Goal: Task Accomplishment & Management: Manage account settings

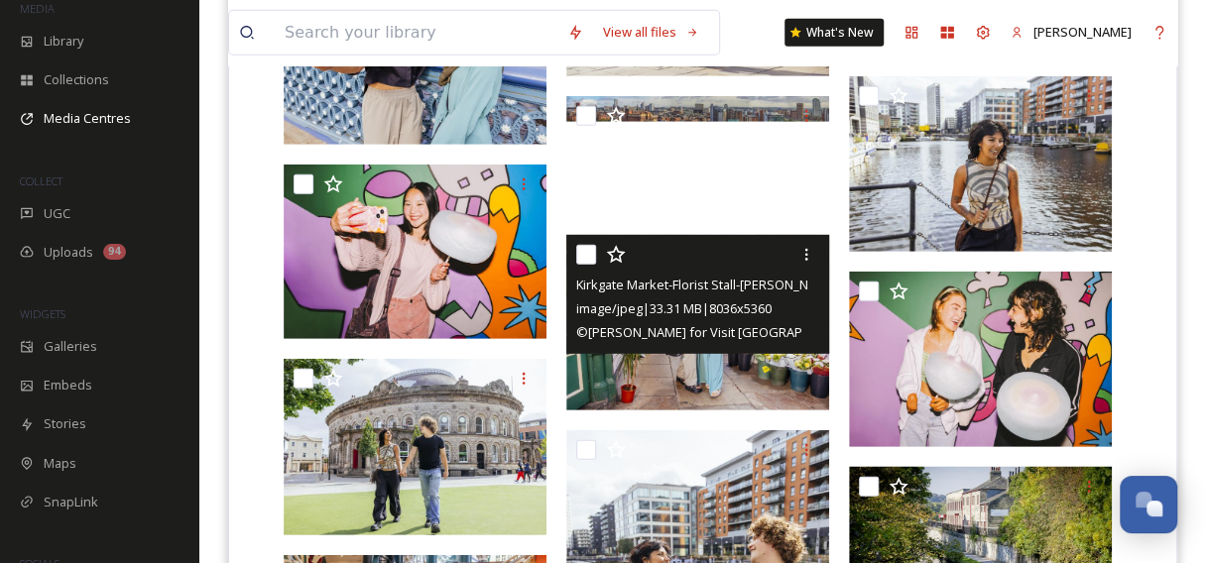
scroll to position [2588, 0]
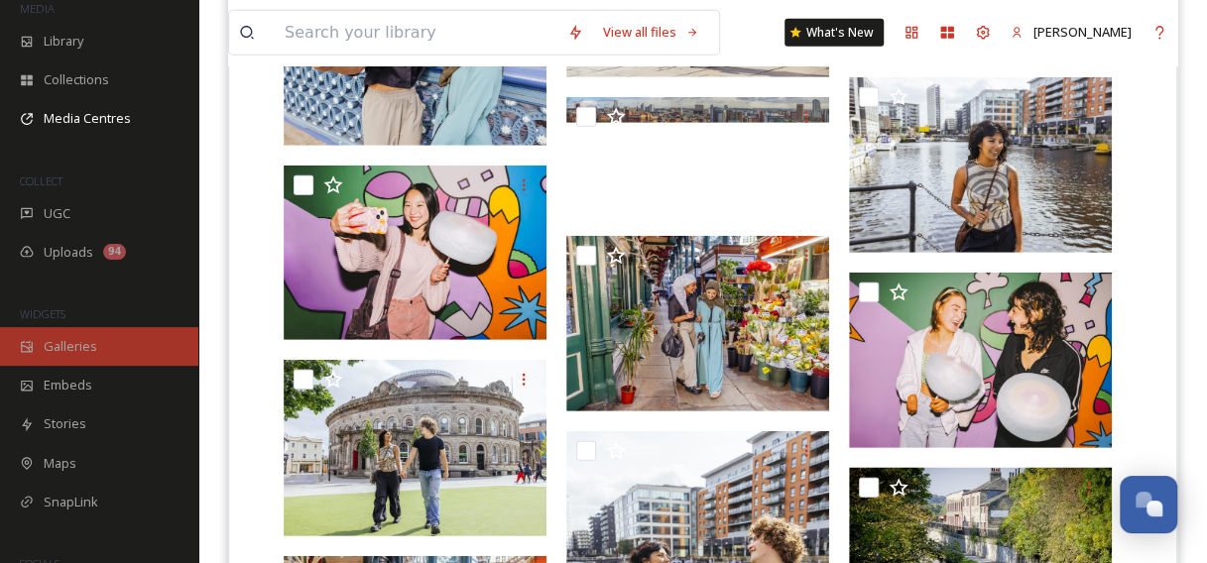
click at [108, 345] on div "Galleries" at bounding box center [99, 346] width 198 height 39
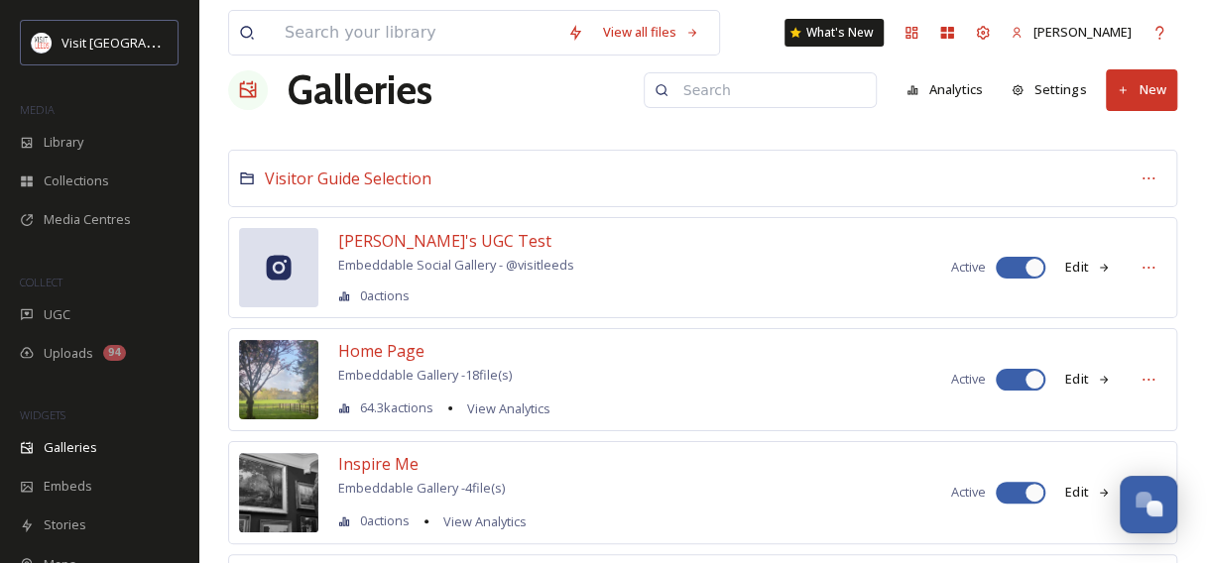
scroll to position [308, 0]
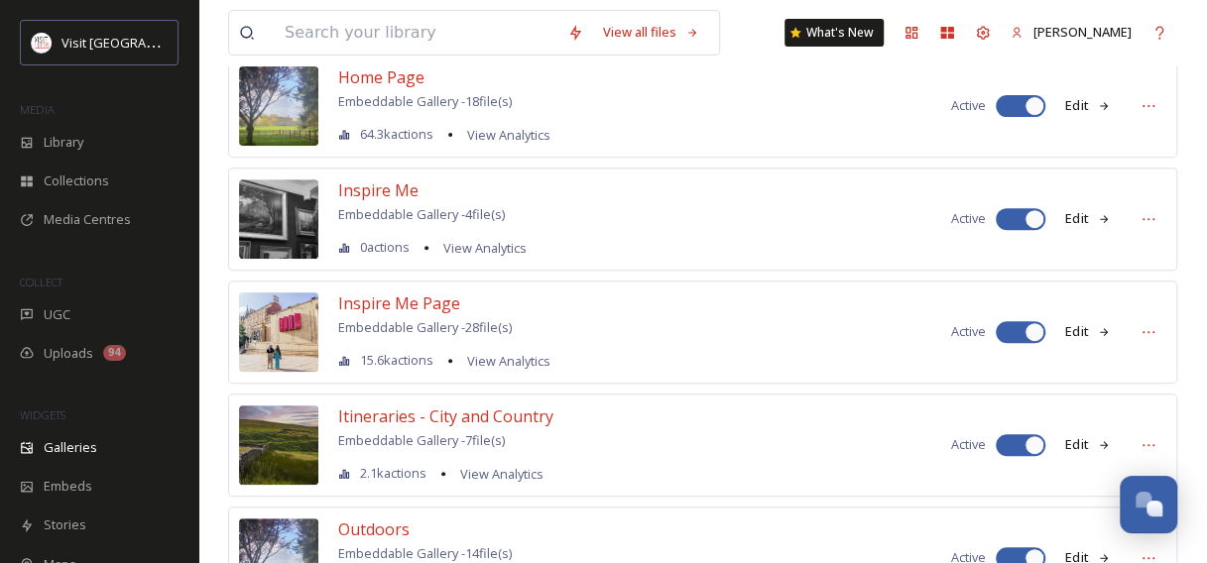
click at [1087, 217] on button "Edit" at bounding box center [1087, 218] width 65 height 39
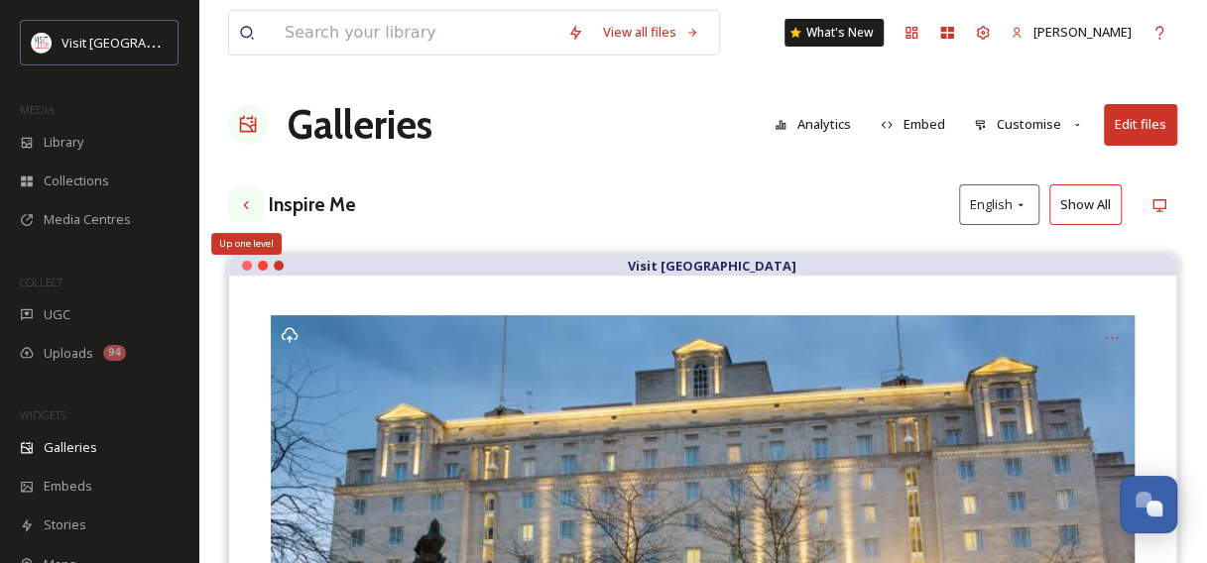
click at [239, 202] on icon at bounding box center [246, 205] width 16 height 16
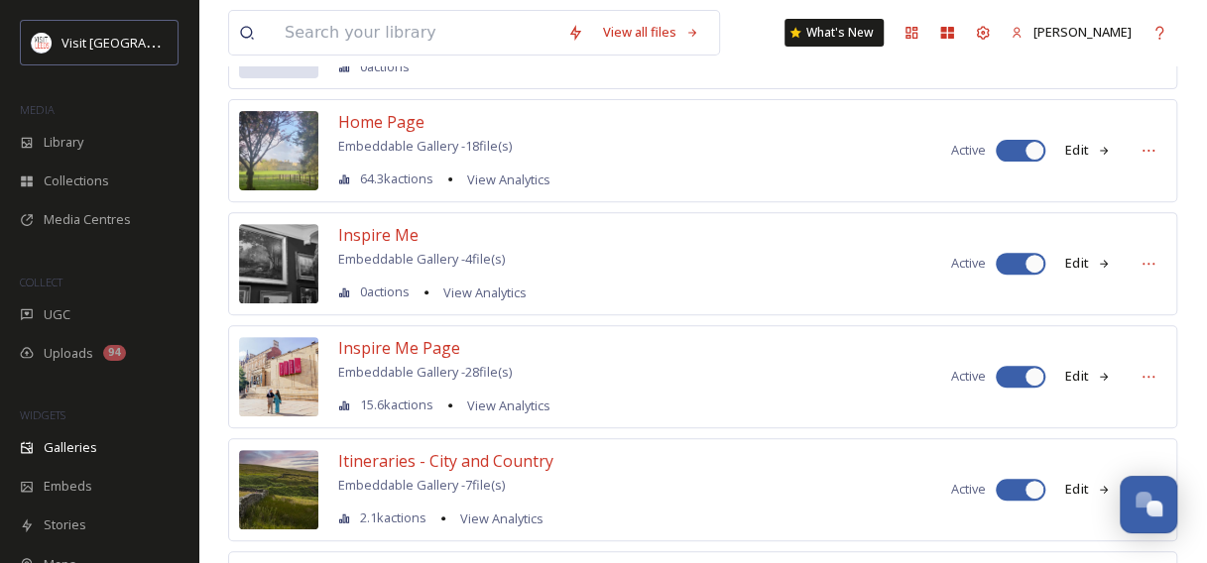
scroll to position [366, 0]
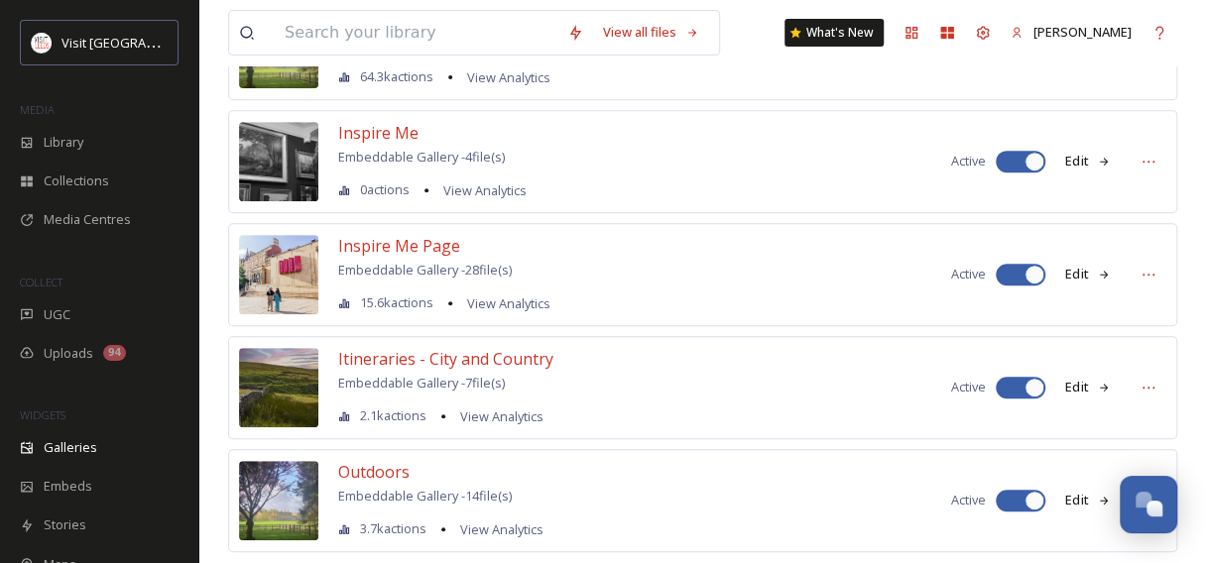
click at [1103, 269] on icon at bounding box center [1104, 275] width 13 height 13
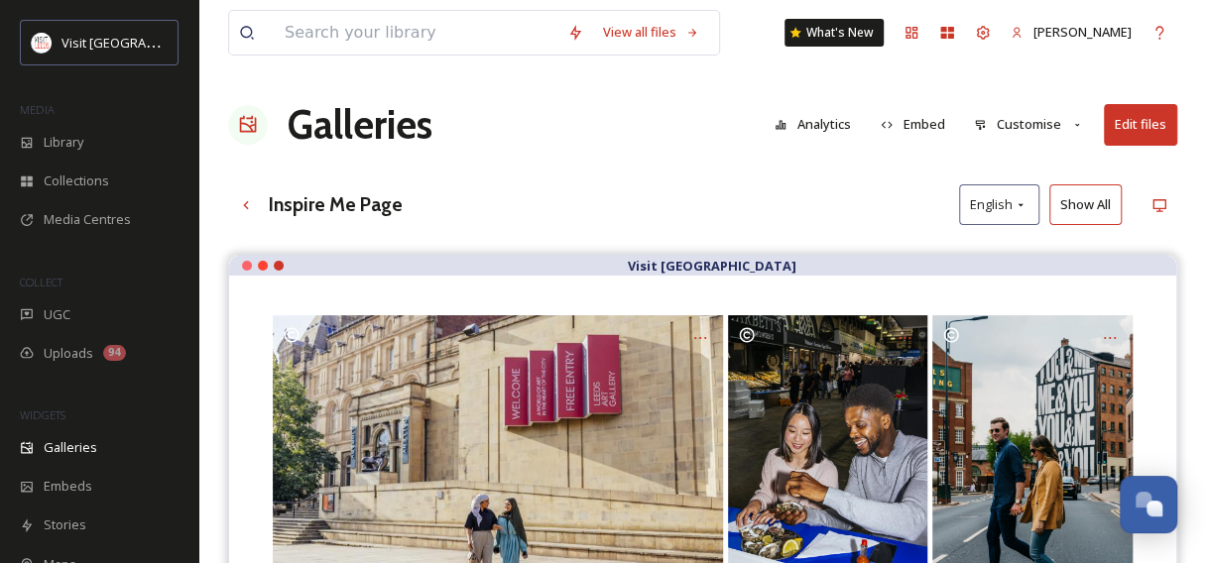
click at [1011, 129] on button "Customise" at bounding box center [1029, 124] width 130 height 39
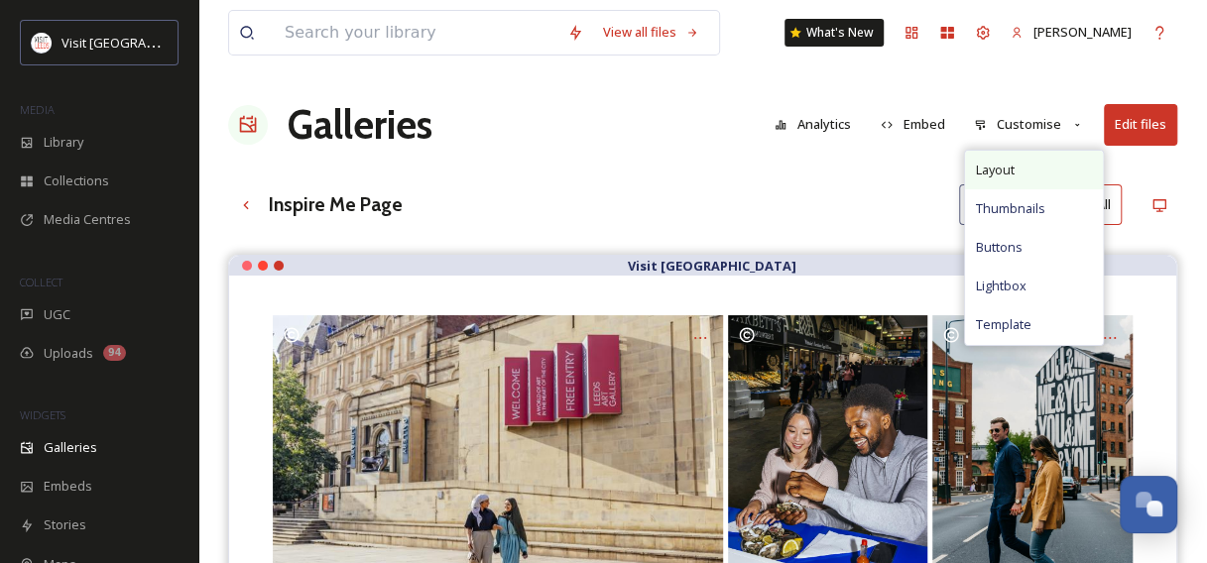
click at [1005, 175] on span "Layout" at bounding box center [994, 170] width 39 height 19
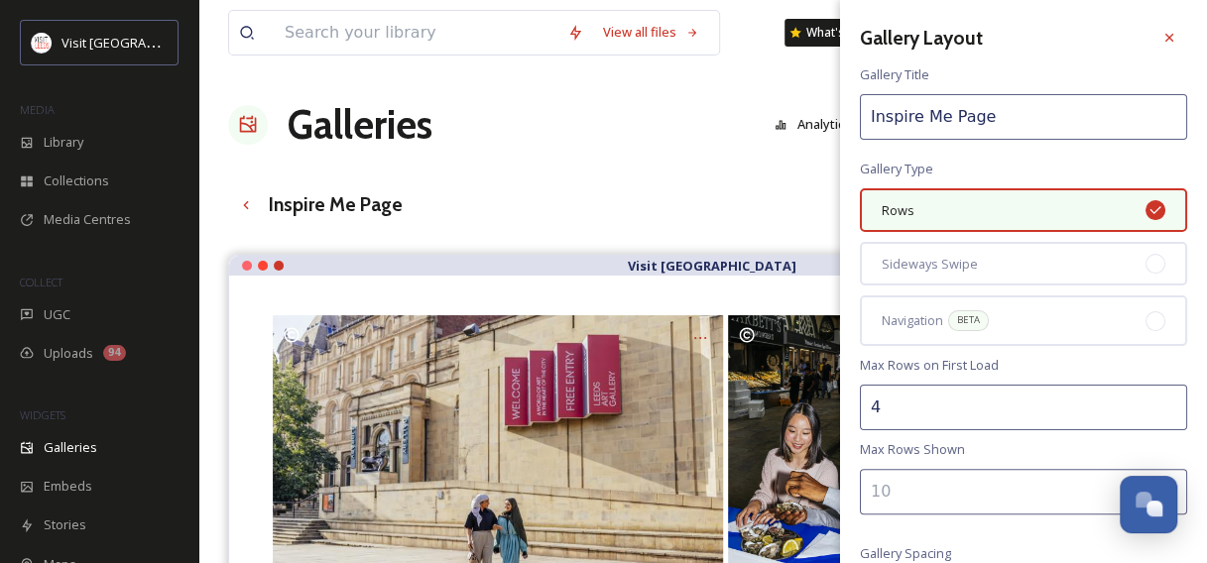
click at [924, 403] on input "4" at bounding box center [1023, 408] width 327 height 46
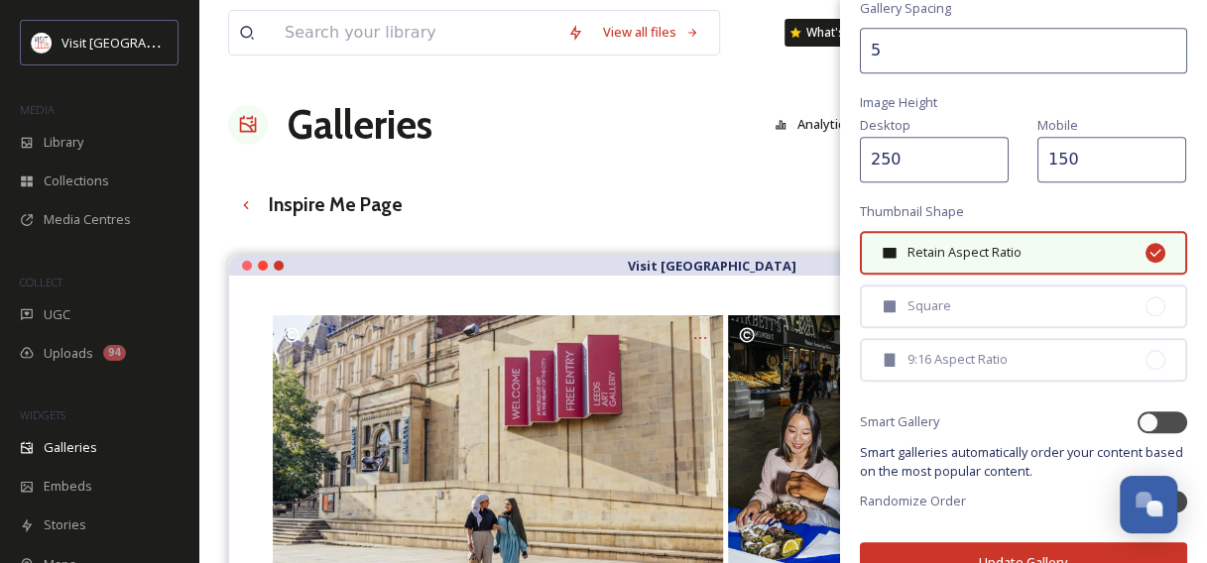
scroll to position [581, 0]
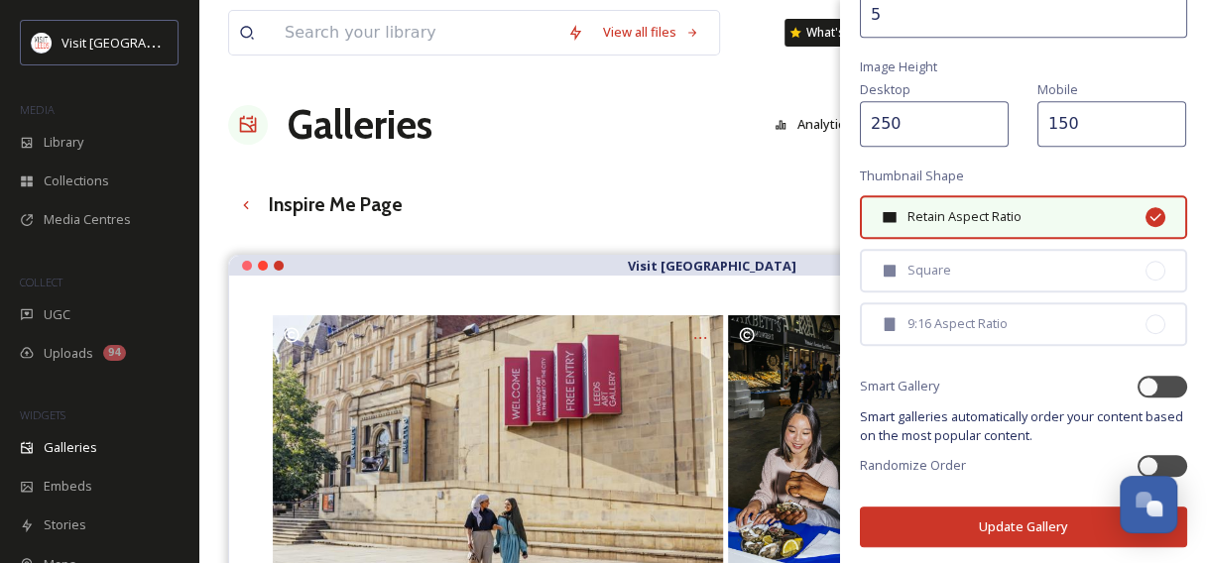
type input "3"
click at [976, 527] on button "Update Gallery" at bounding box center [1023, 527] width 327 height 41
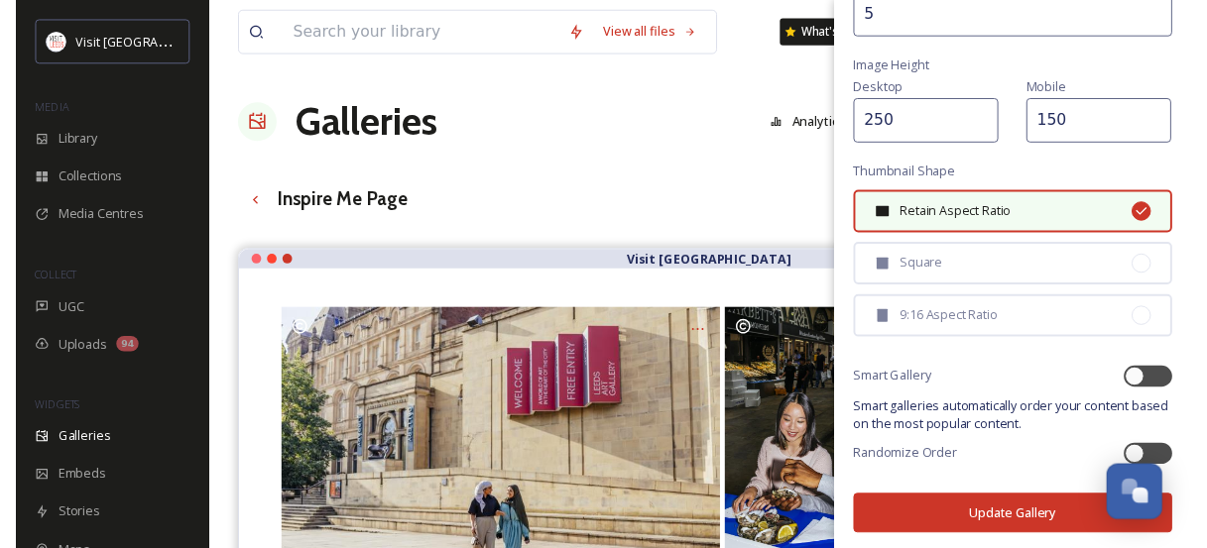
scroll to position [580, 0]
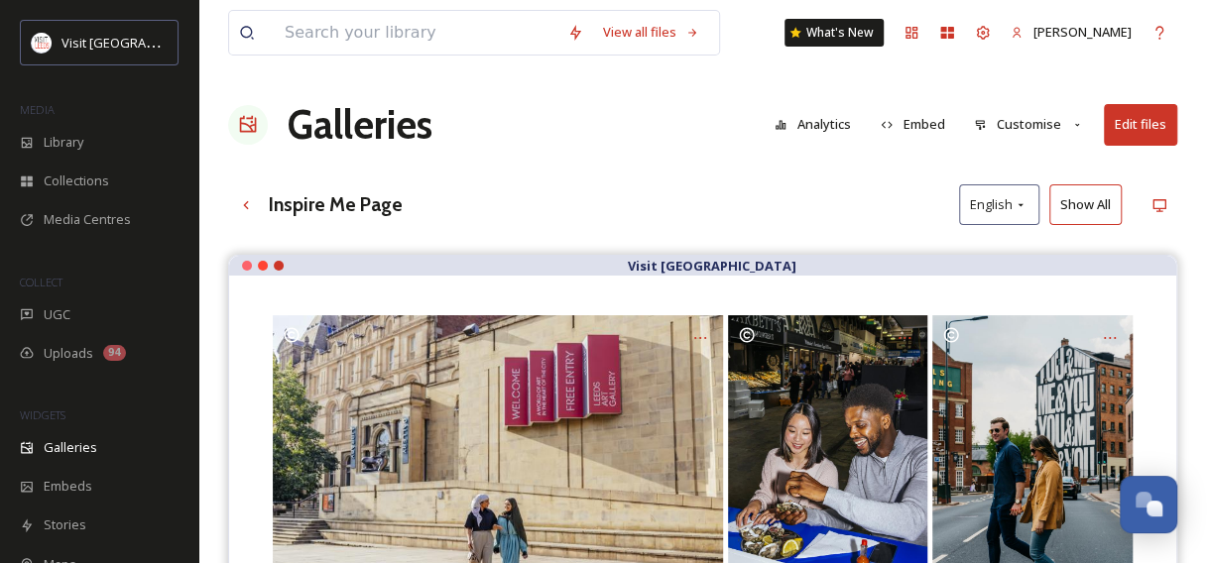
click at [823, 117] on button "Analytics" at bounding box center [813, 124] width 96 height 39
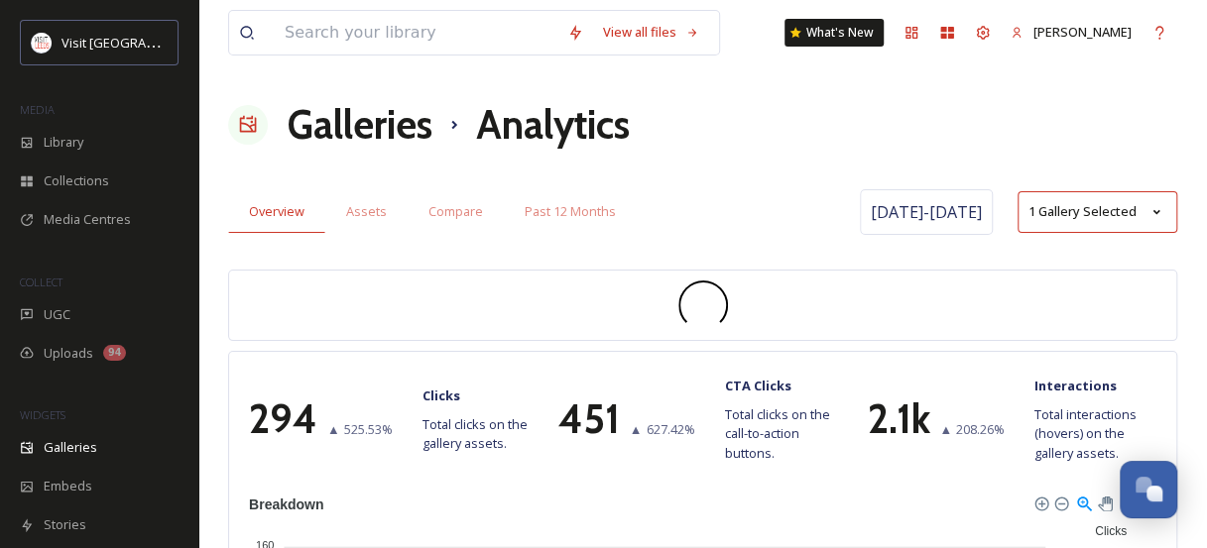
click at [823, 117] on div "Galleries Analytics" at bounding box center [702, 125] width 949 height 60
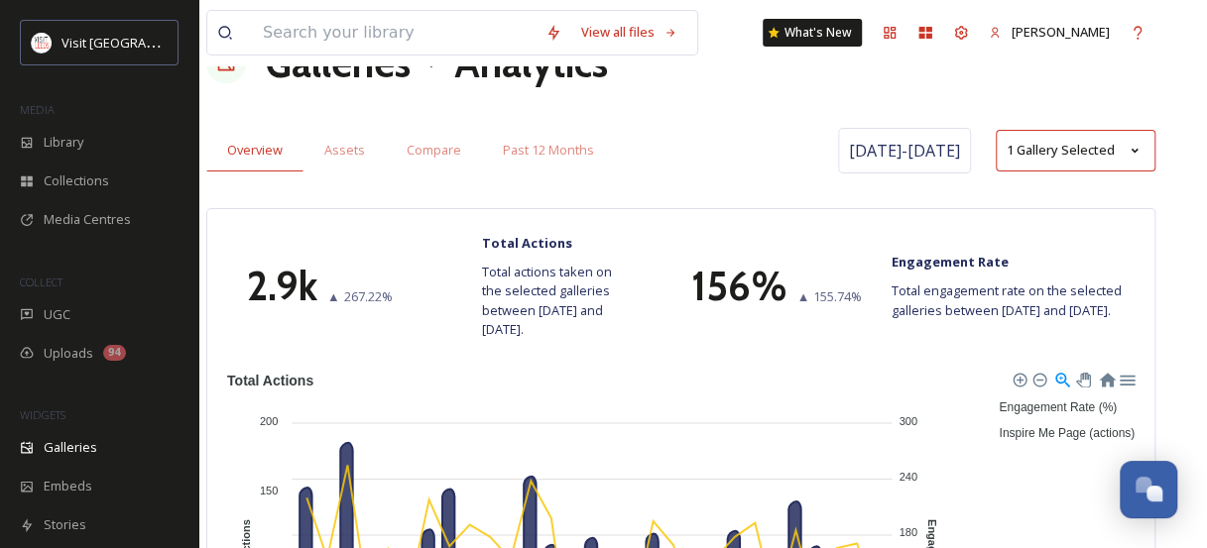
scroll to position [0, 22]
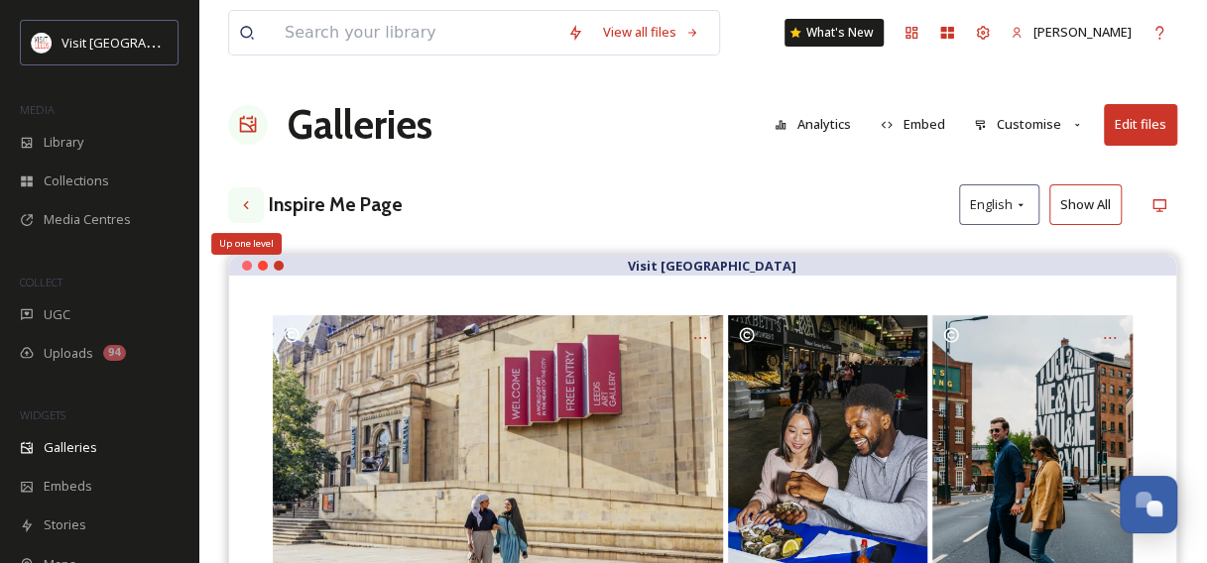
click at [240, 201] on icon at bounding box center [246, 205] width 16 height 16
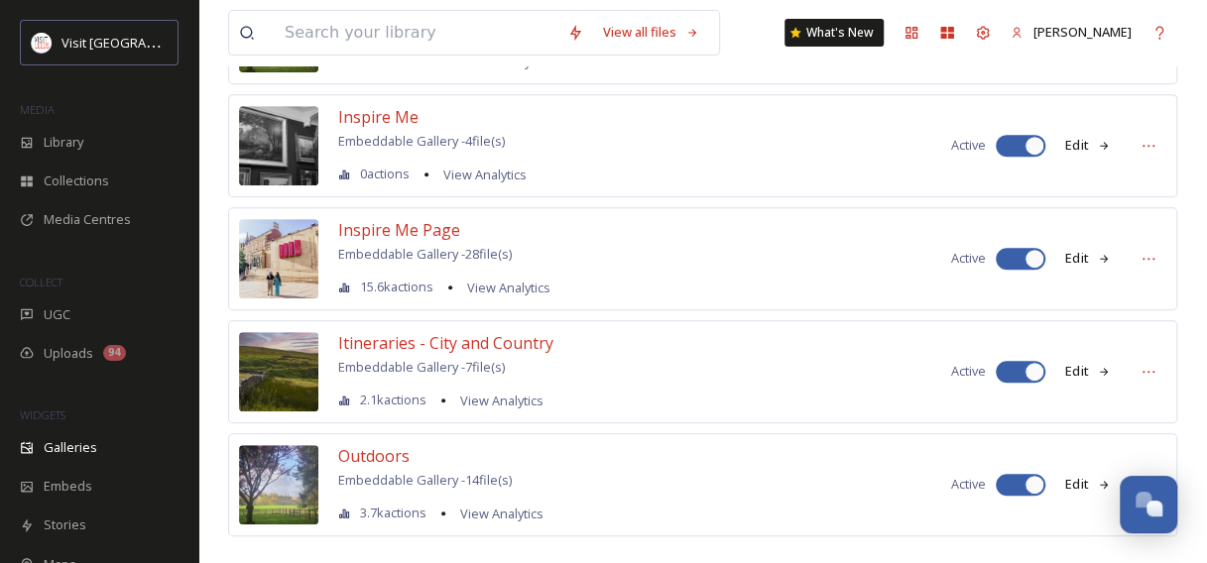
scroll to position [409, 0]
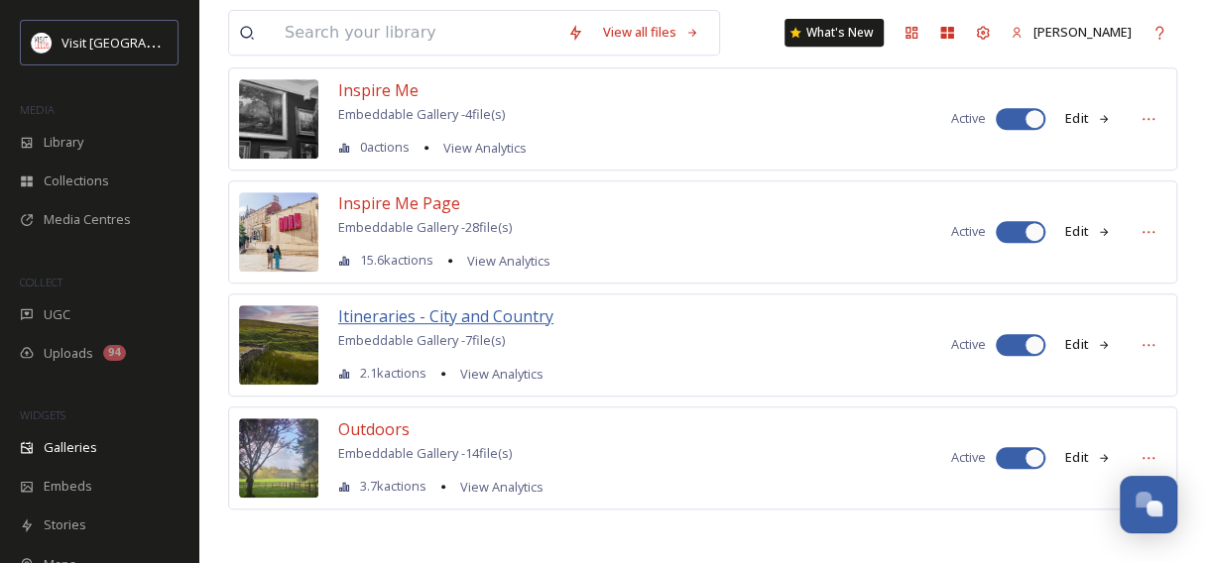
click at [451, 311] on span "Itineraries - City and Country" at bounding box center [445, 316] width 215 height 22
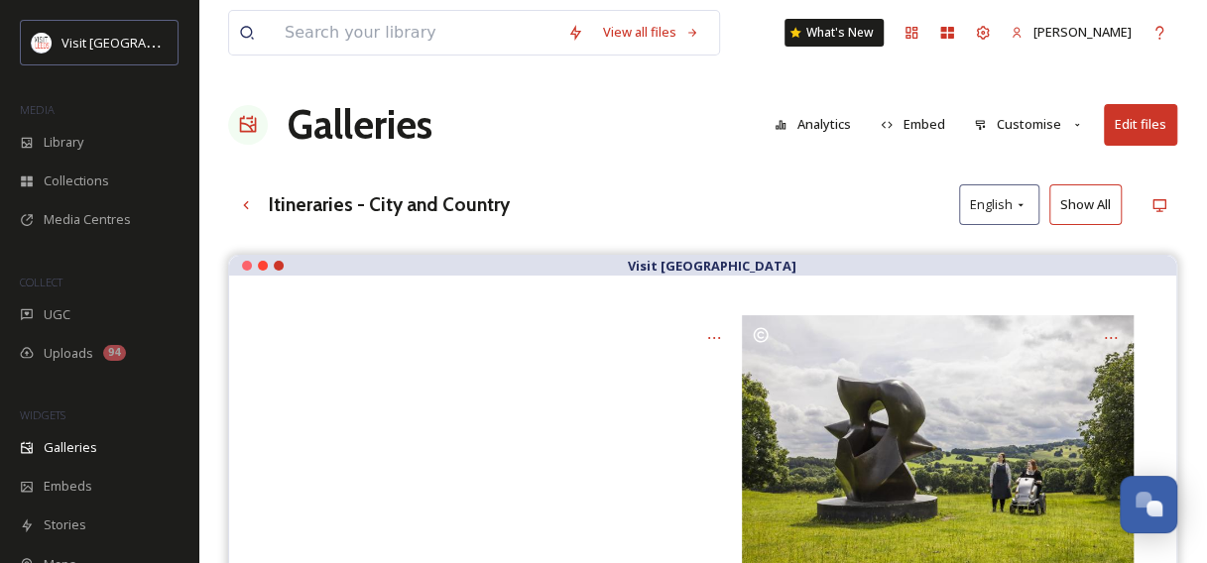
click at [814, 120] on button "Analytics" at bounding box center [813, 124] width 96 height 39
click at [246, 202] on icon at bounding box center [245, 204] width 5 height 8
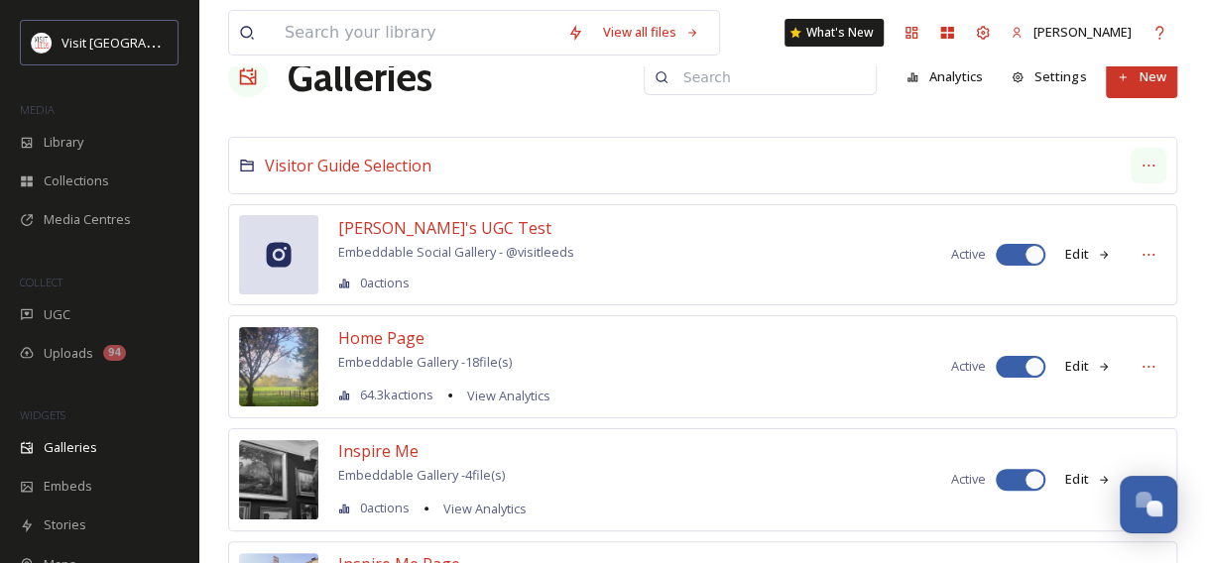
scroll to position [44, 0]
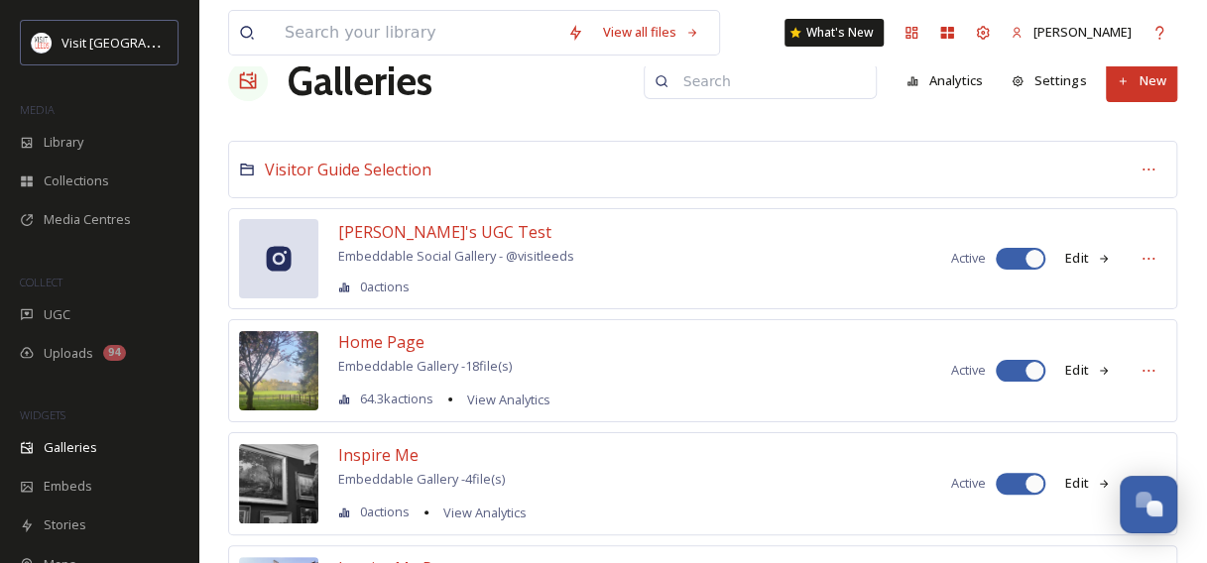
click at [1158, 73] on button "New" at bounding box center [1141, 80] width 71 height 41
click at [1129, 133] on span "Gallery" at bounding box center [1146, 127] width 42 height 19
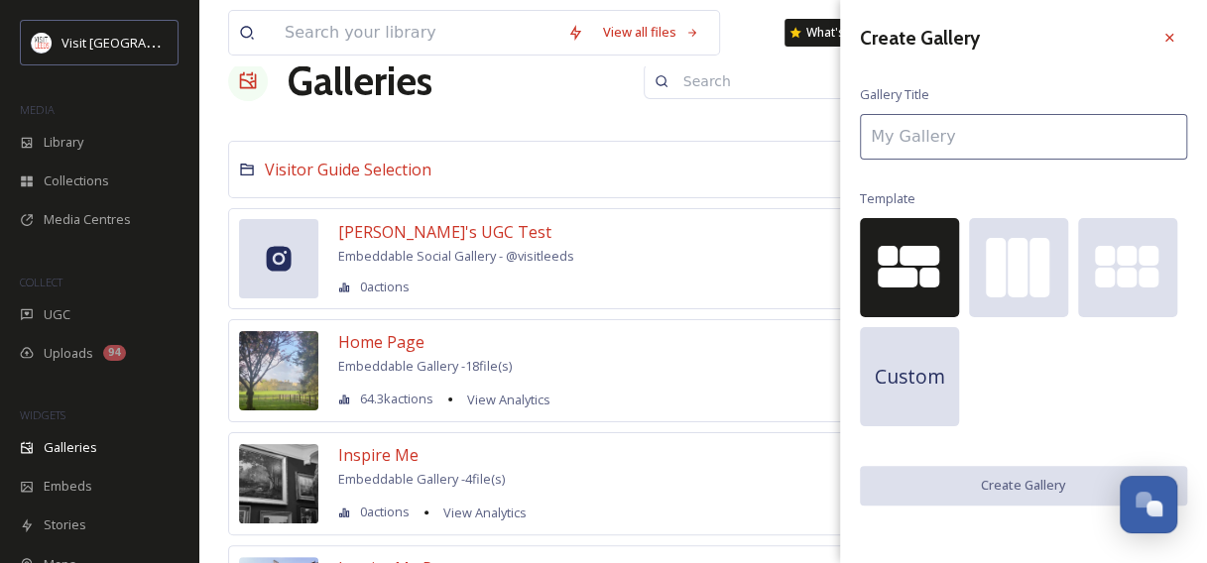
click at [1089, 133] on input at bounding box center [1023, 137] width 327 height 46
type input "O"
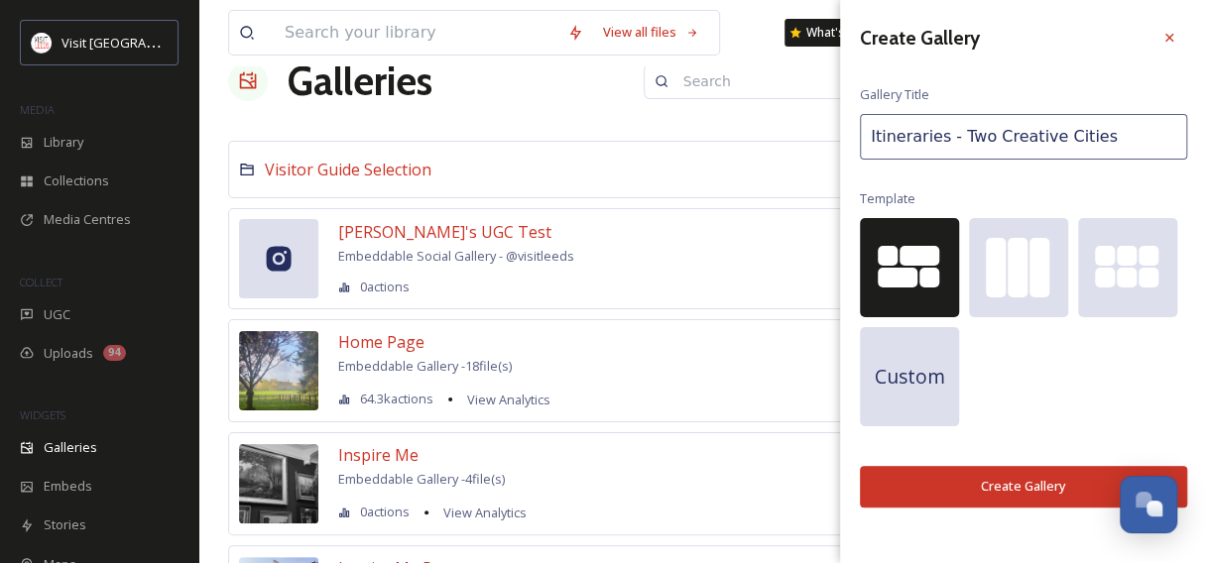
type input "Itineraries - Two Creative Cities"
click at [930, 484] on button "Create Gallery" at bounding box center [1023, 486] width 327 height 41
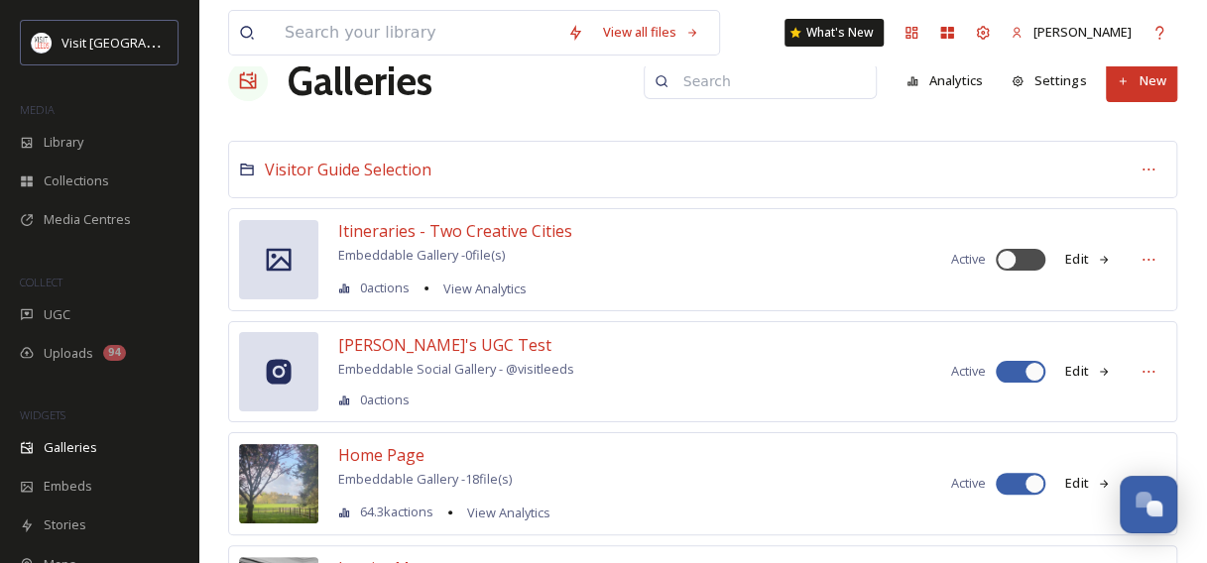
click at [990, 251] on div "Active" at bounding box center [998, 260] width 94 height 22
click at [1008, 255] on div at bounding box center [1007, 260] width 20 height 20
checkbox input "true"
click at [1083, 250] on button "Edit" at bounding box center [1087, 259] width 65 height 39
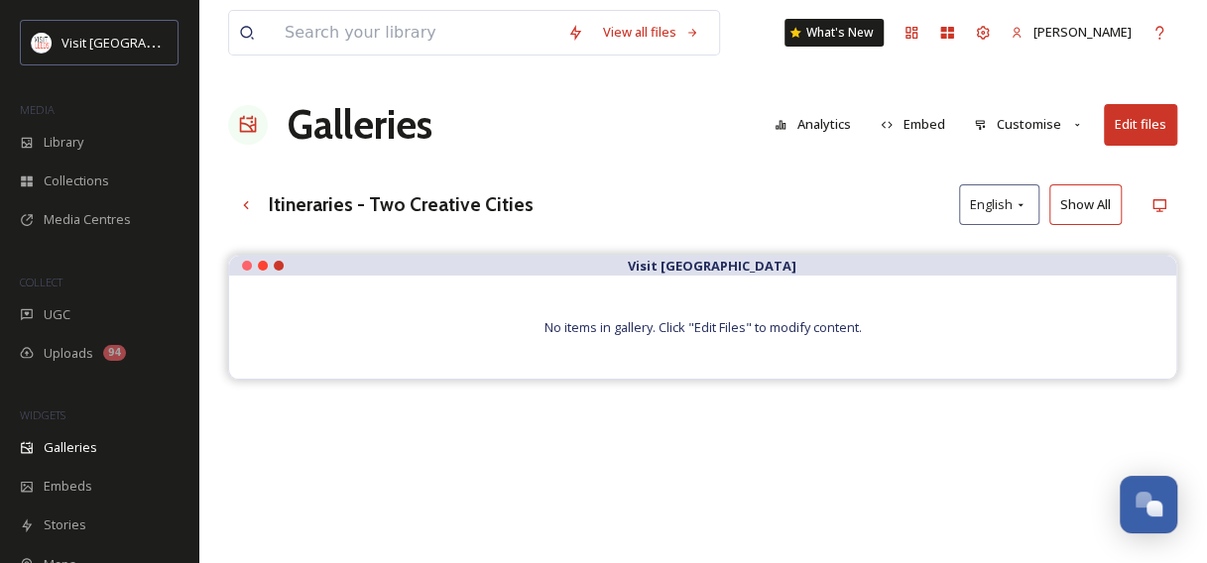
click at [1033, 114] on button "Customise" at bounding box center [1029, 124] width 130 height 39
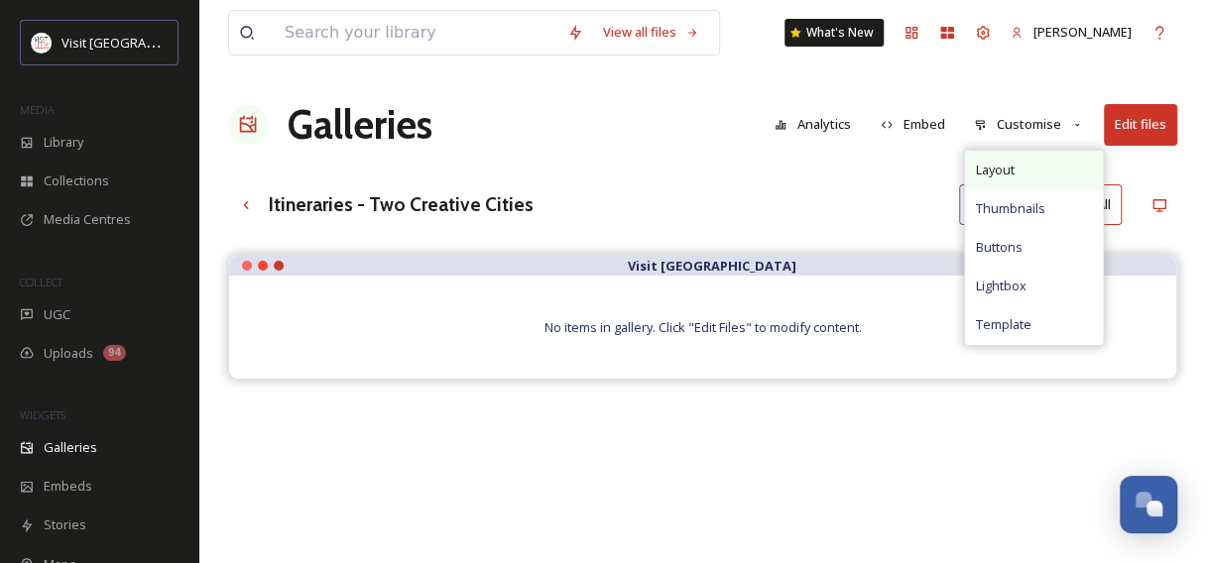
click at [1026, 175] on div "Layout" at bounding box center [1034, 170] width 138 height 39
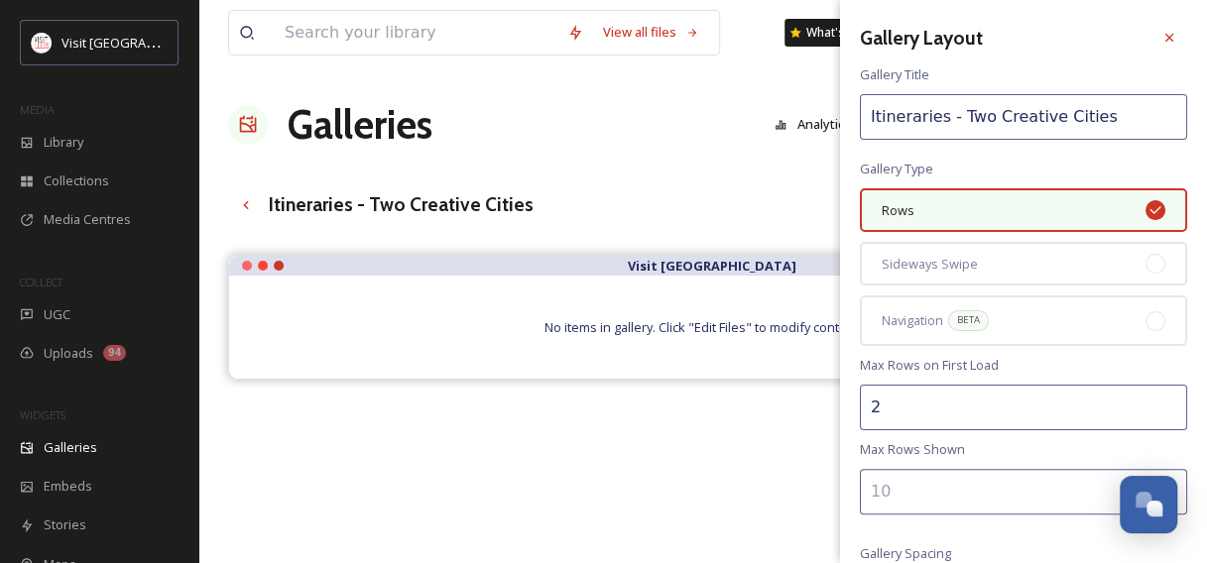
scroll to position [105, 0]
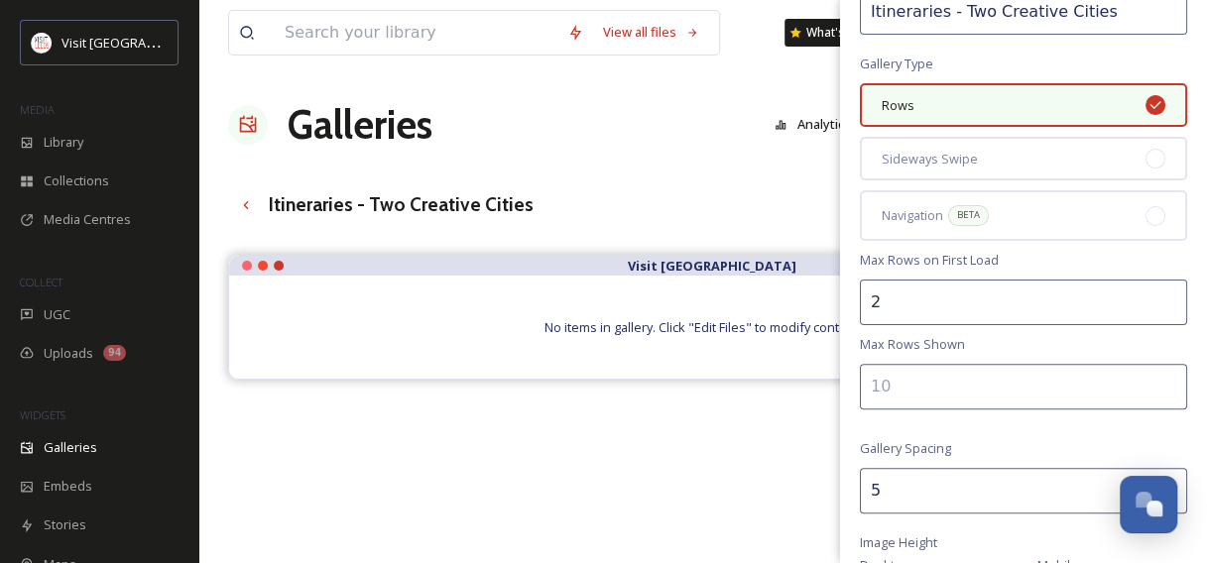
click at [895, 310] on input "2" at bounding box center [1023, 303] width 327 height 46
type input "3"
type input "2"
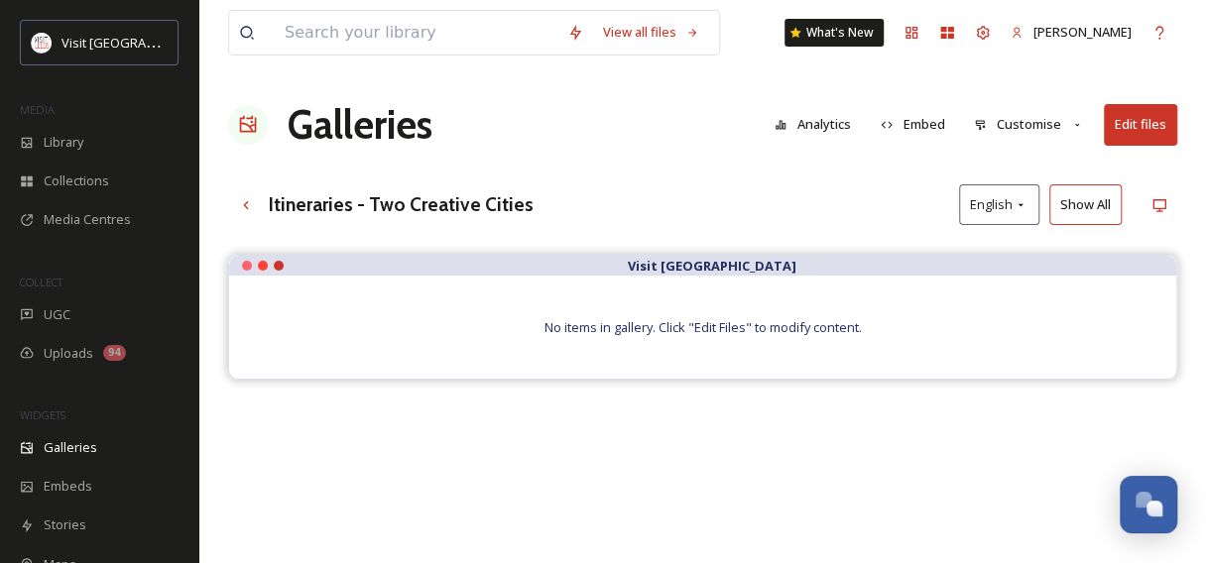
click at [665, 459] on div "Visit Leeds No items in gallery. Click "Edit Files" to modify content." at bounding box center [702, 536] width 949 height 563
click at [1128, 131] on button "Edit files" at bounding box center [1140, 124] width 73 height 41
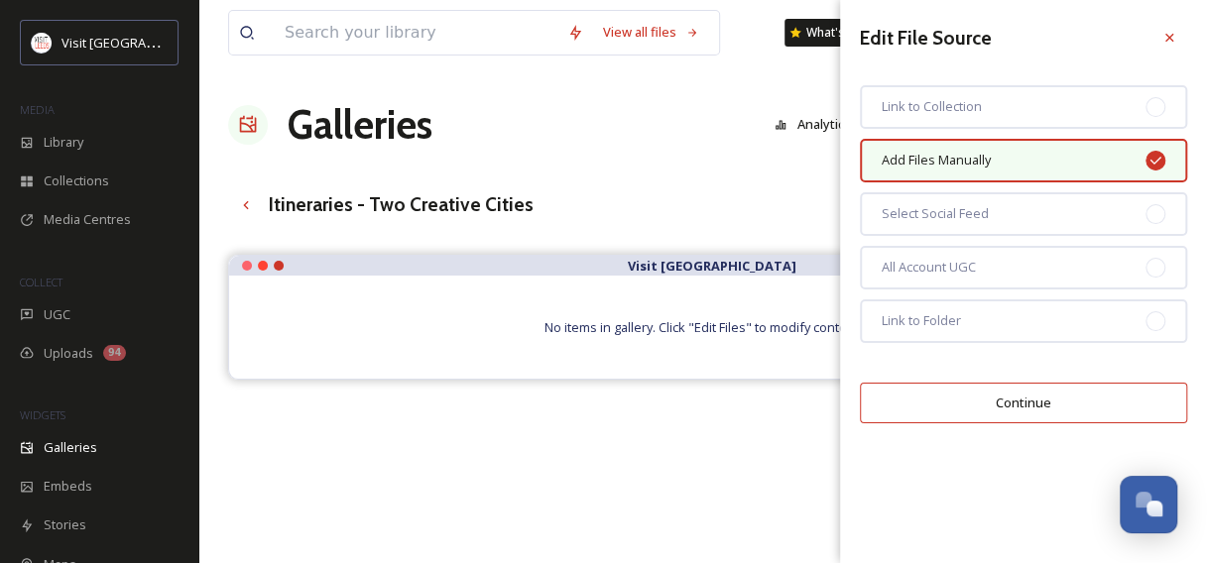
click at [970, 414] on button "Continue" at bounding box center [1023, 403] width 327 height 41
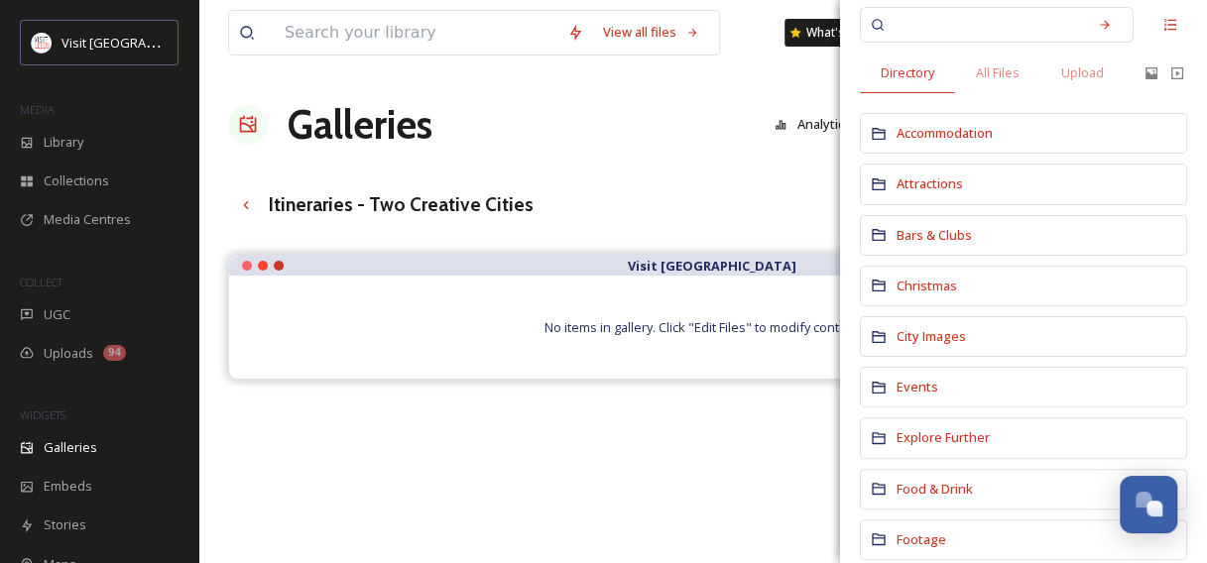
scroll to position [58, 0]
click at [935, 379] on div "Events" at bounding box center [1023, 388] width 327 height 41
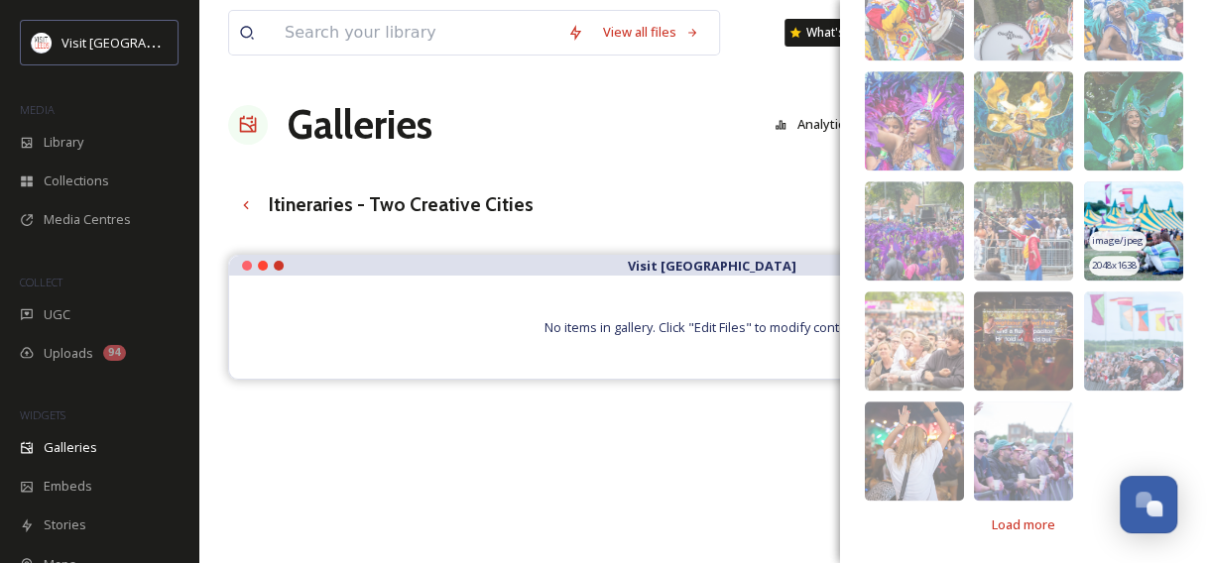
scroll to position [0, 0]
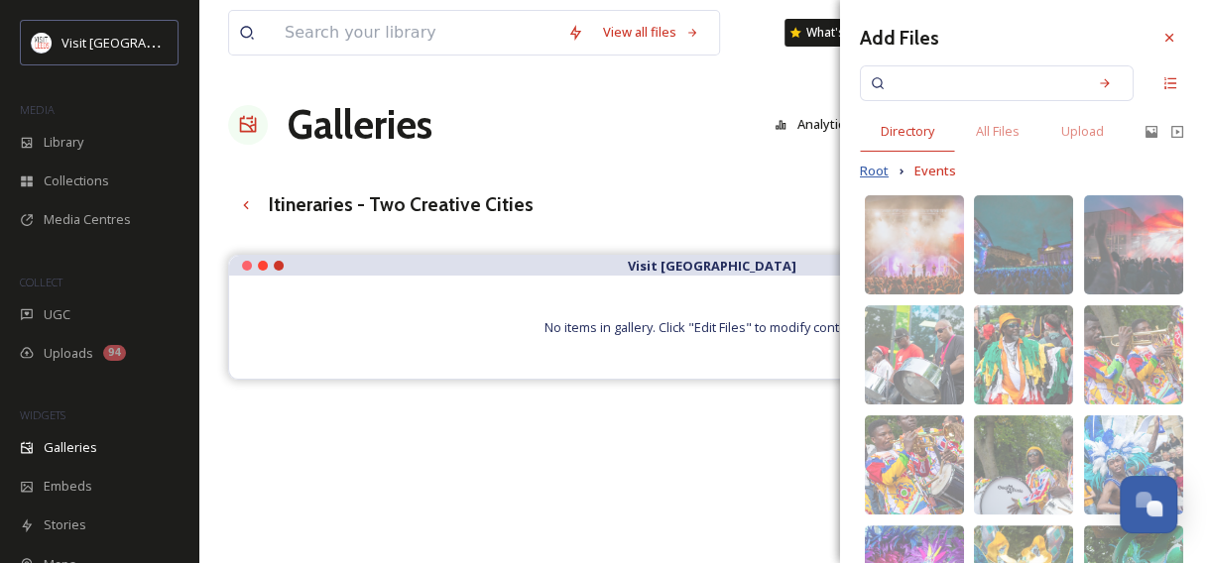
click at [883, 167] on span "Root" at bounding box center [874, 171] width 29 height 19
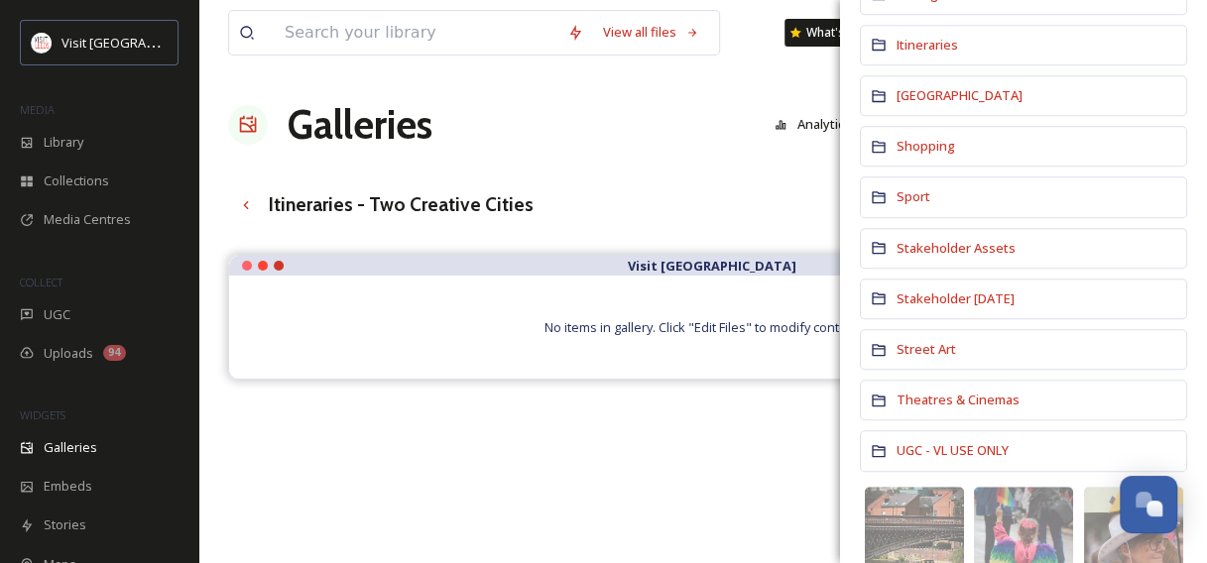
scroll to position [605, 0]
click at [921, 342] on span "Street Art" at bounding box center [927, 348] width 60 height 18
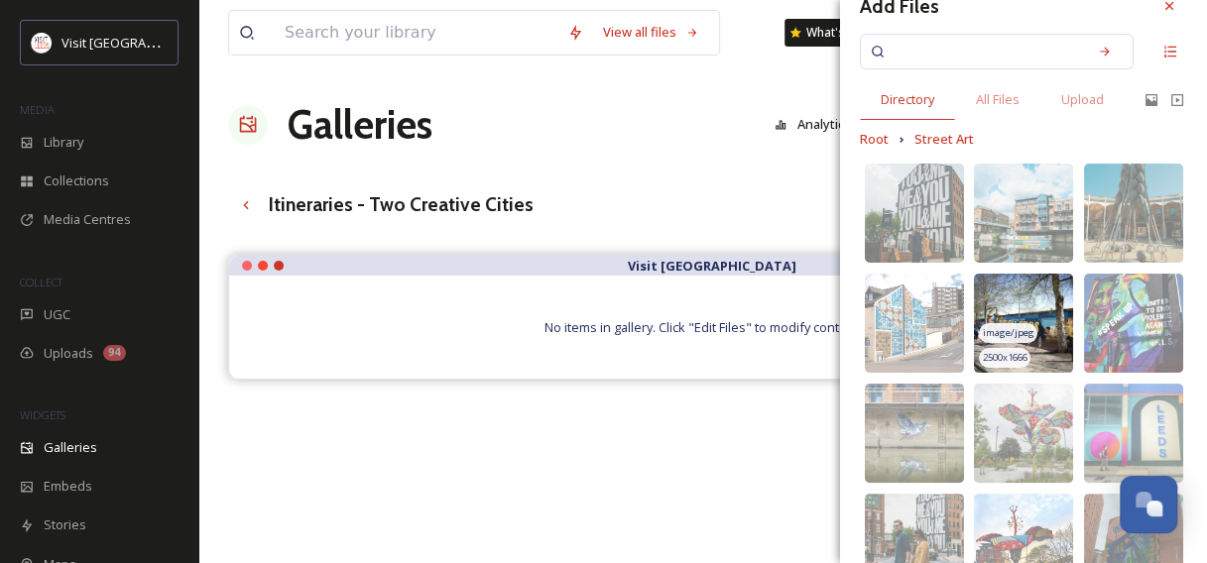
scroll to position [33, 0]
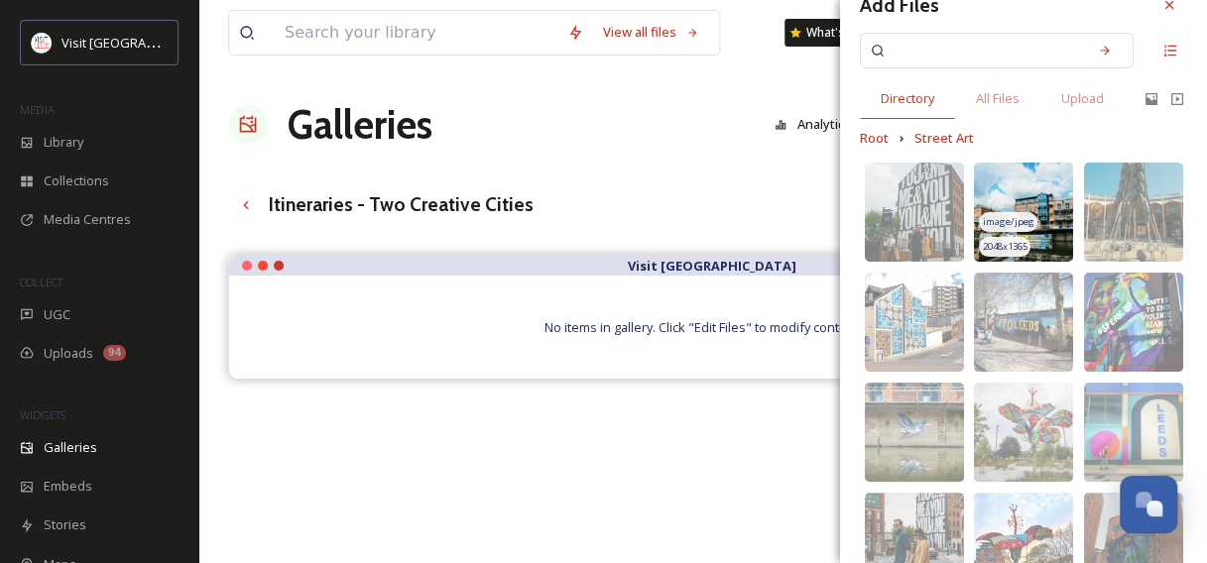
click at [1041, 194] on img at bounding box center [1023, 212] width 99 height 99
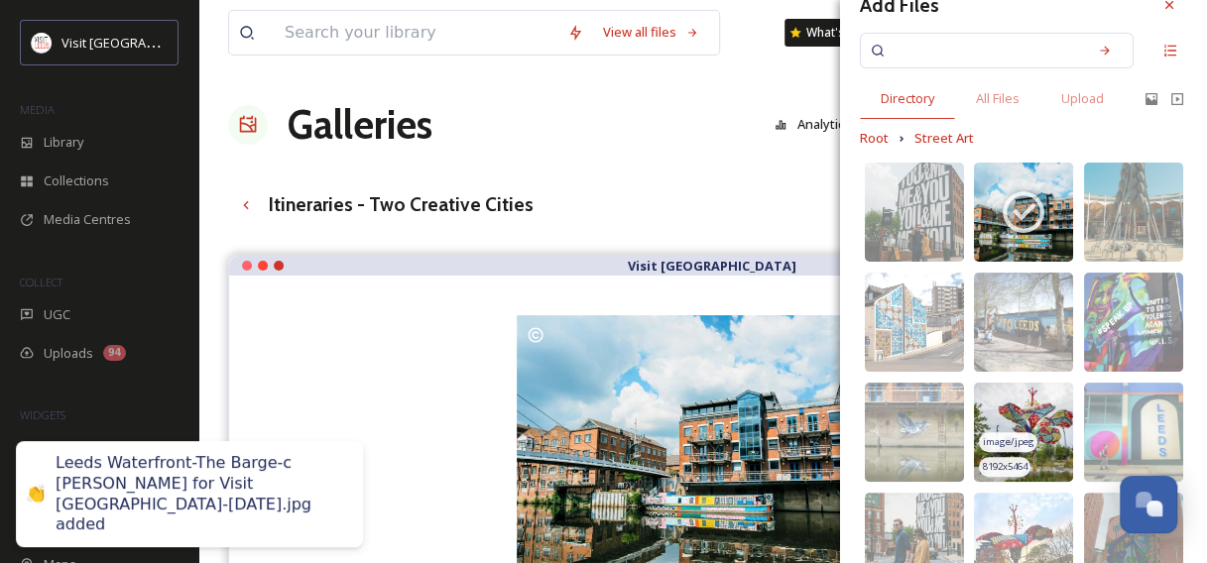
click at [1028, 413] on img at bounding box center [1023, 432] width 99 height 99
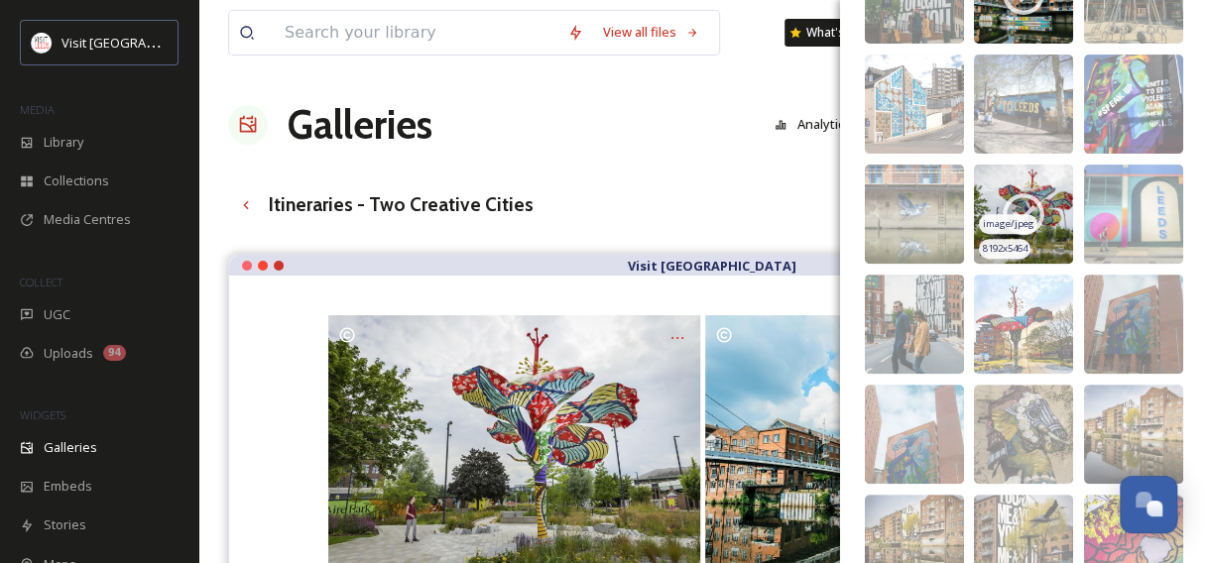
scroll to position [251, 0]
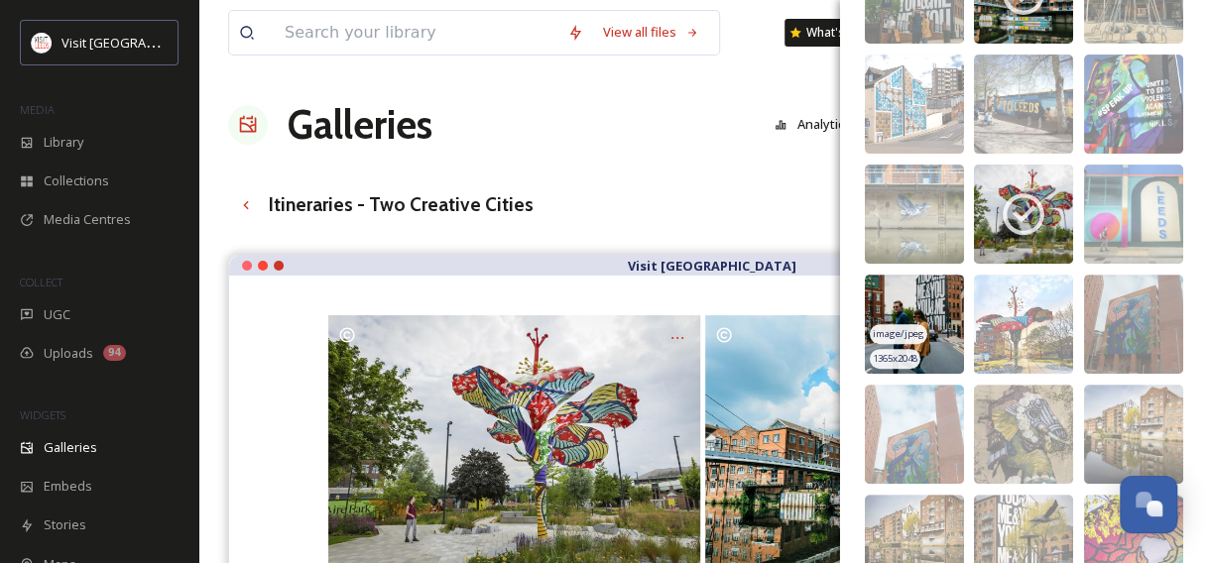
click at [939, 296] on img at bounding box center [914, 324] width 99 height 99
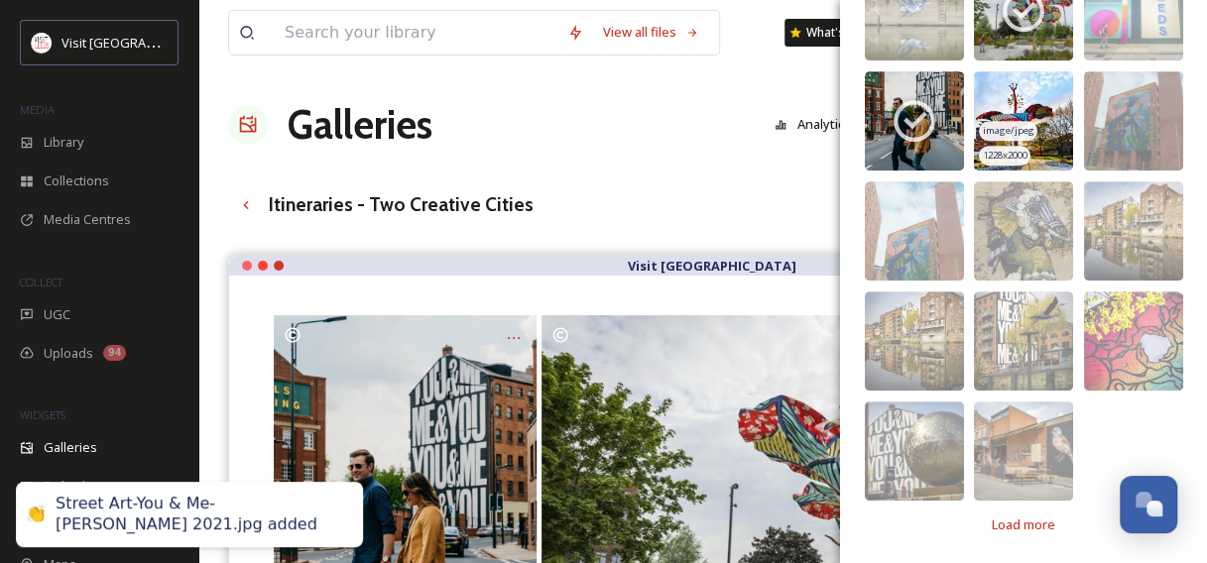
scroll to position [452, 0]
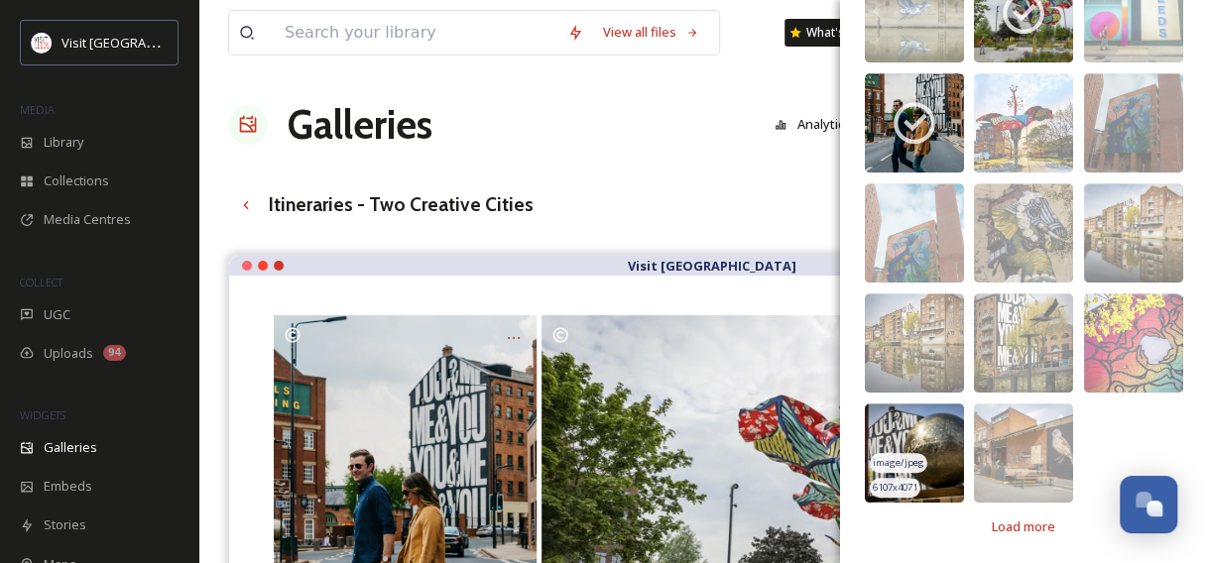
click at [910, 422] on img at bounding box center [914, 453] width 99 height 99
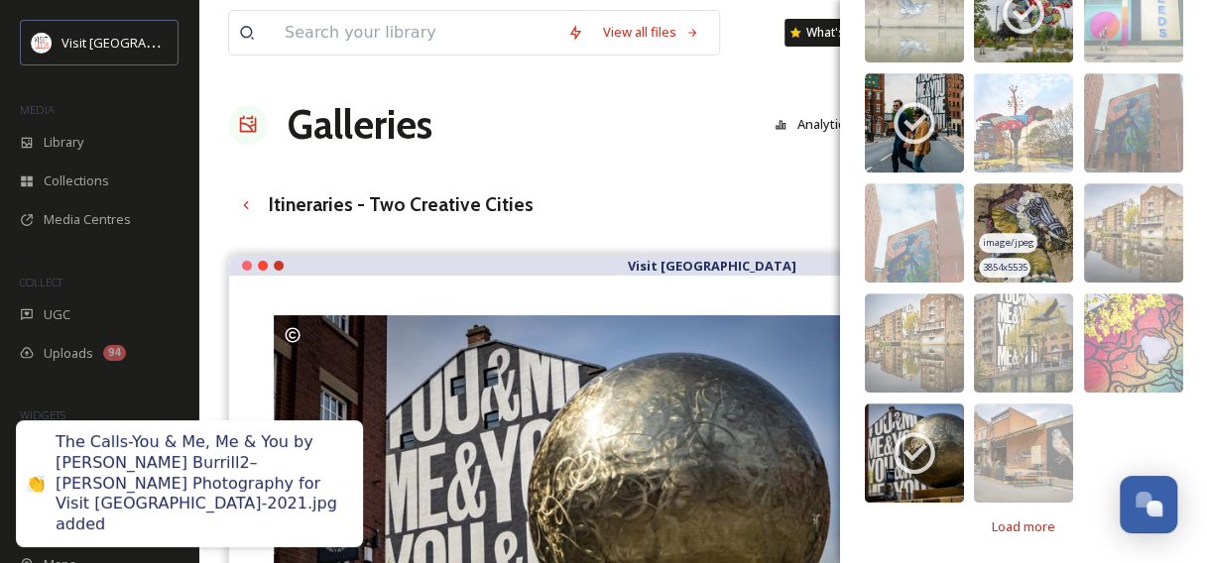
scroll to position [0, 0]
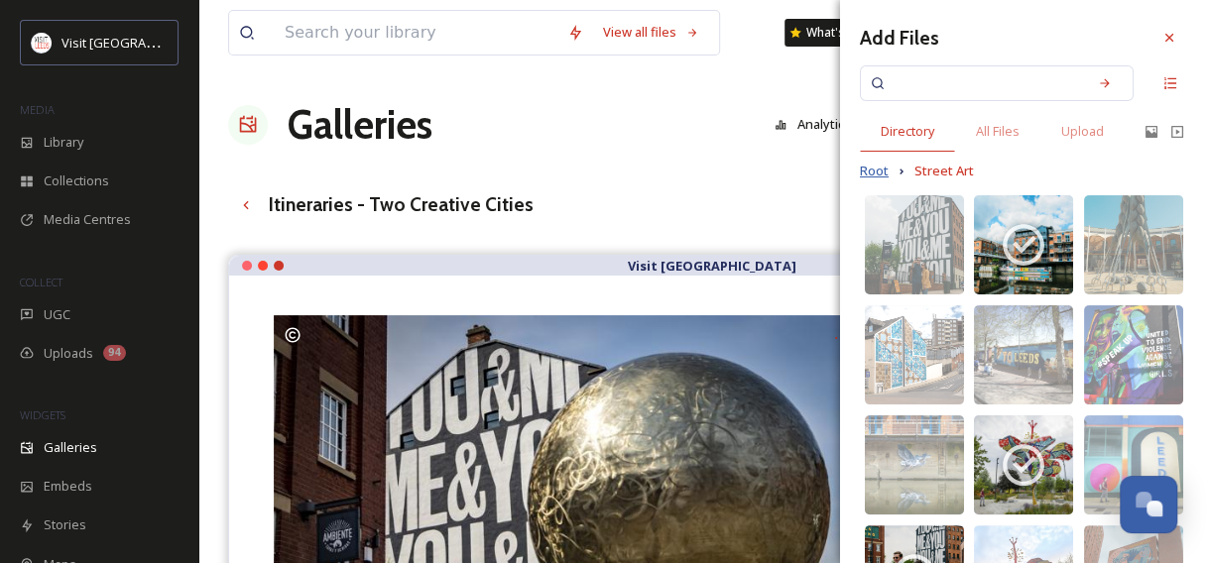
click at [864, 174] on span "Root" at bounding box center [874, 171] width 29 height 19
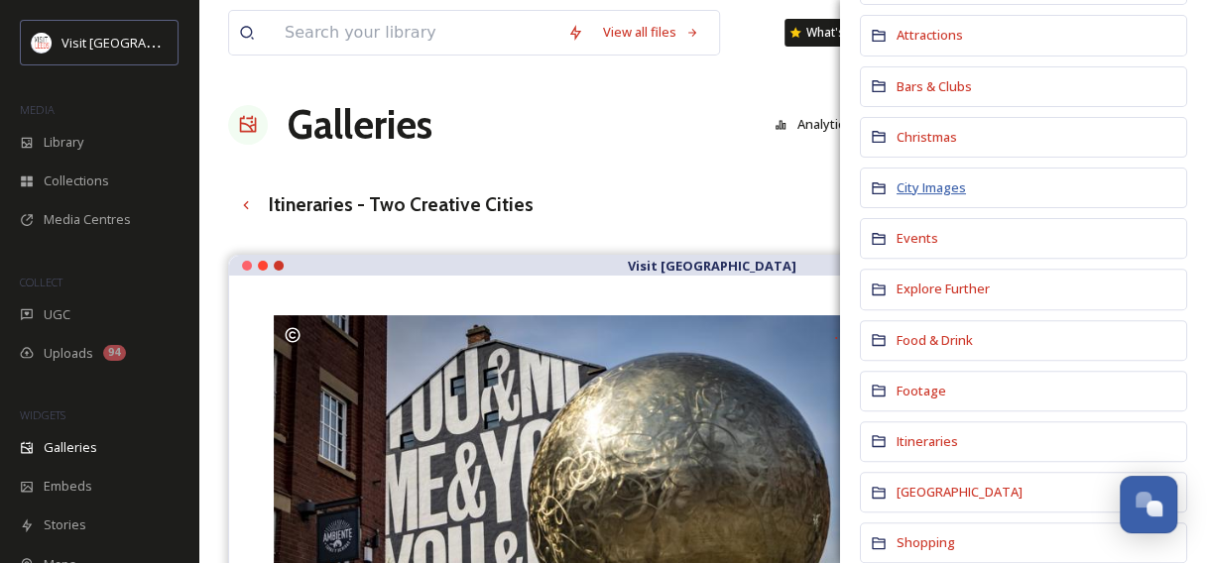
scroll to position [208, 0]
click at [950, 279] on span "Explore Further" at bounding box center [943, 288] width 93 height 18
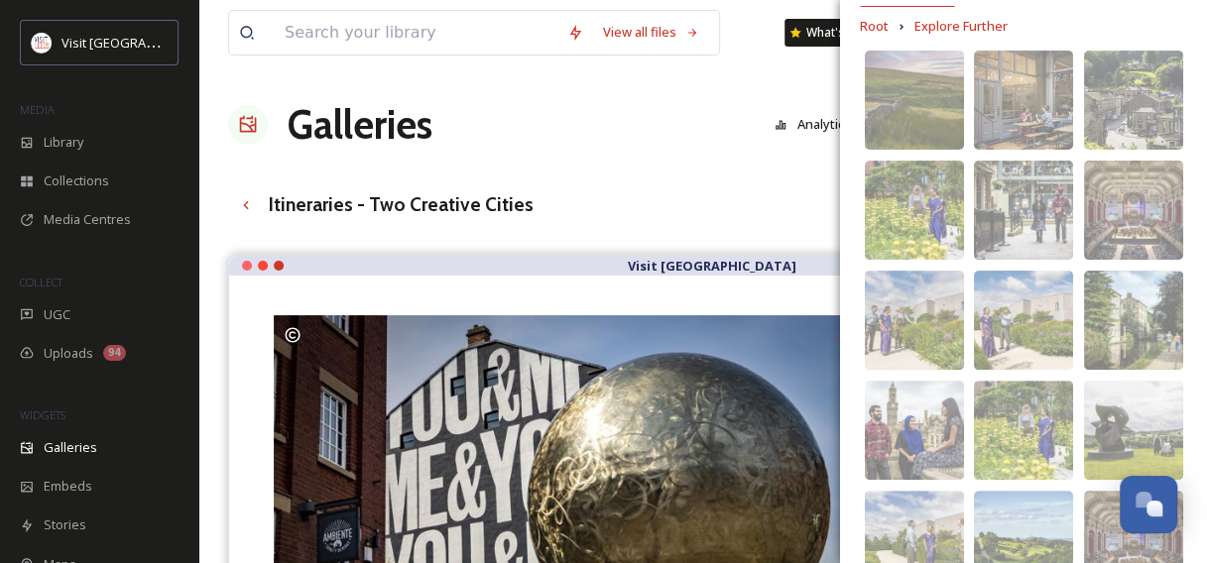
scroll to position [164, 0]
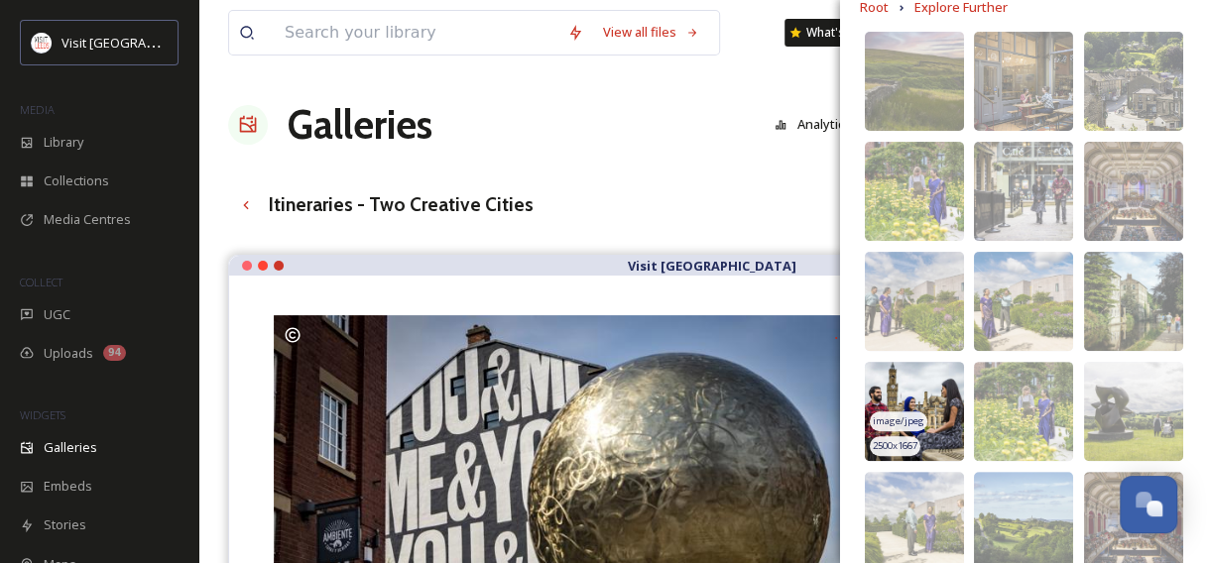
click at [933, 381] on img at bounding box center [914, 411] width 99 height 99
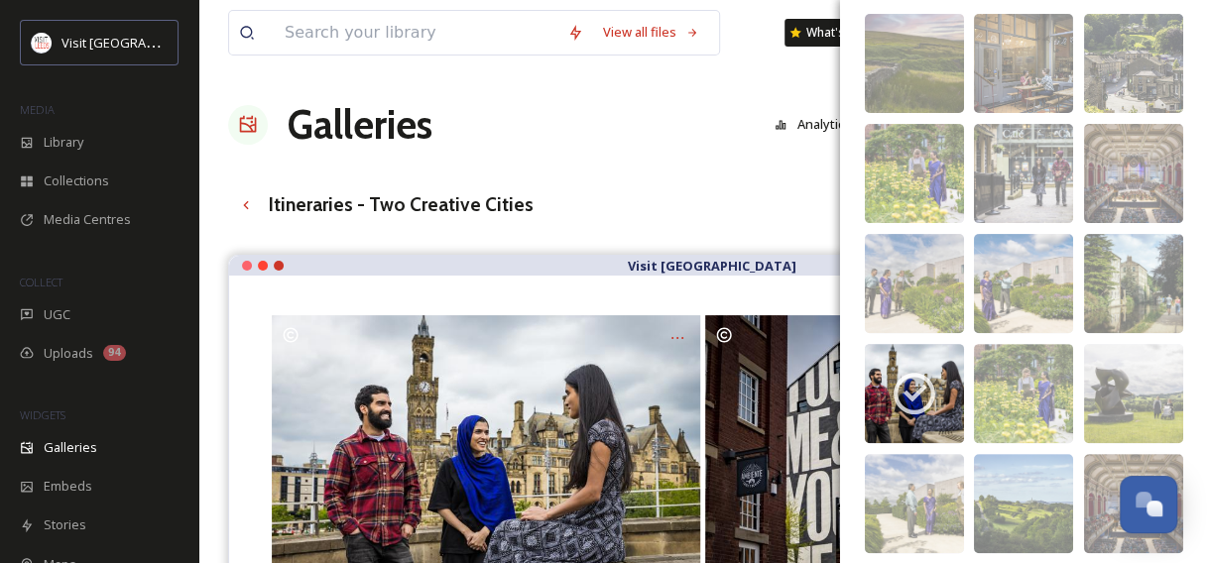
scroll to position [182, 0]
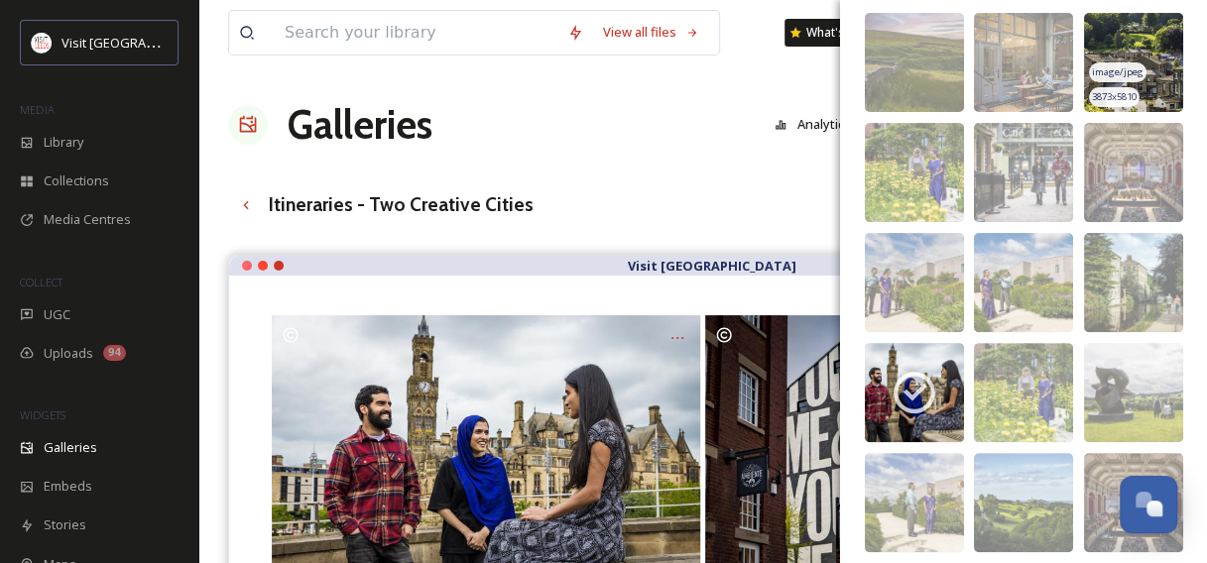
click at [1139, 46] on img at bounding box center [1133, 62] width 99 height 99
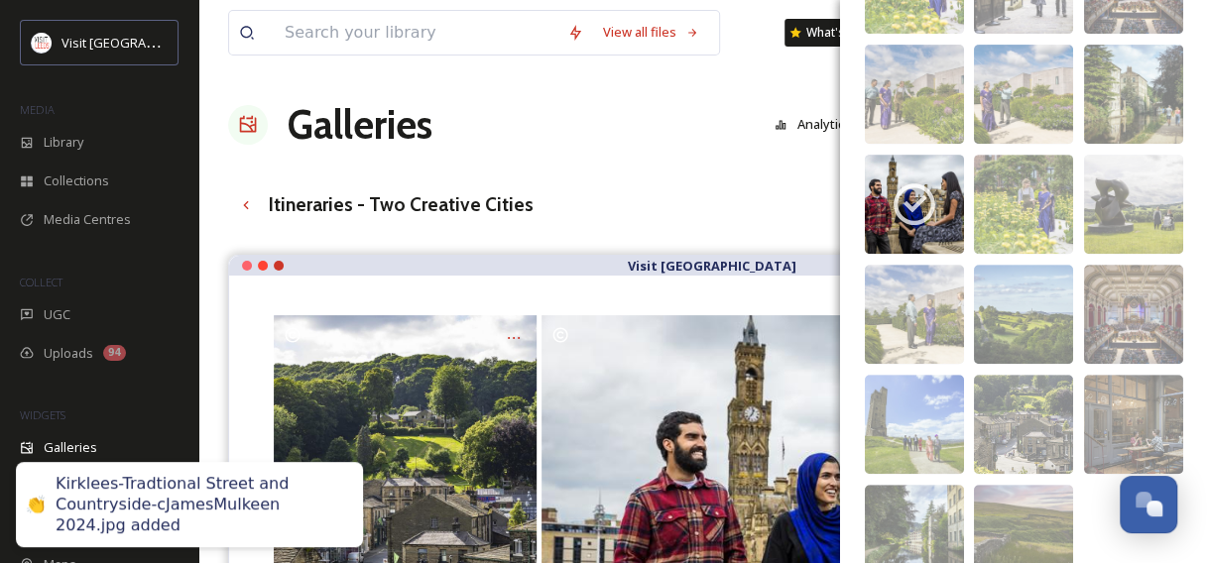
scroll to position [454, 0]
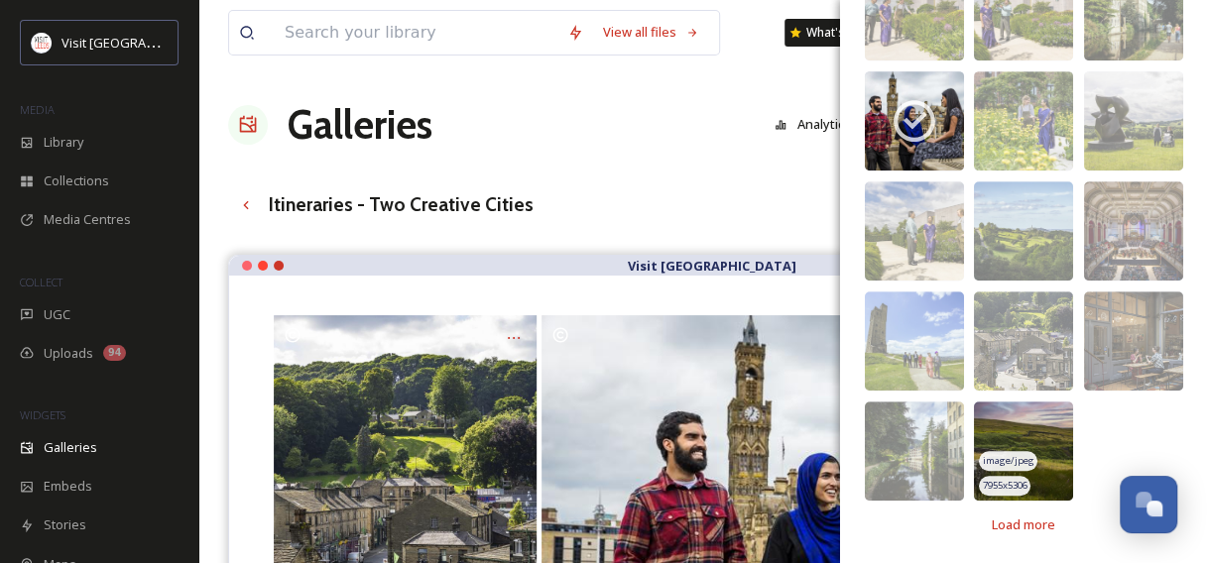
click at [1026, 425] on img at bounding box center [1023, 451] width 99 height 99
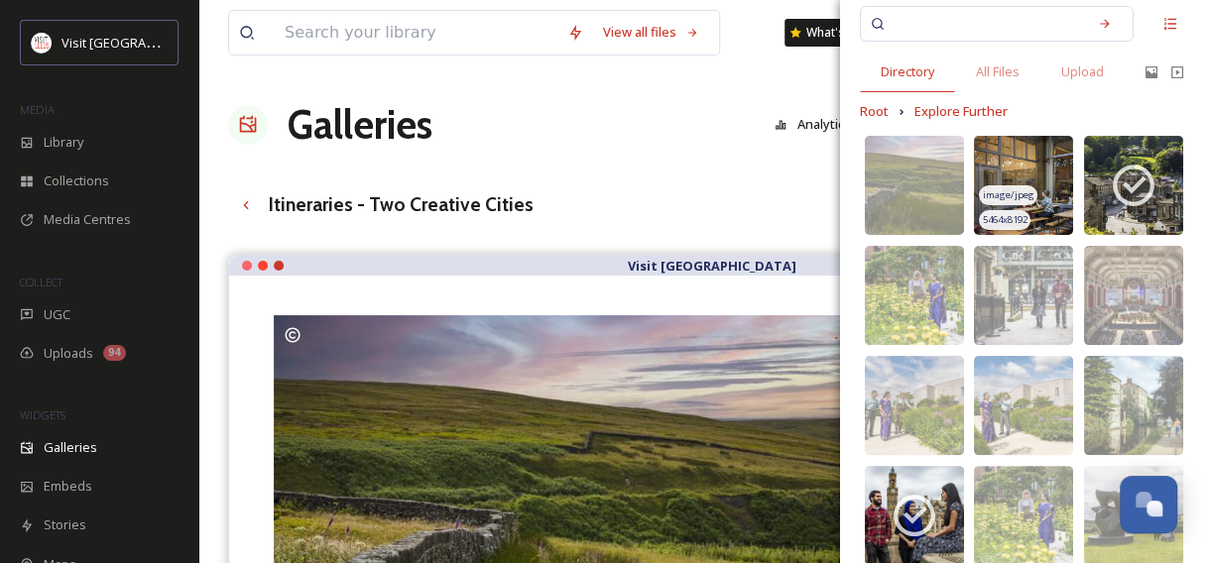
scroll to position [0, 0]
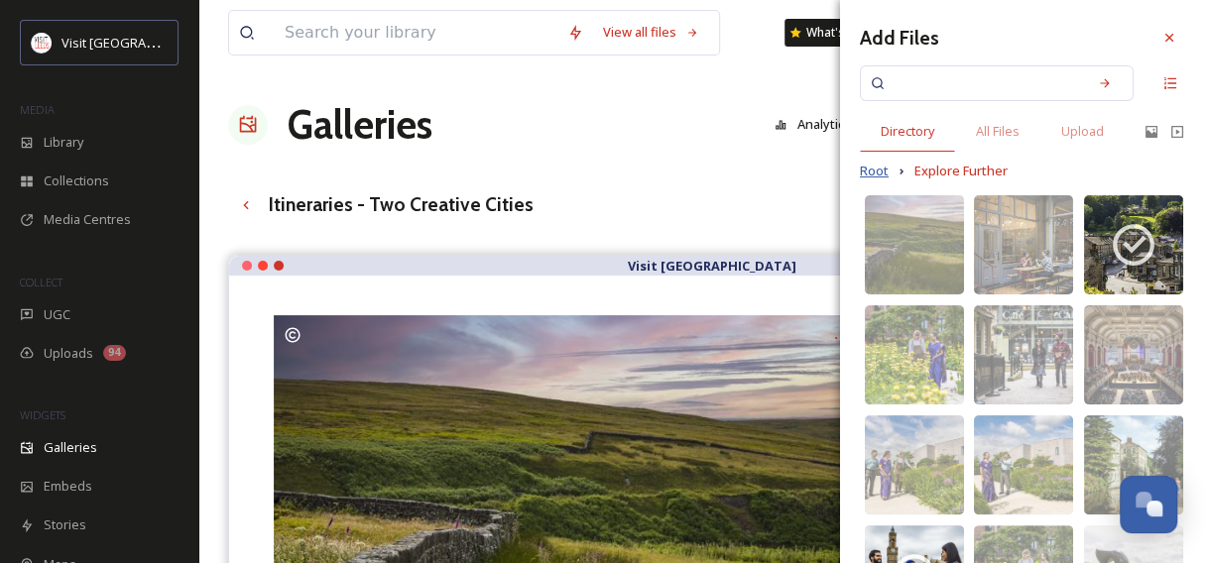
click at [878, 167] on span "Root" at bounding box center [874, 171] width 29 height 19
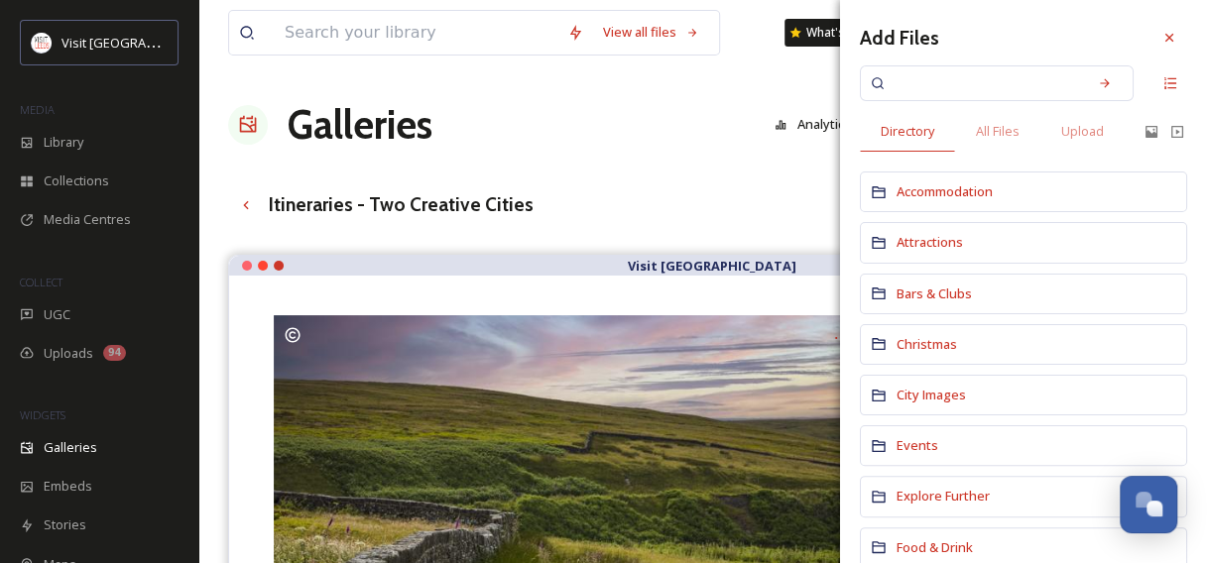
scroll to position [4, 0]
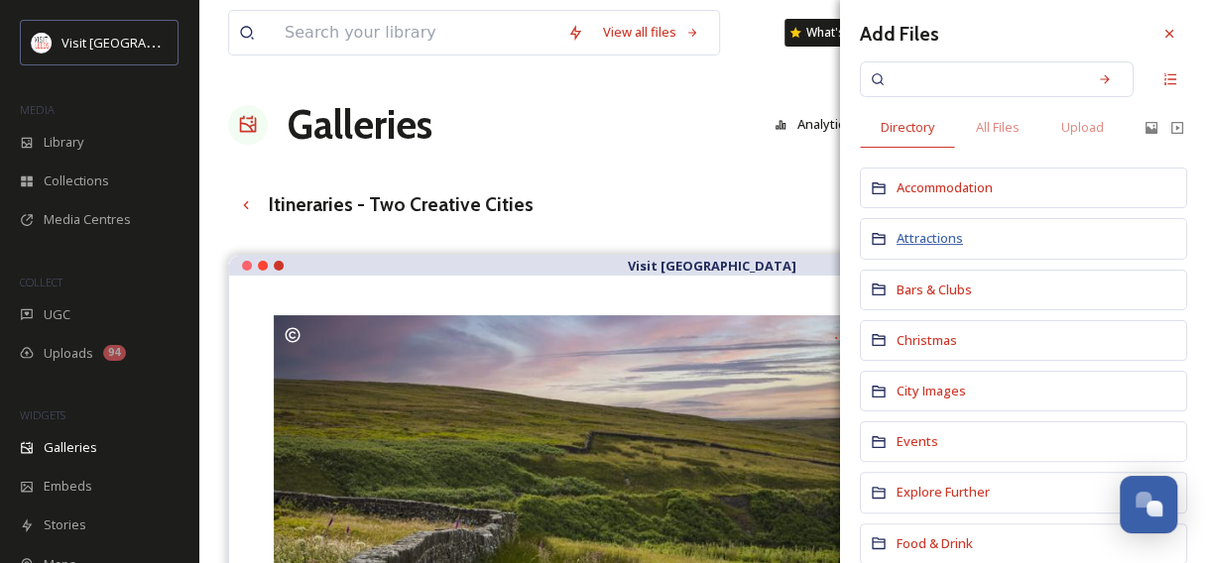
click at [945, 238] on span "Attractions" at bounding box center [930, 238] width 66 height 18
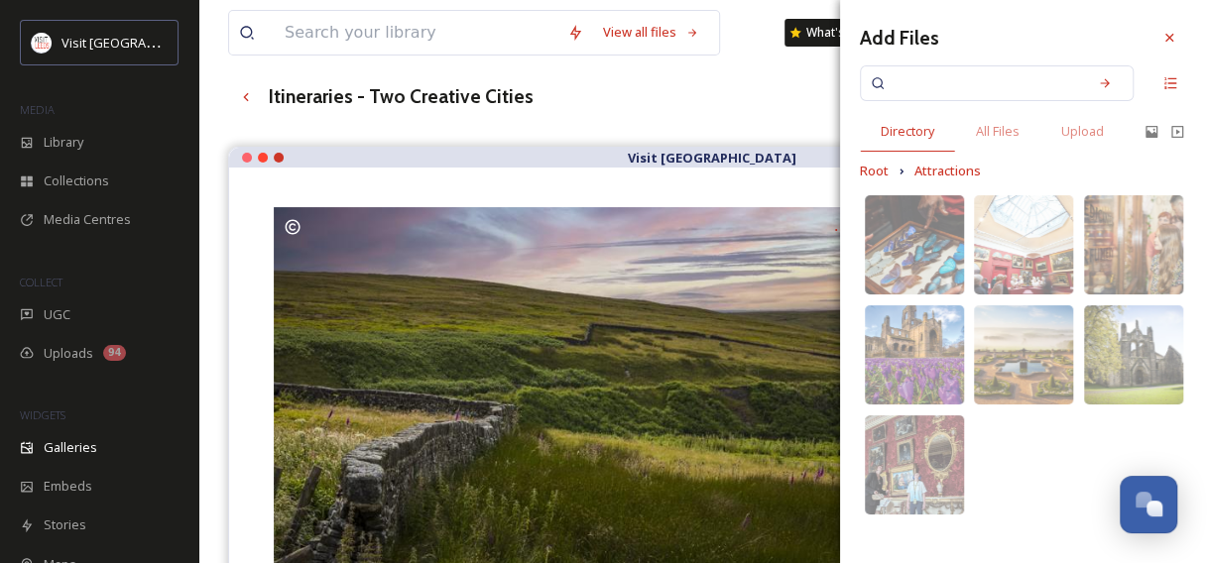
scroll to position [65, 0]
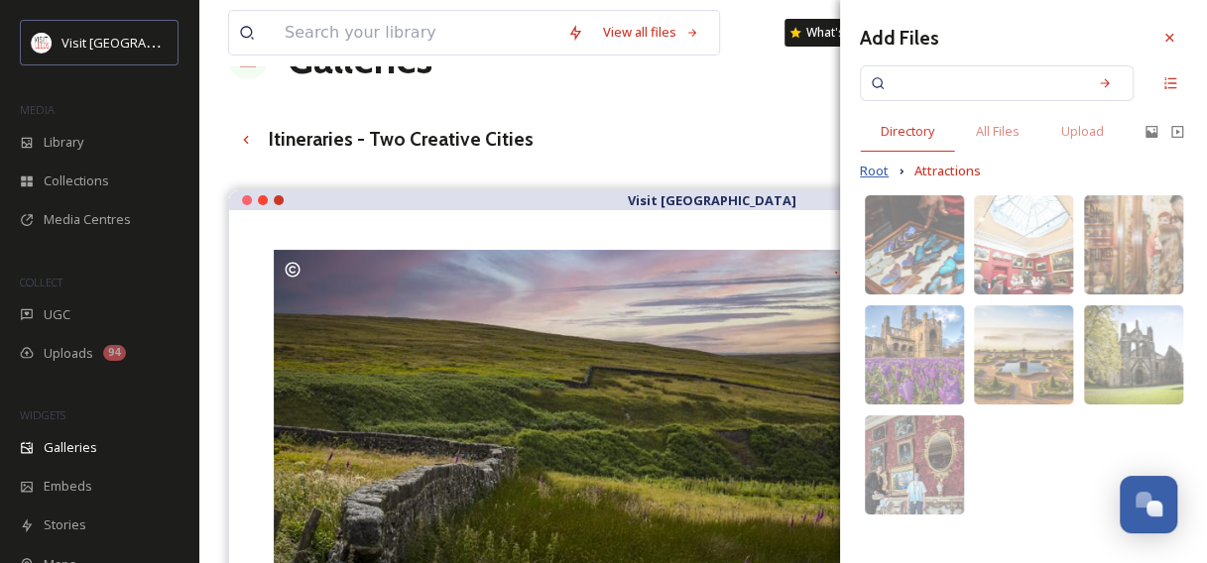
click at [869, 168] on span "Root" at bounding box center [874, 171] width 29 height 19
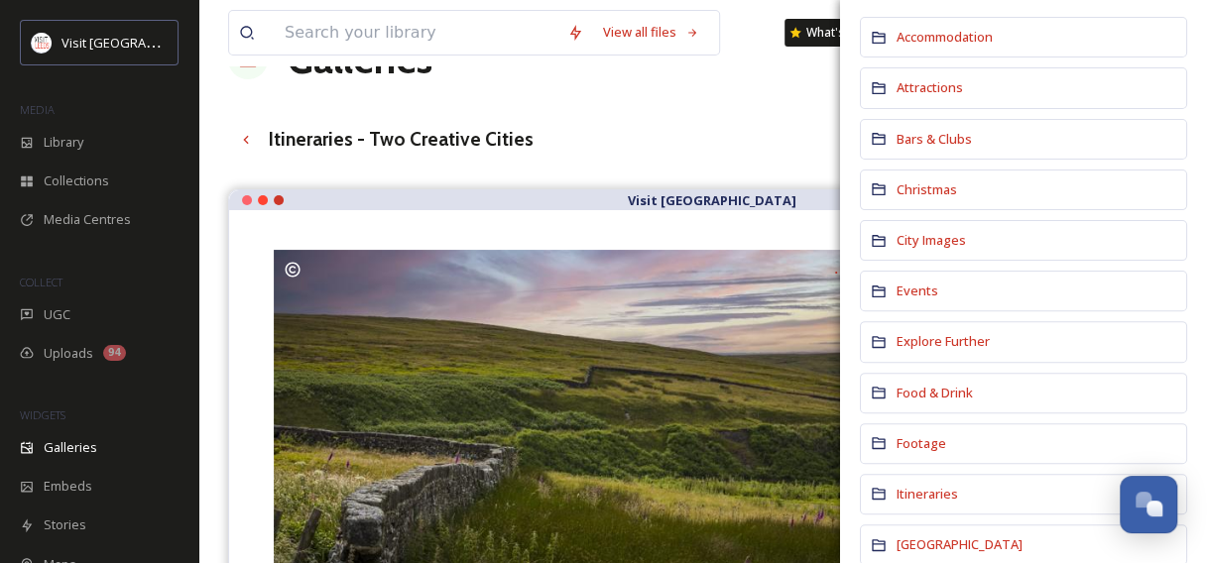
scroll to position [156, 0]
click at [952, 230] on span "City Images" at bounding box center [931, 239] width 69 height 18
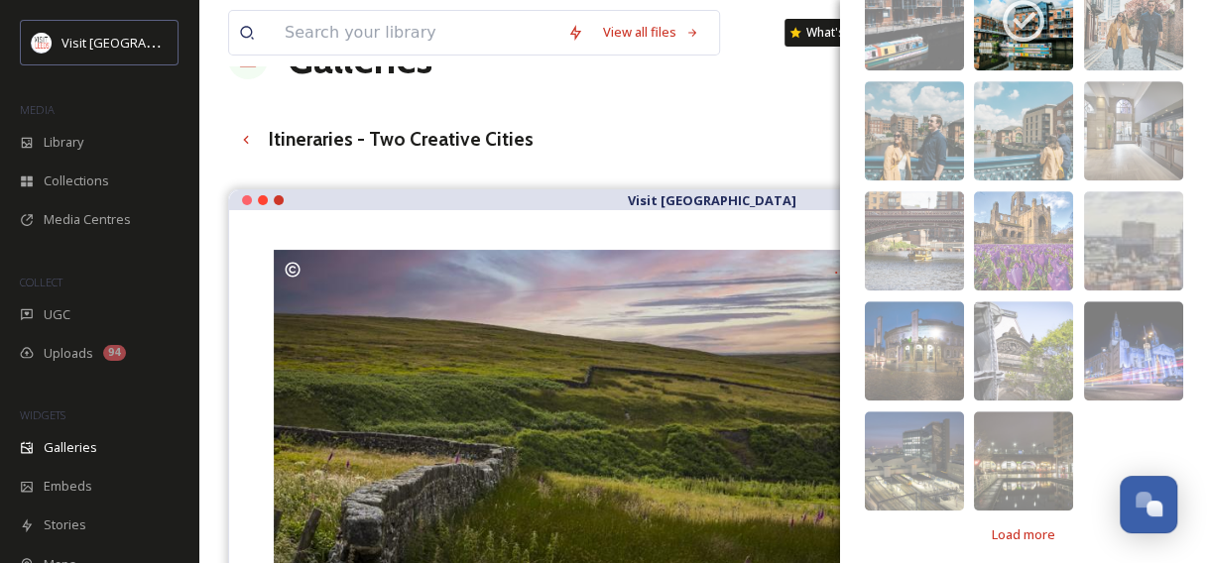
scroll to position [454, 0]
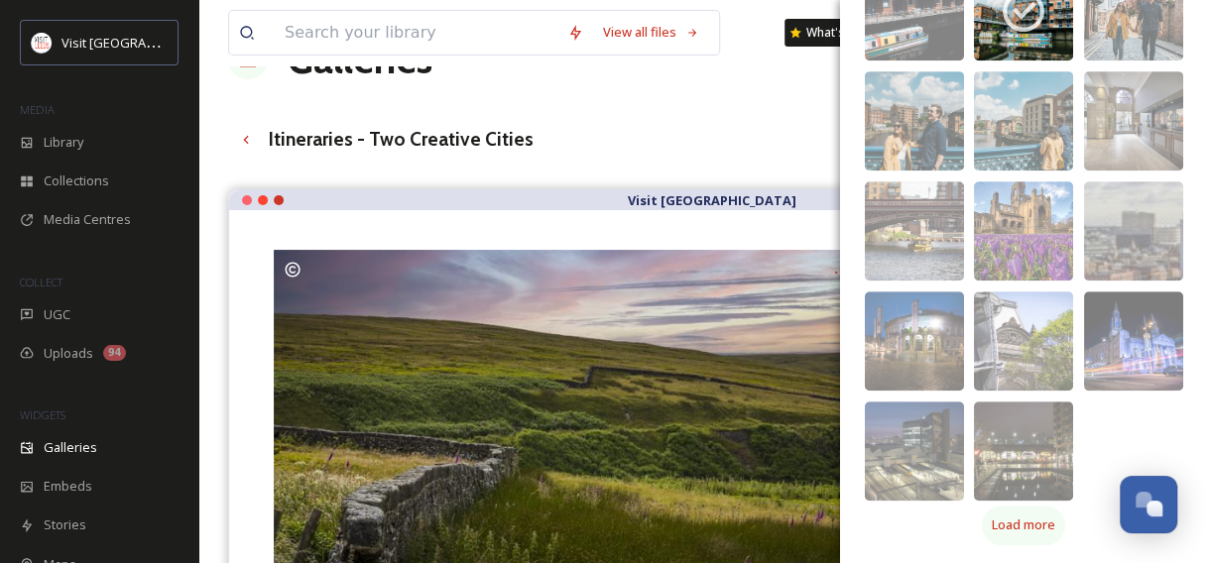
click at [1022, 520] on span "Load more" at bounding box center [1023, 525] width 63 height 19
click at [1018, 521] on div "Add Files Directory All Files Upload Root City Images image/jpeg 3024 x 4032 im…" at bounding box center [1023, 56] width 367 height 1020
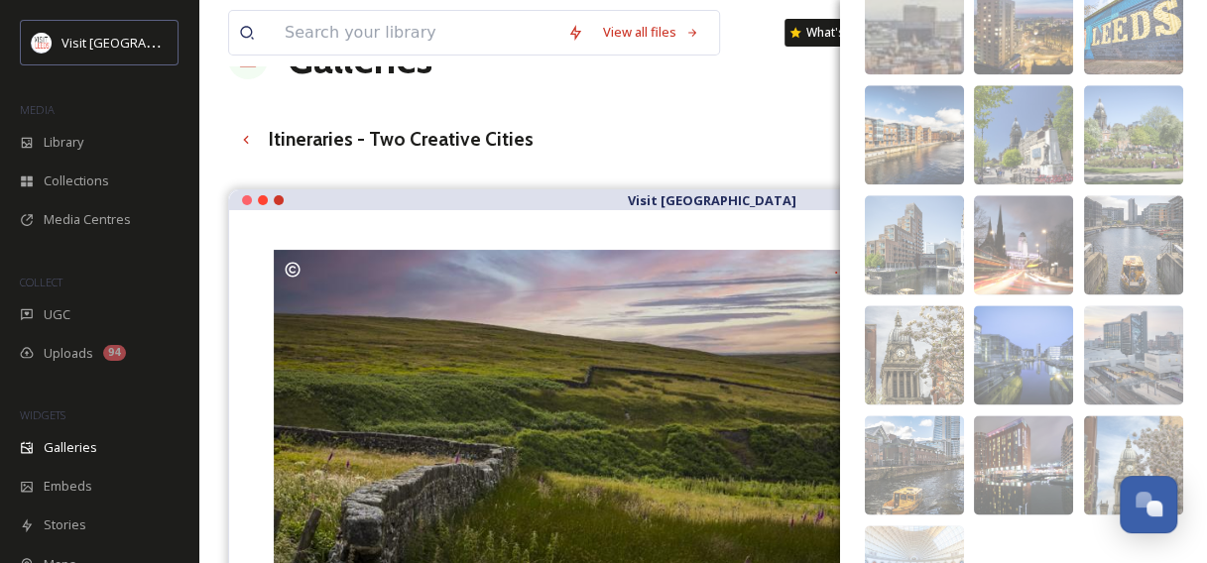
scroll to position [1226, 0]
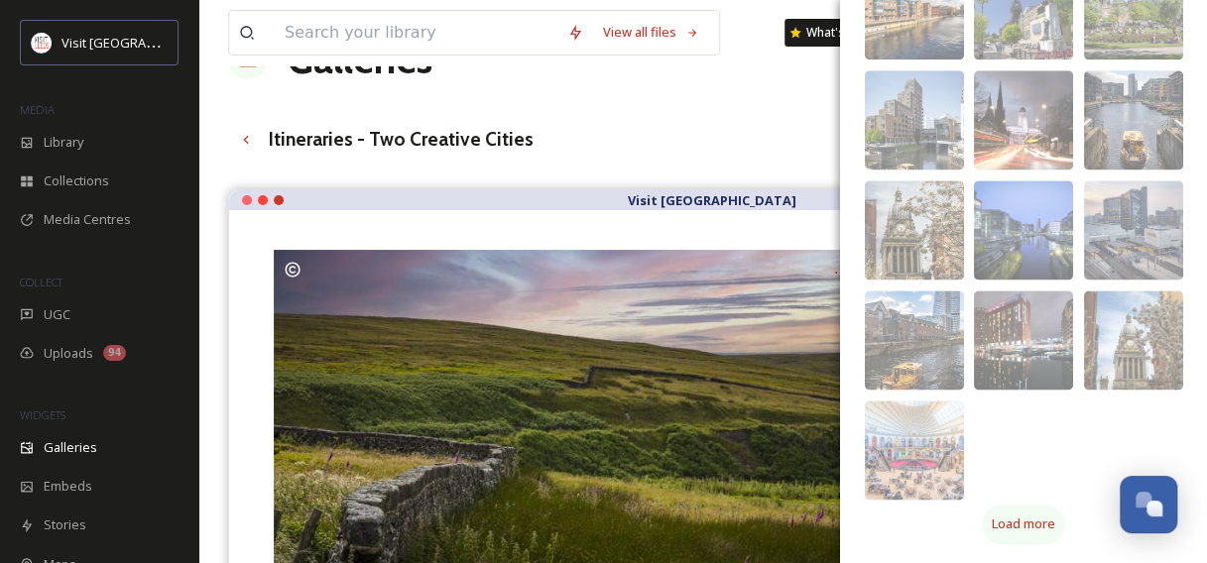
click at [998, 518] on span "Load more" at bounding box center [1023, 524] width 63 height 19
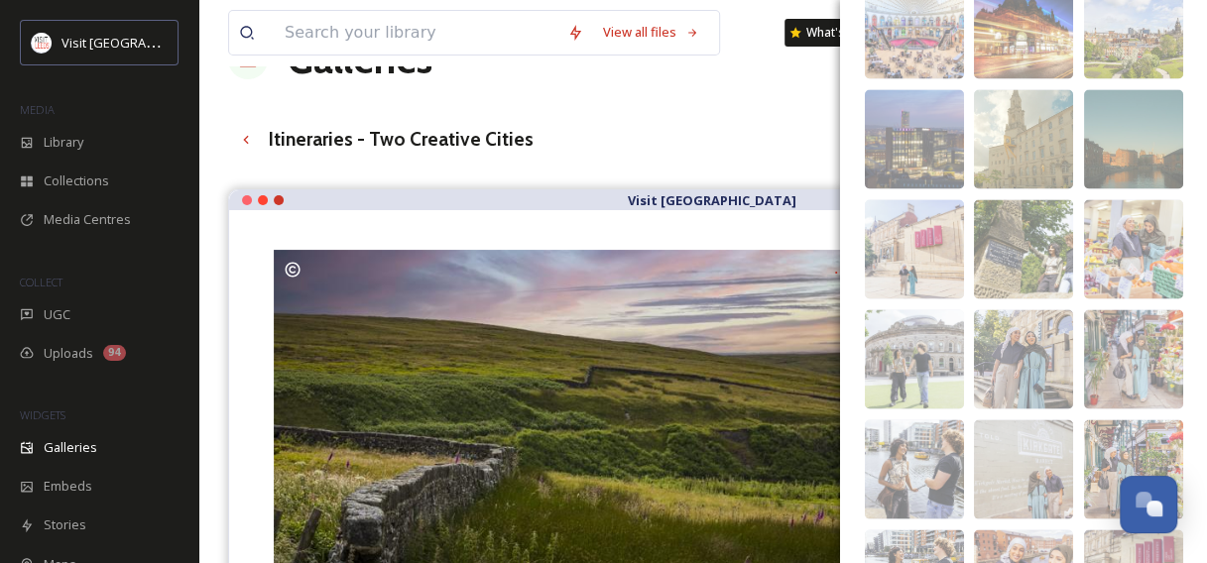
scroll to position [1650, 0]
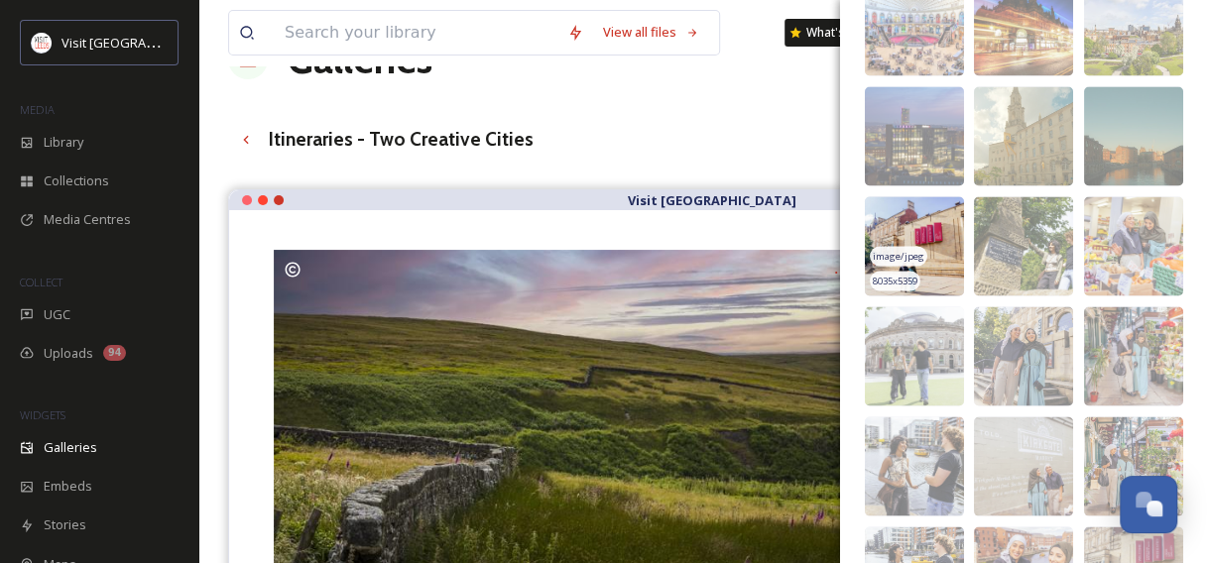
click at [952, 208] on img at bounding box center [914, 245] width 99 height 99
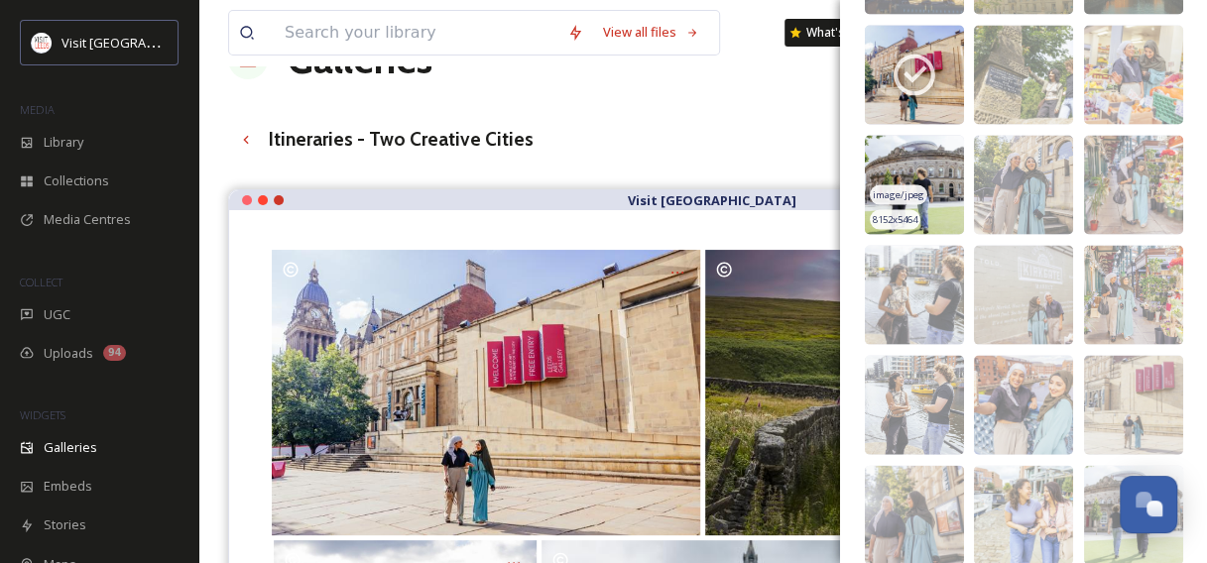
scroll to position [1823, 0]
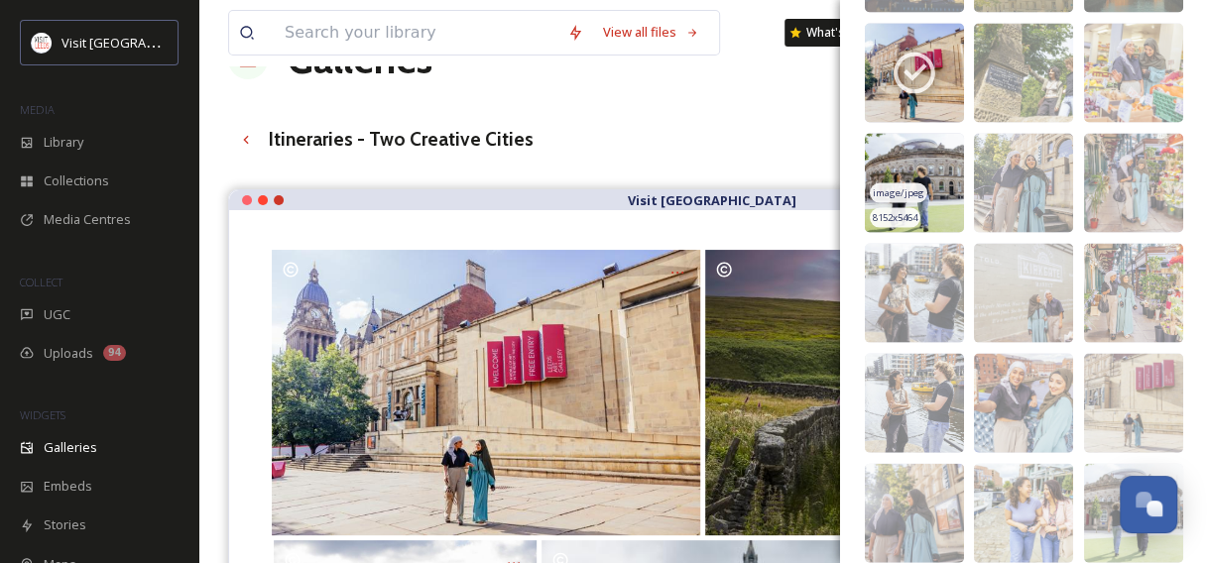
click at [930, 186] on img at bounding box center [914, 183] width 99 height 99
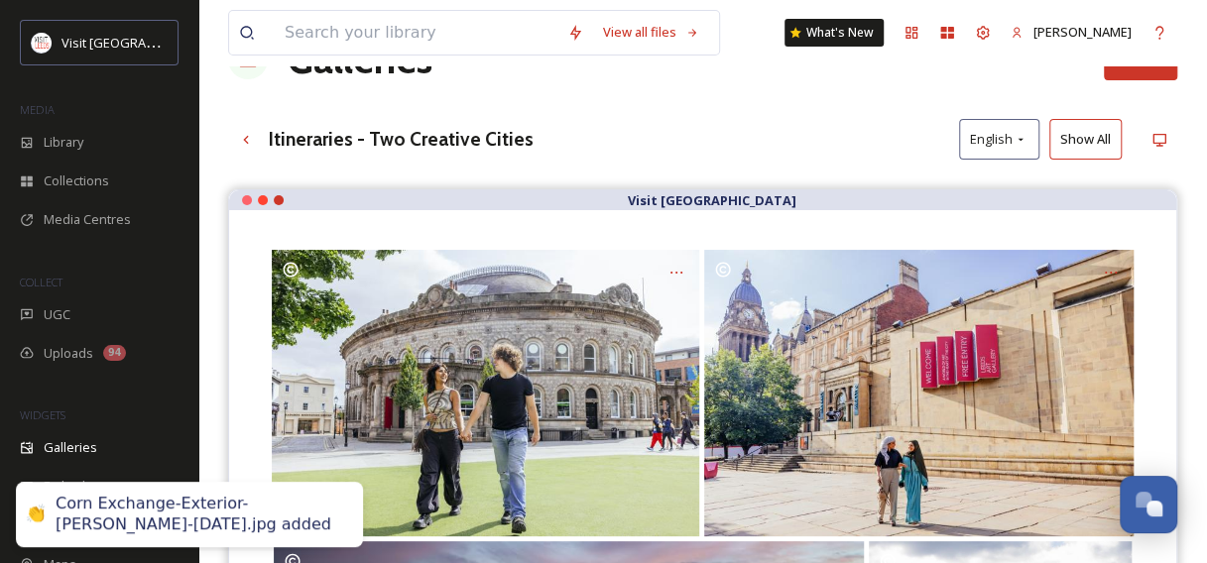
click at [737, 109] on div "View all files What's New [PERSON_NAME] Galleries Analytics Embed Customise Edi…" at bounding box center [702, 493] width 1009 height 1117
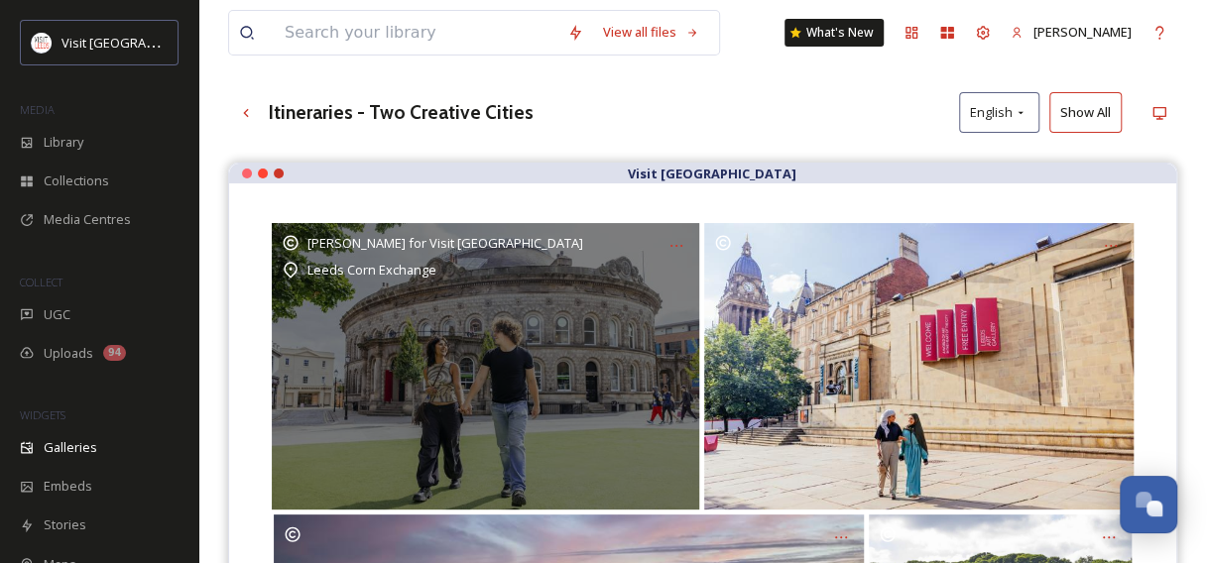
scroll to position [91, 0]
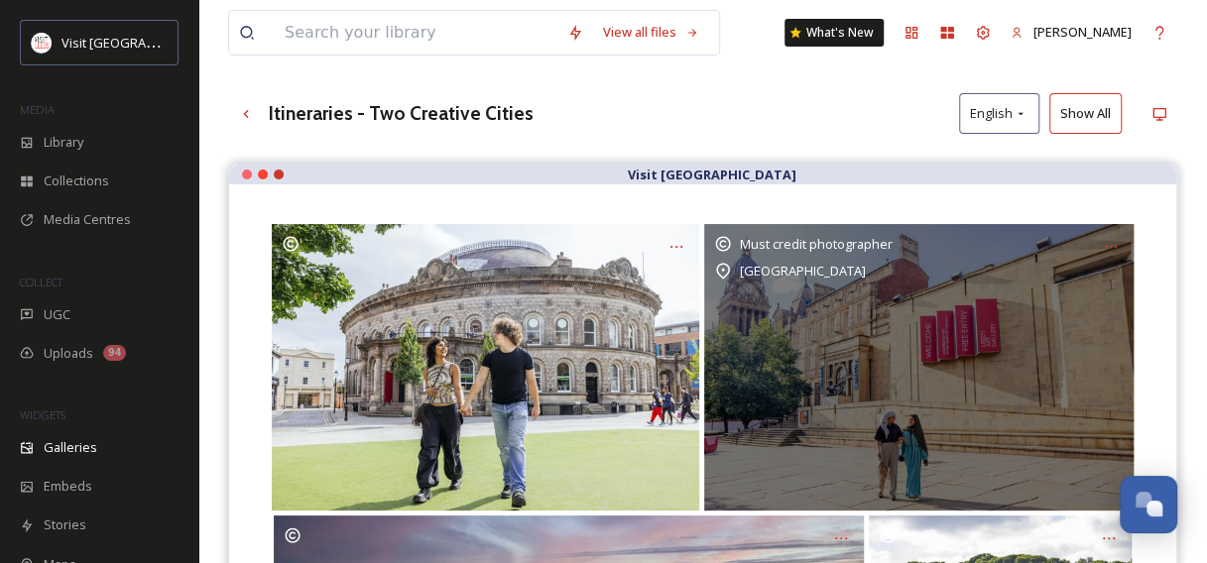
click at [1051, 274] on div "[GEOGRAPHIC_DATA]" at bounding box center [919, 271] width 410 height 24
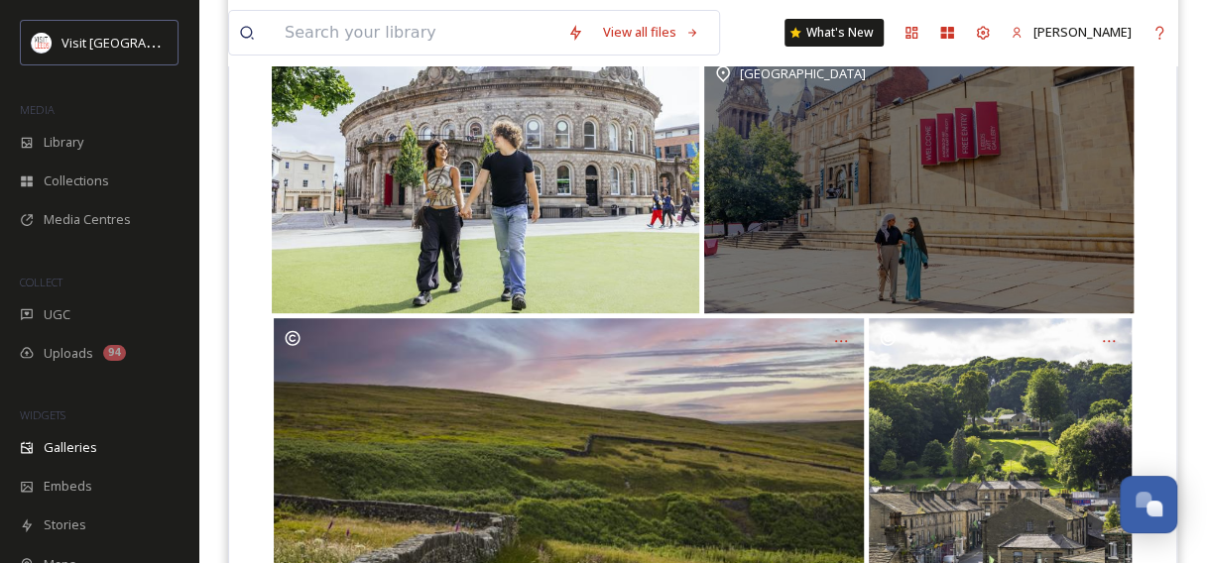
scroll to position [0, 0]
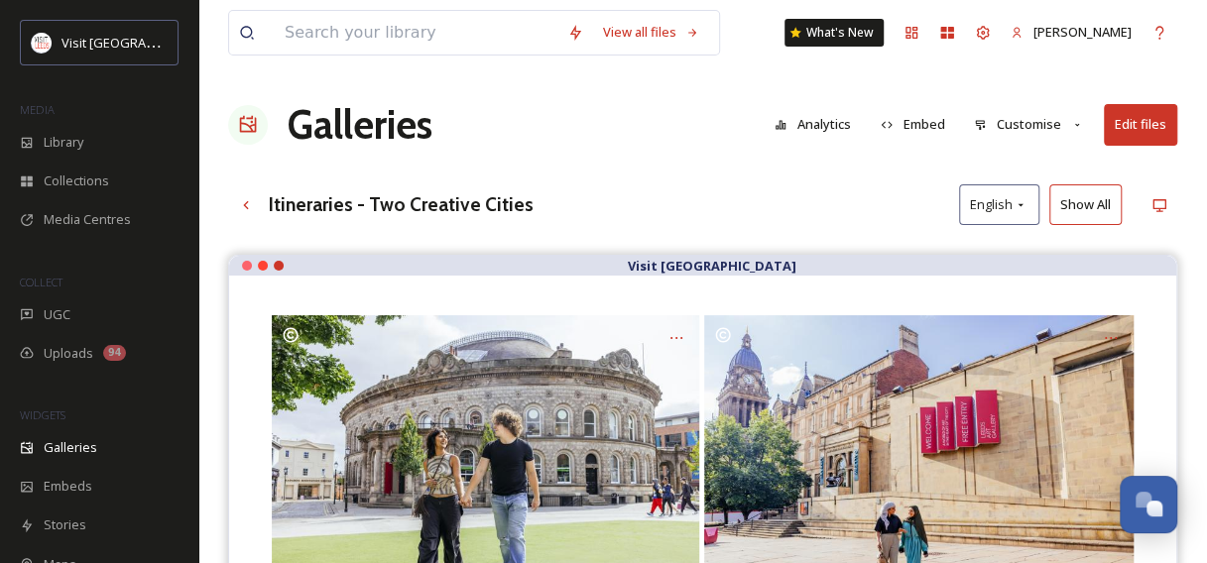
click at [1143, 123] on button "Edit files" at bounding box center [1140, 124] width 73 height 41
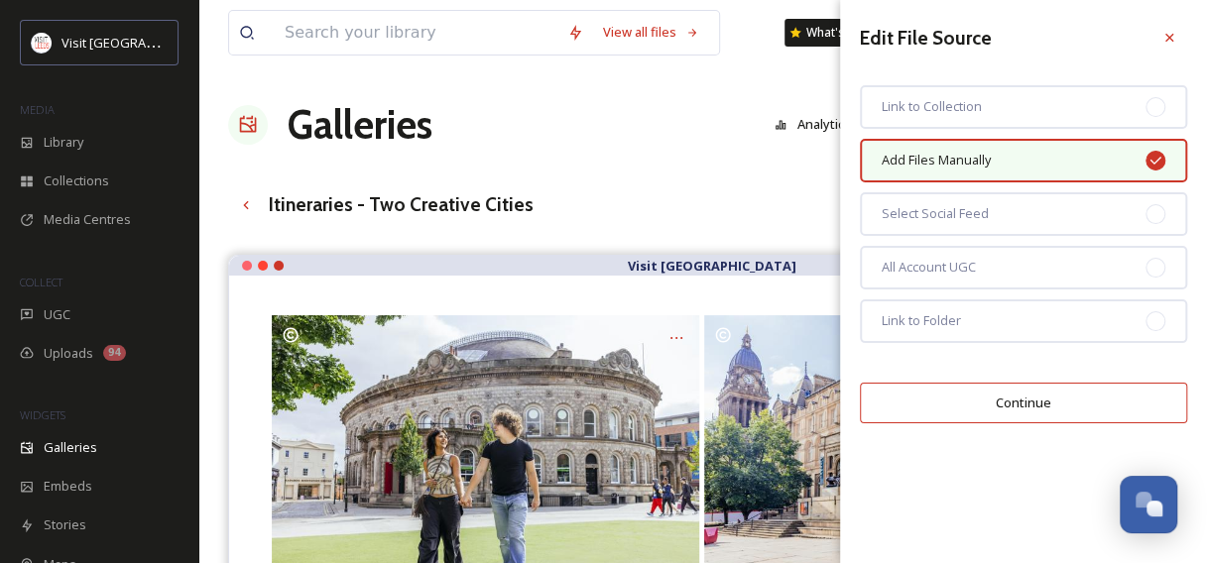
click at [641, 157] on div "View all files What's New [PERSON_NAME] Galleries Analytics Embed Customise Edi…" at bounding box center [702, 558] width 1009 height 1117
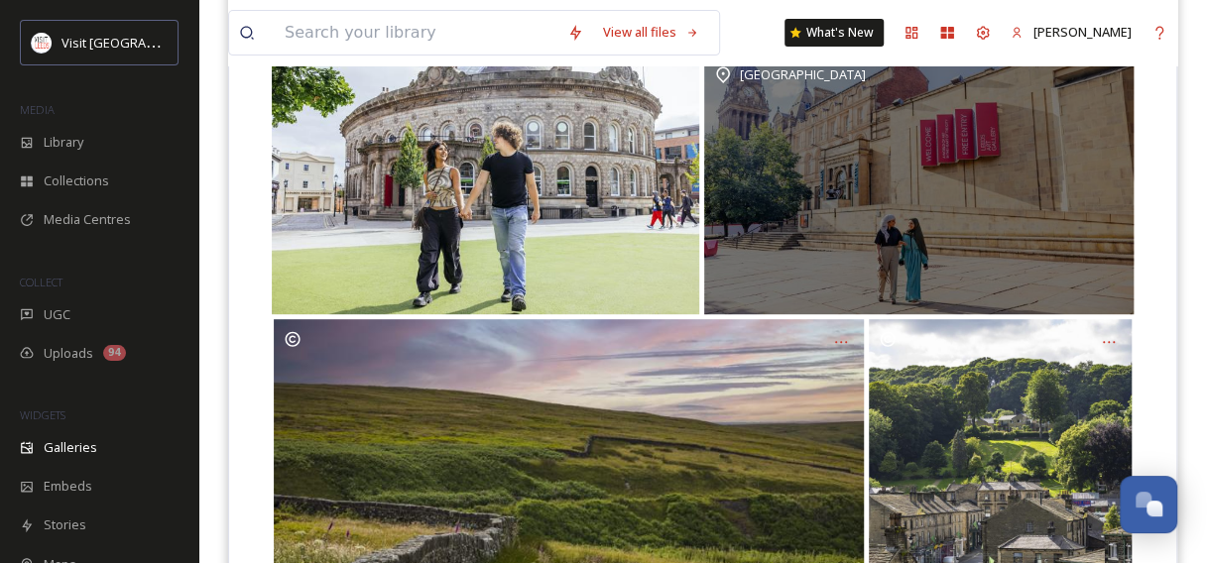
scroll to position [82, 0]
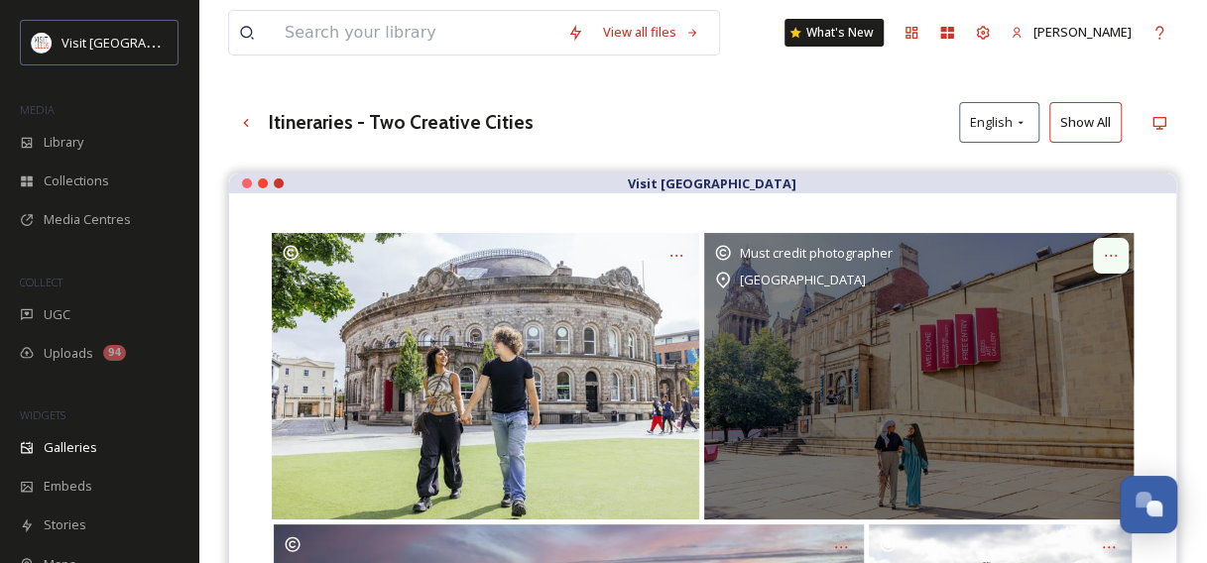
click at [1112, 248] on icon at bounding box center [1111, 256] width 16 height 16
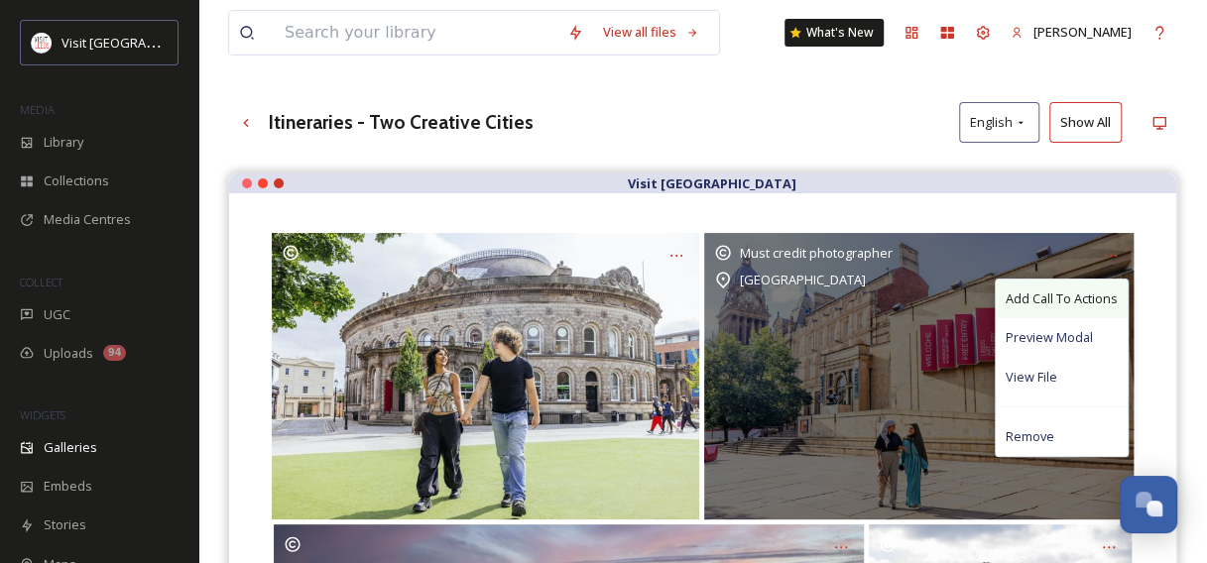
click at [1064, 290] on span "Add Call To Actions" at bounding box center [1062, 299] width 112 height 19
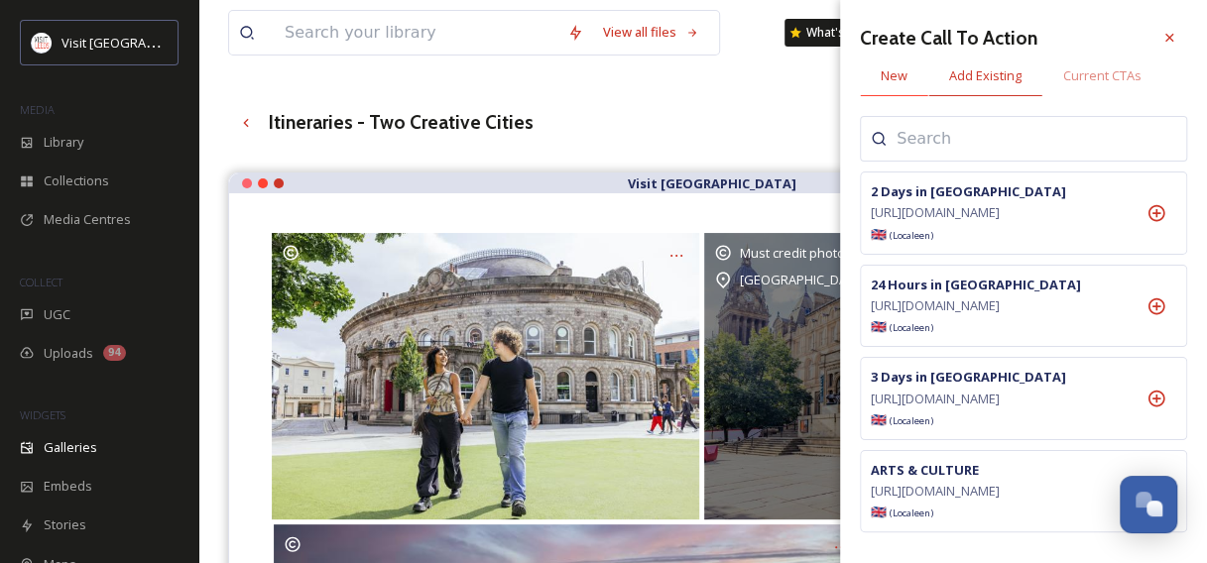
click at [899, 81] on span "New" at bounding box center [894, 75] width 27 height 19
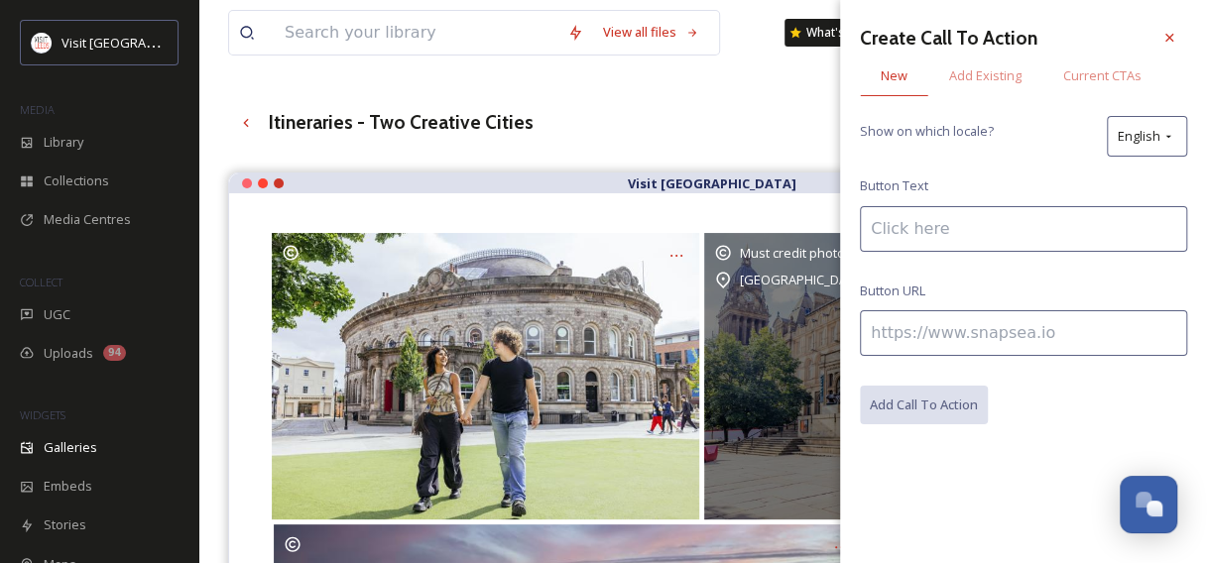
click at [891, 230] on input at bounding box center [1023, 229] width 327 height 46
type input "Two Day Itinerary"
click at [869, 337] on input at bounding box center [1023, 333] width 327 height 46
paste input "[URL][DOMAIN_NAME]"
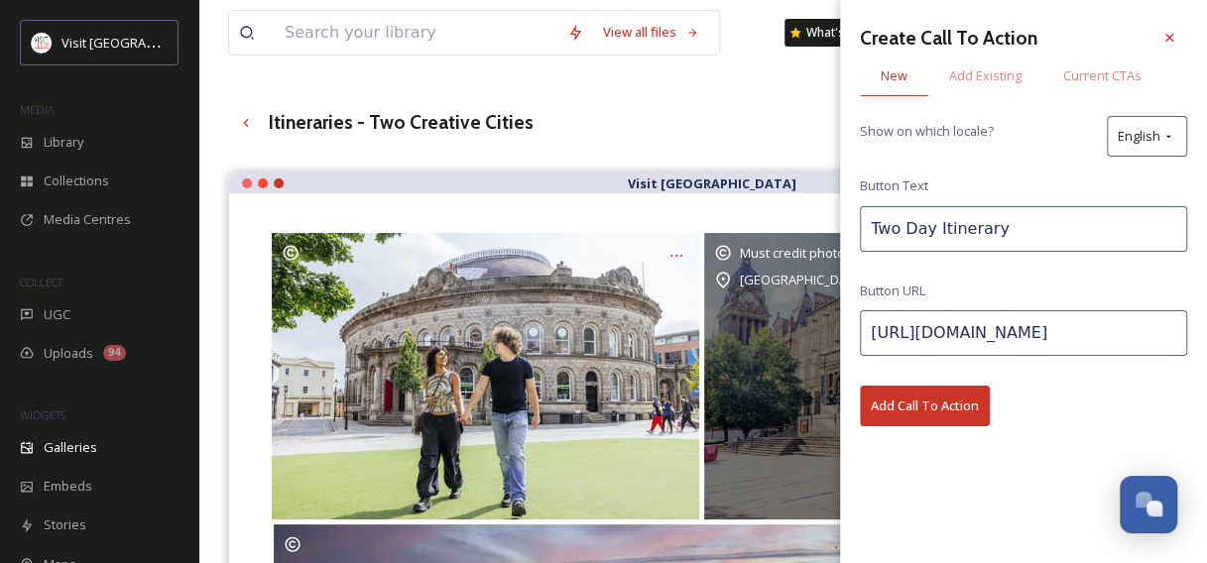
scroll to position [0, 172]
type input "[URL][DOMAIN_NAME]"
click at [914, 393] on button "Add Call To Action" at bounding box center [925, 406] width 130 height 41
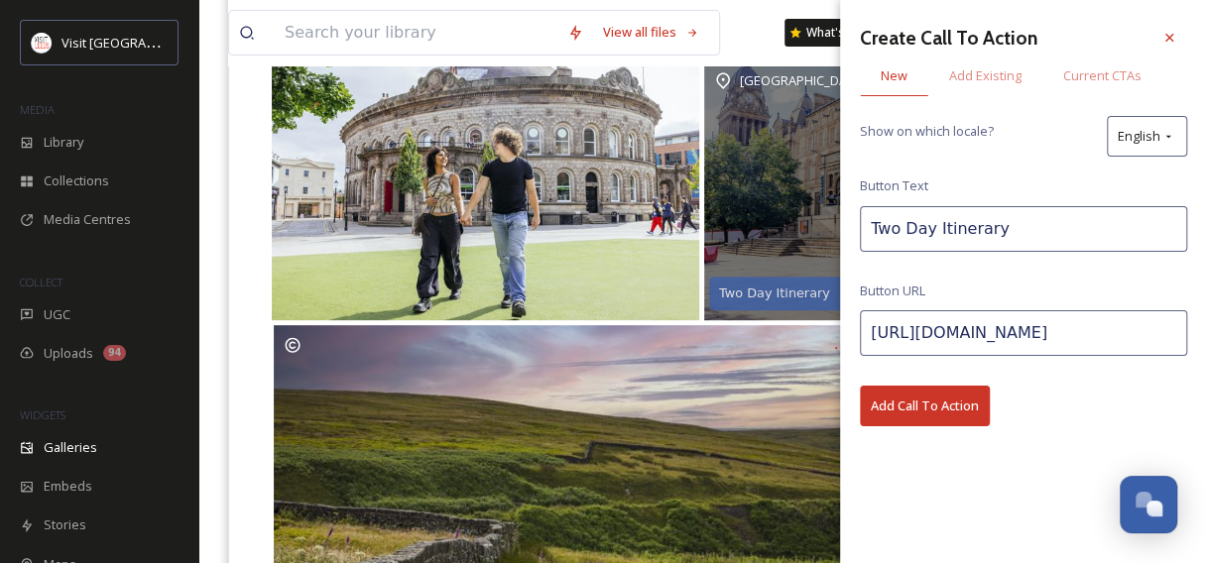
scroll to position [283, 0]
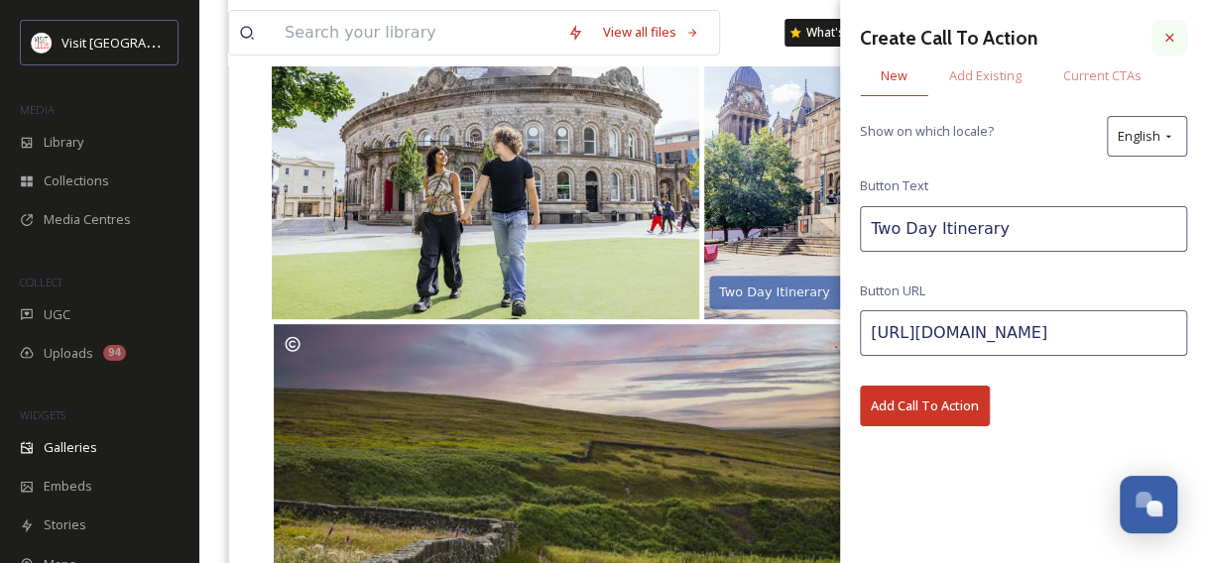
click at [1168, 33] on icon at bounding box center [1169, 38] width 16 height 16
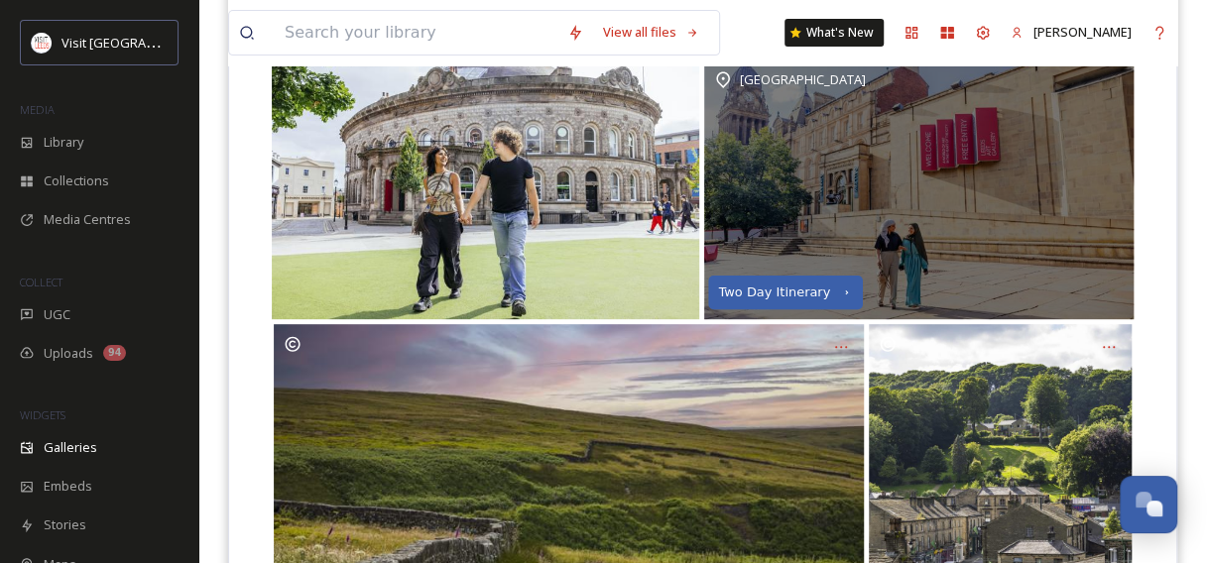
click at [822, 289] on div "Two Day Itinerary" at bounding box center [785, 293] width 155 height 34
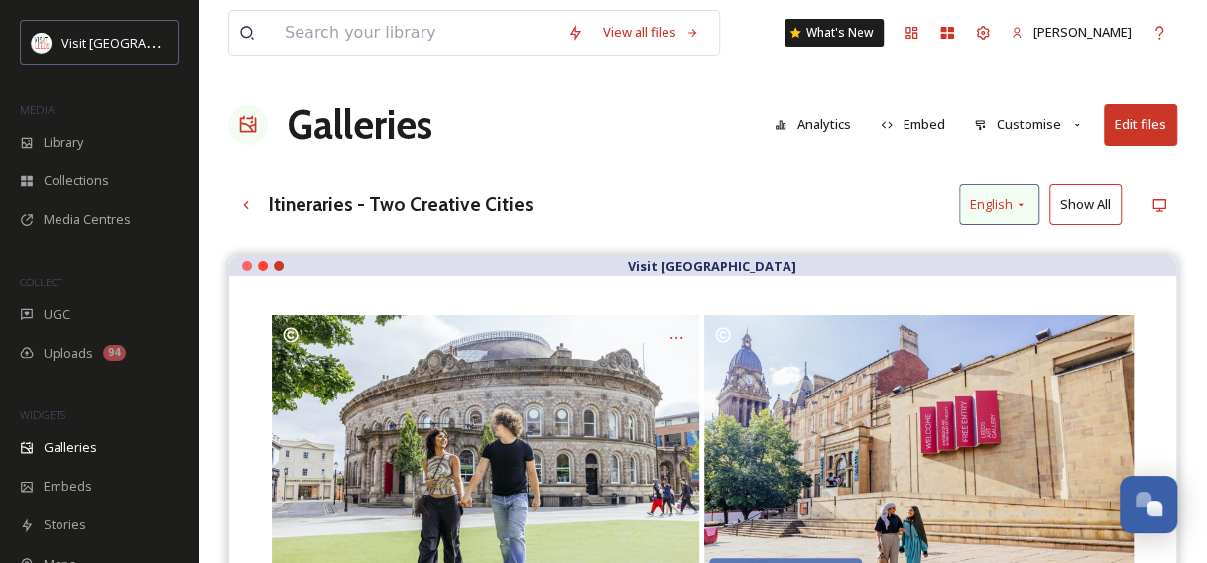
click at [1010, 185] on div "English" at bounding box center [999, 204] width 80 height 41
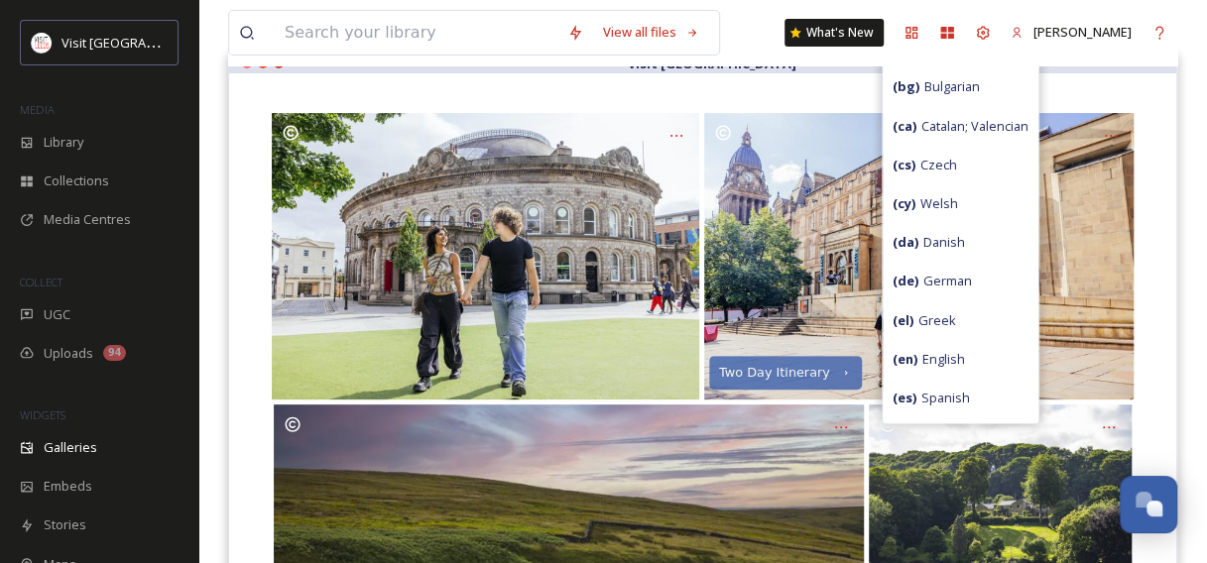
scroll to position [204, 0]
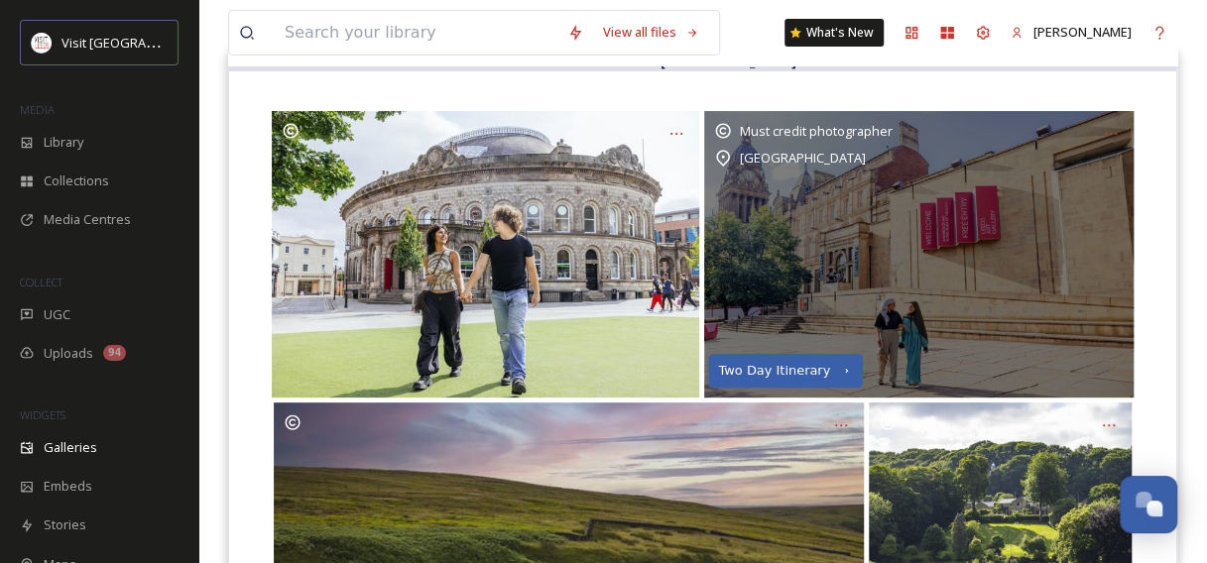
drag, startPoint x: 773, startPoint y: 369, endPoint x: 736, endPoint y: 361, distance: 37.5
click at [736, 361] on div "Two Day Itinerary" at bounding box center [785, 371] width 155 height 34
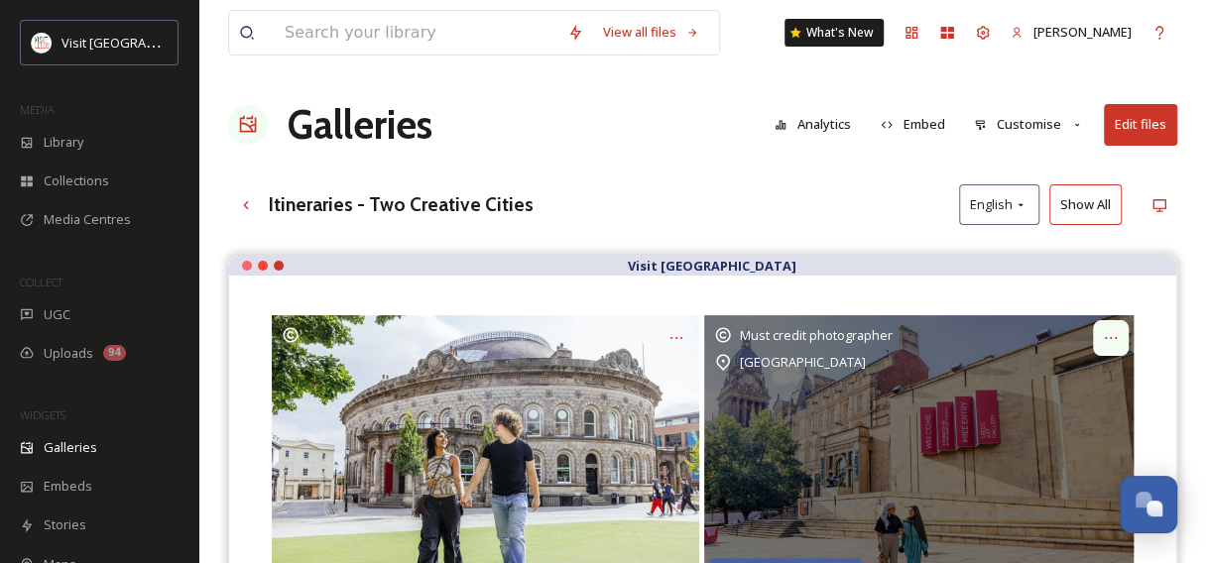
click at [1118, 337] on icon at bounding box center [1111, 338] width 16 height 16
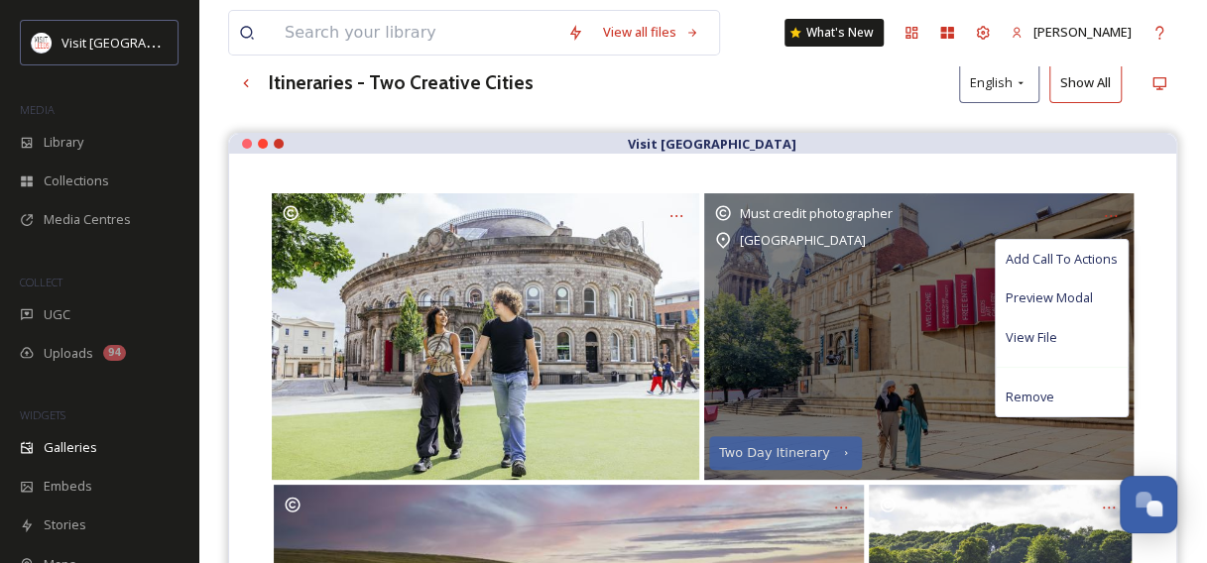
scroll to position [123, 0]
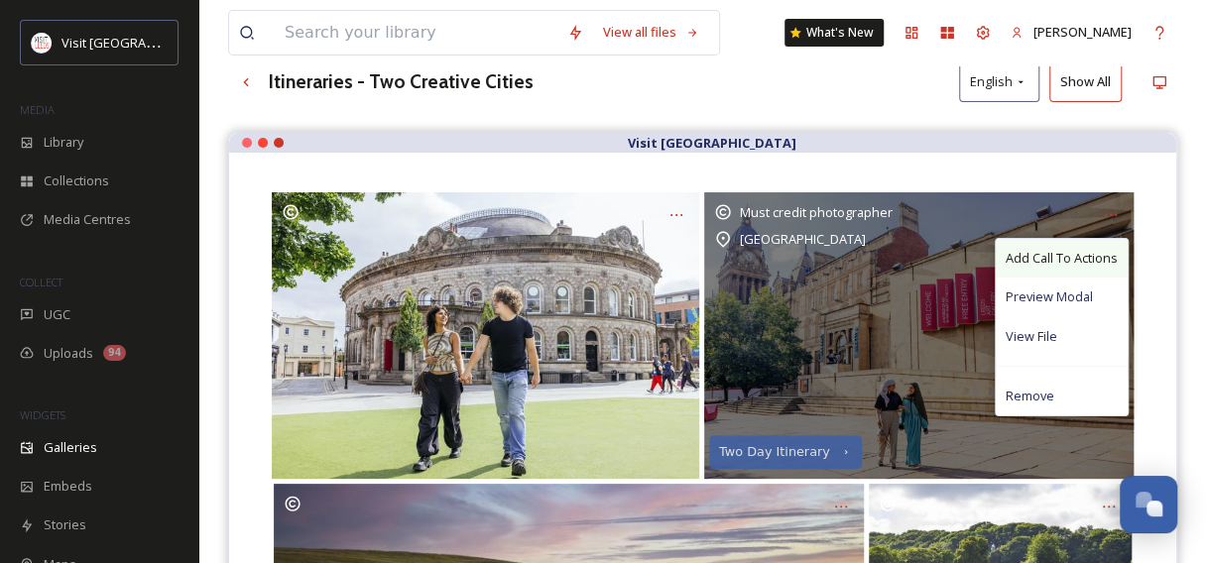
click at [1066, 260] on span "Add Call To Actions" at bounding box center [1062, 258] width 112 height 19
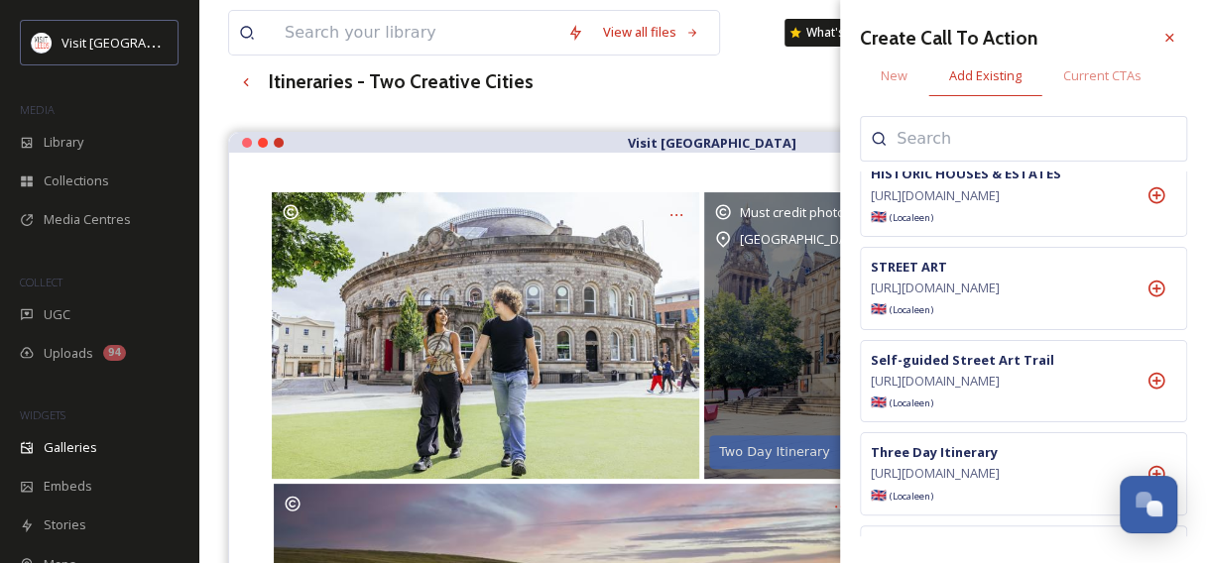
scroll to position [875, 0]
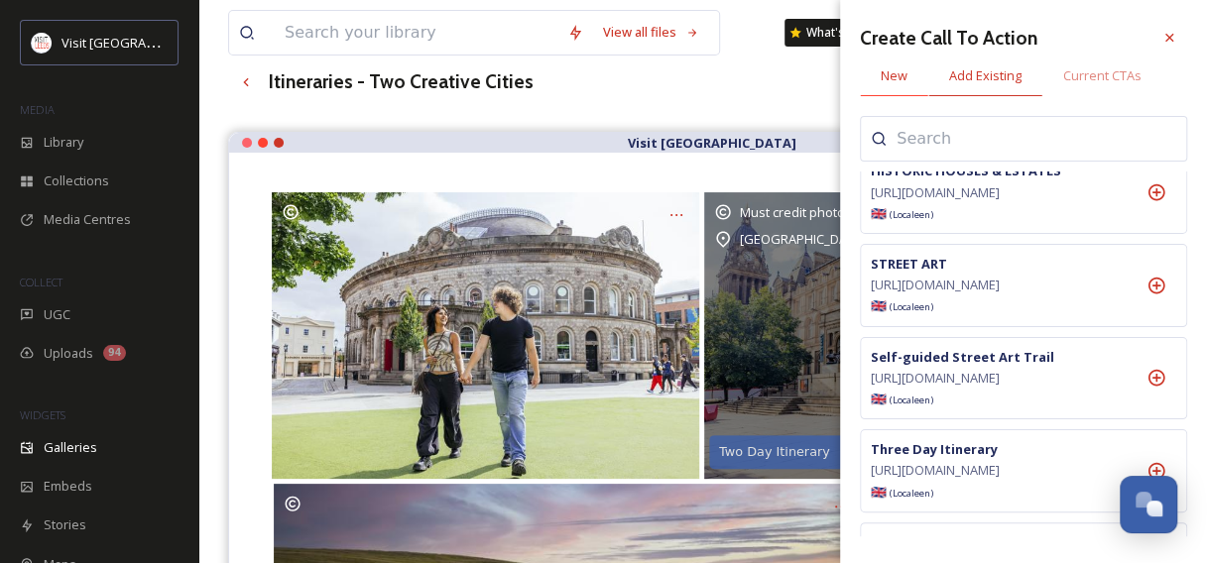
click at [897, 89] on div "New" at bounding box center [894, 76] width 68 height 41
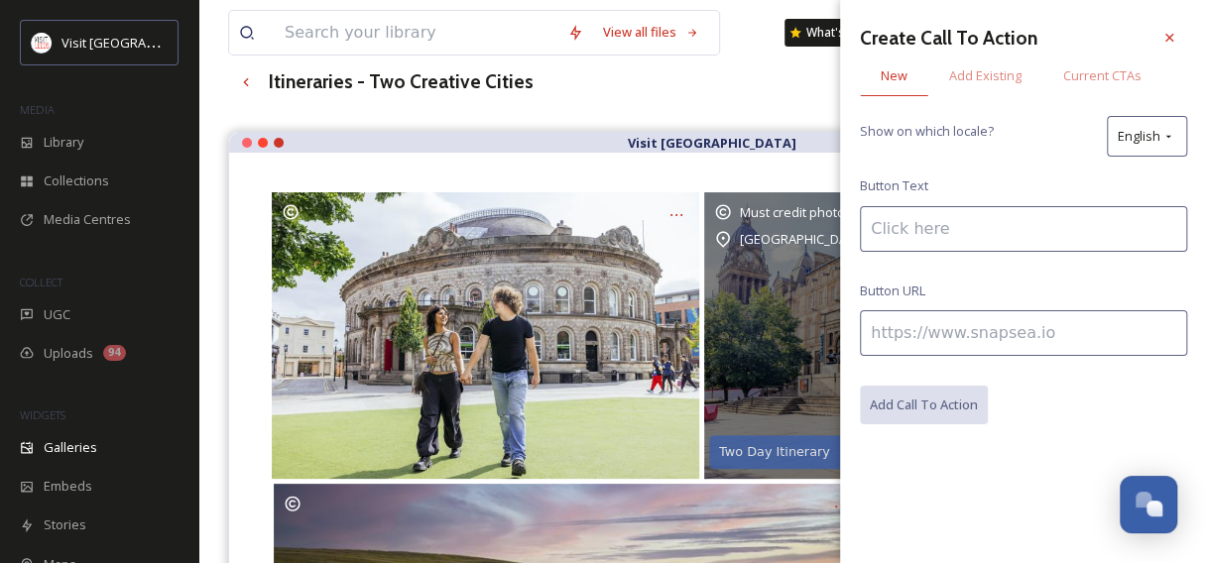
click at [763, 328] on div "Must credit photographer [GEOGRAPHIC_DATA]" at bounding box center [918, 335] width 429 height 287
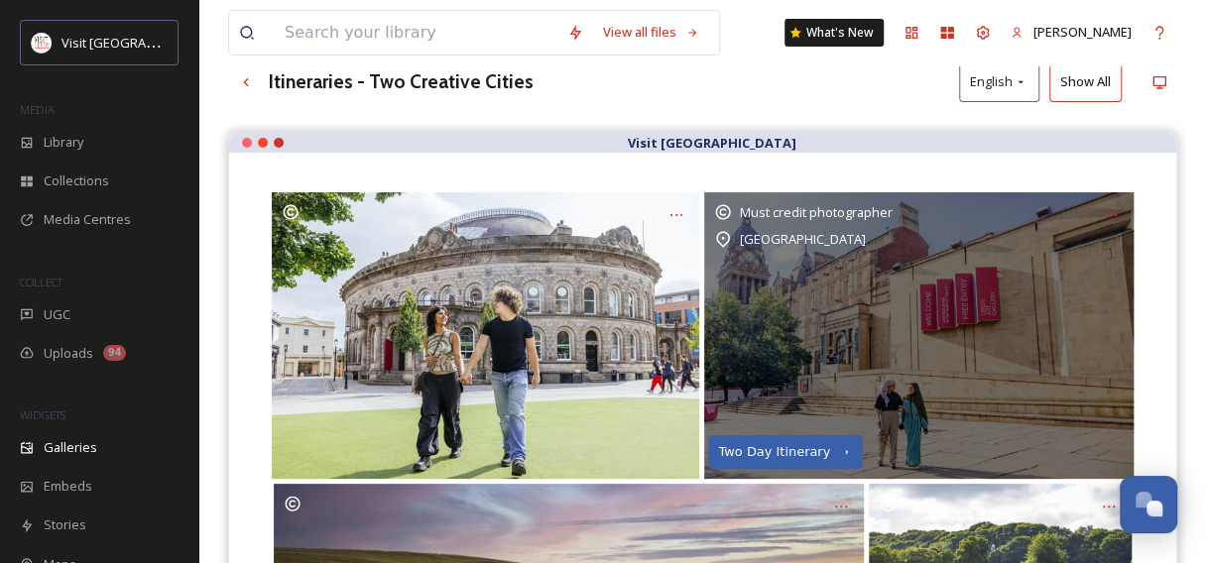
click at [756, 445] on div "Two Day Itinerary" at bounding box center [774, 452] width 112 height 14
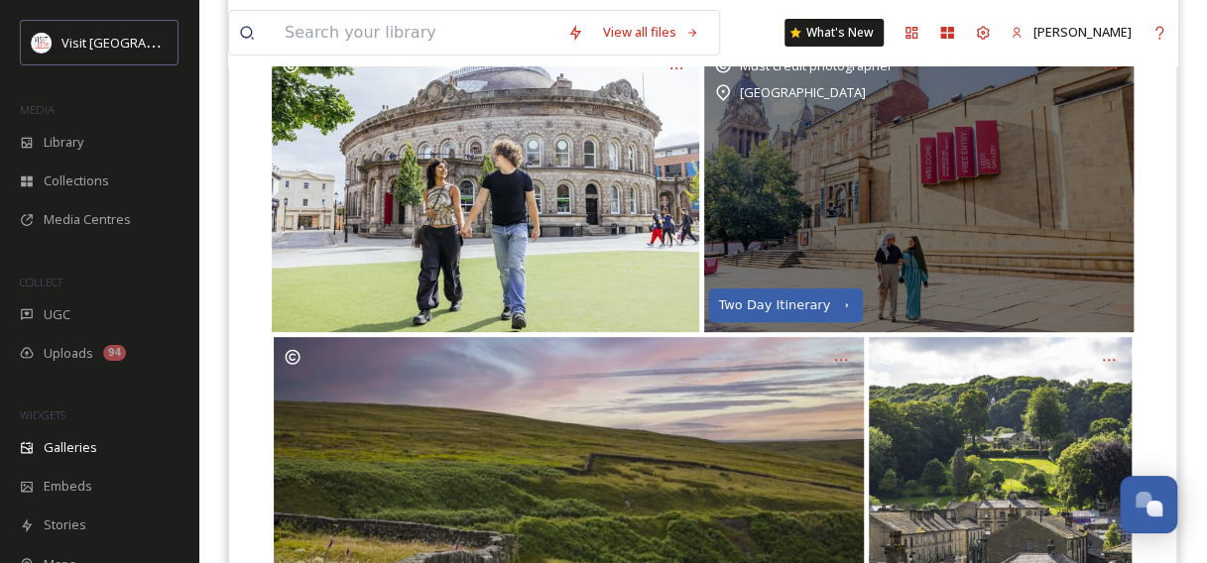
scroll to position [0, 0]
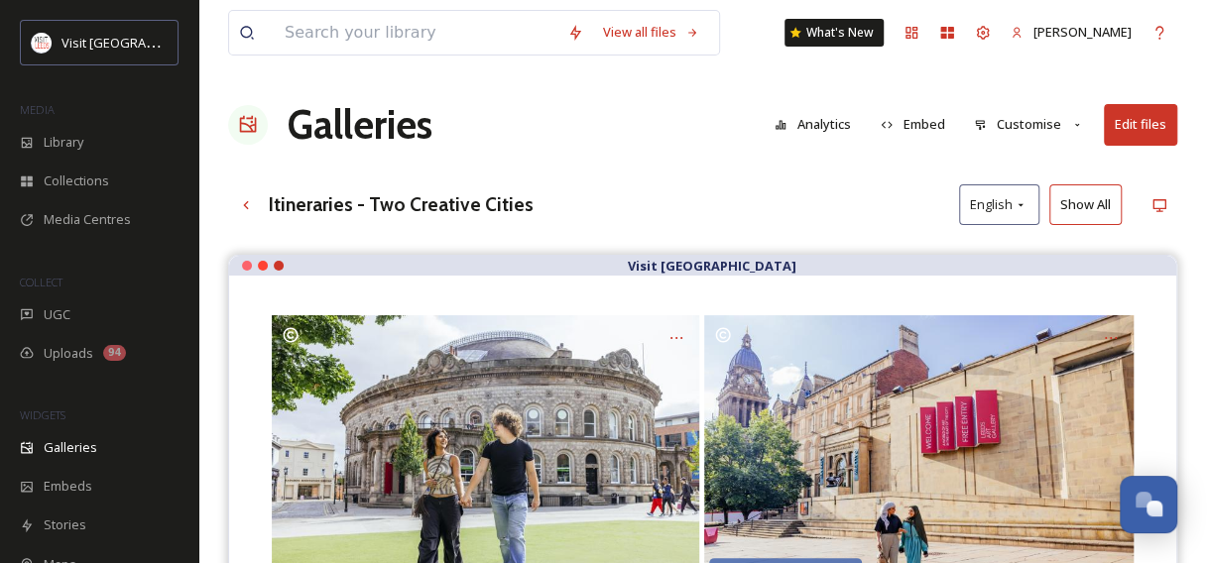
click at [1034, 121] on button "Customise" at bounding box center [1029, 124] width 130 height 39
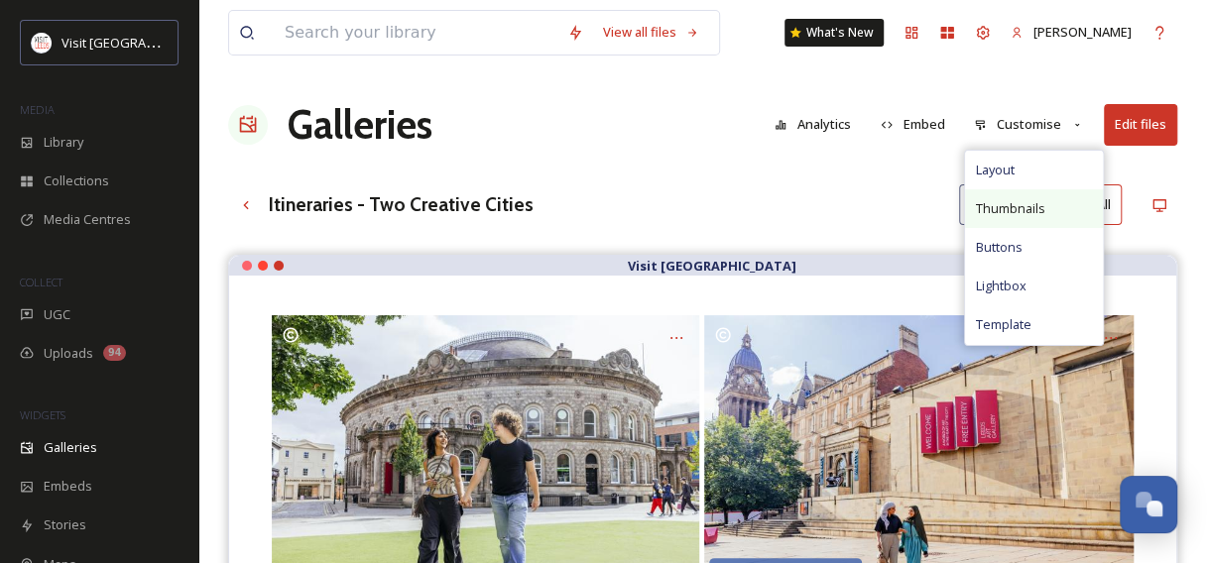
click at [1011, 204] on span "Thumbnails" at bounding box center [1009, 208] width 69 height 19
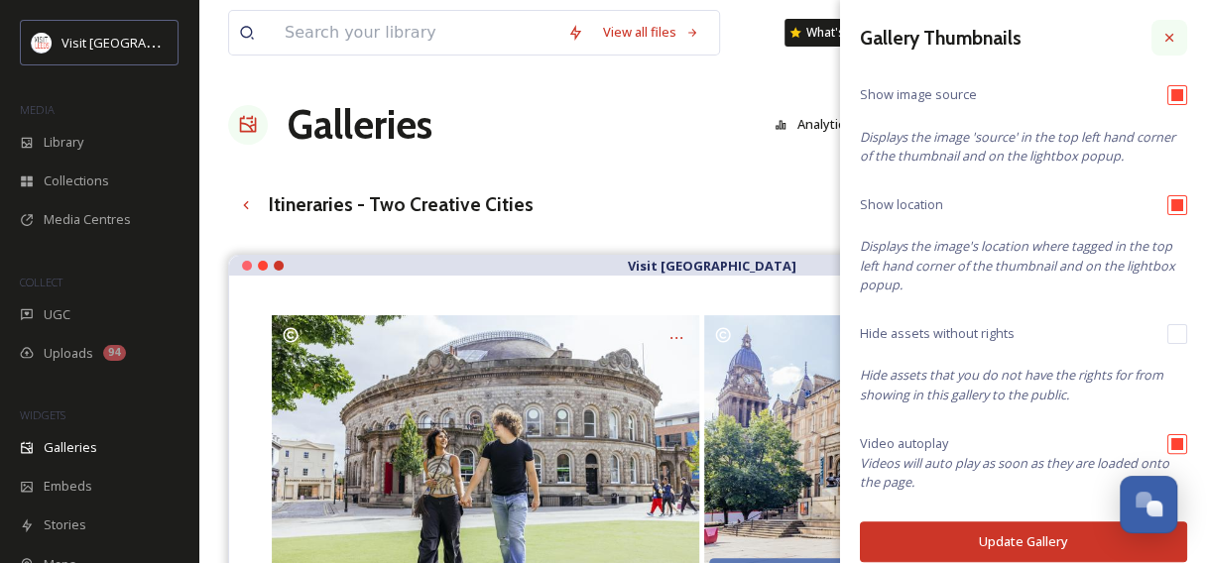
click at [1151, 28] on div at bounding box center [1169, 38] width 36 height 36
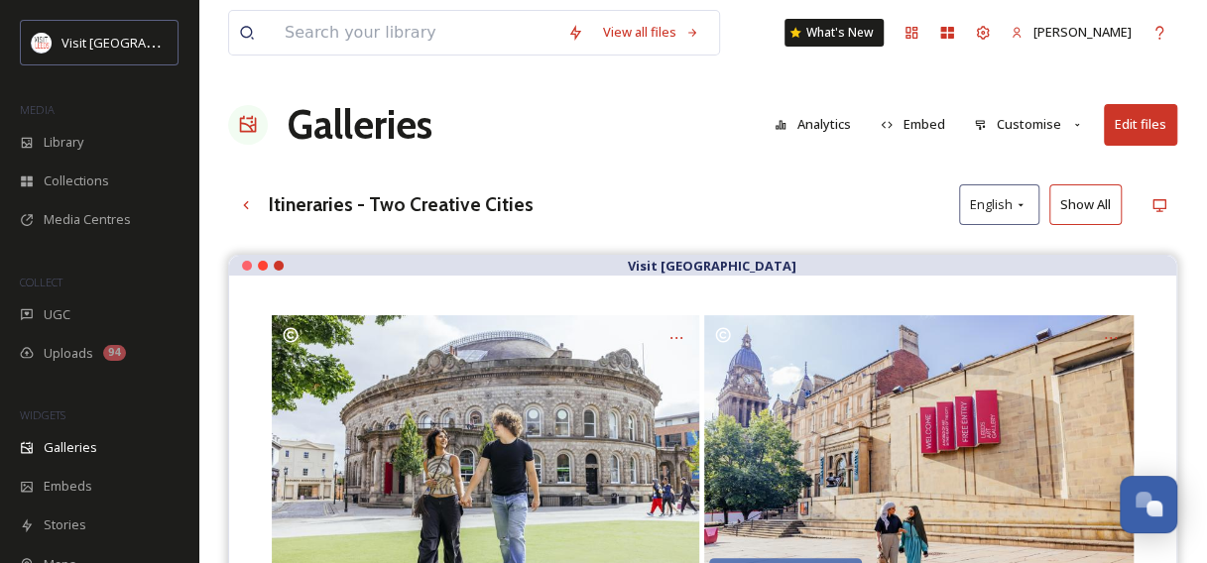
click at [1053, 132] on button "Customise" at bounding box center [1029, 124] width 130 height 39
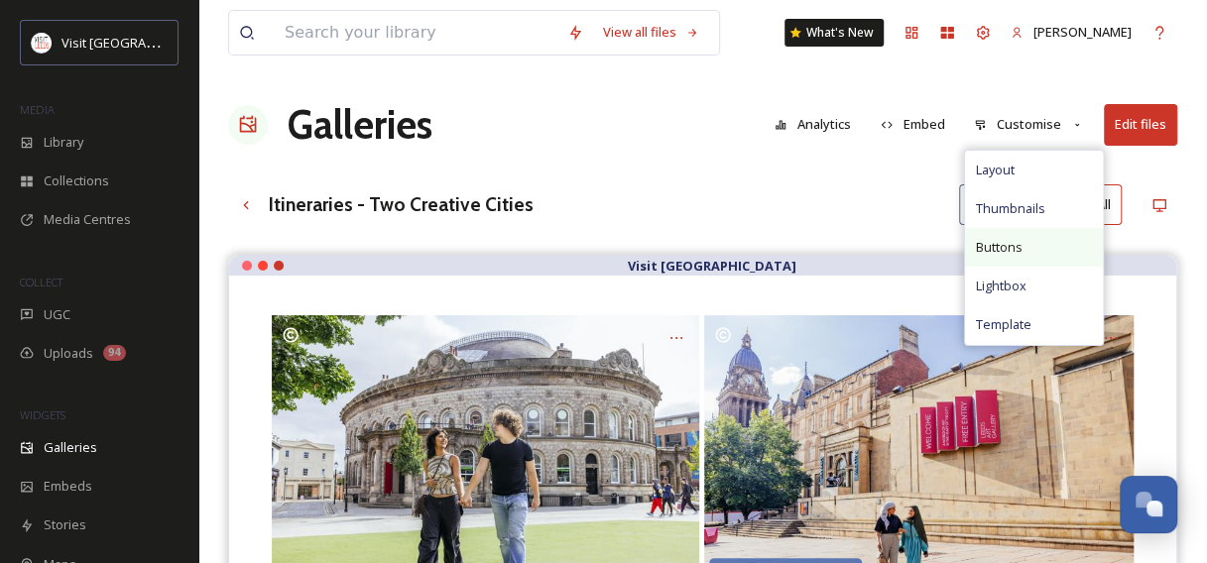
click at [1009, 241] on span "Buttons" at bounding box center [998, 247] width 47 height 19
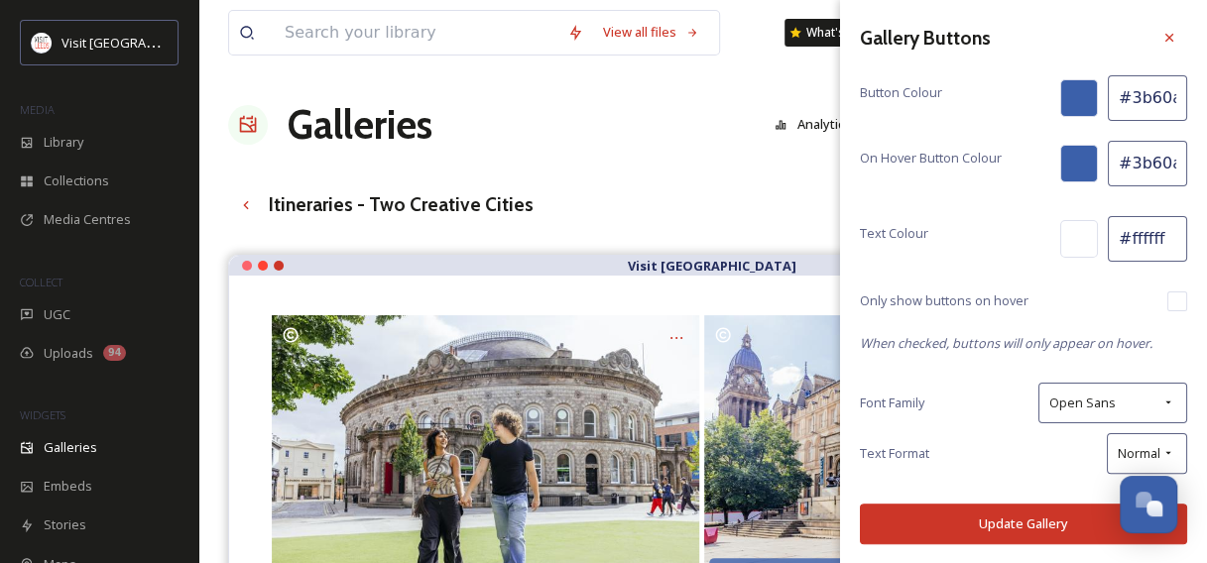
click at [1160, 242] on input "#ffffff" at bounding box center [1147, 239] width 79 height 46
type input "#ff4331"
click at [1023, 508] on button "Update Gallery" at bounding box center [1023, 524] width 327 height 41
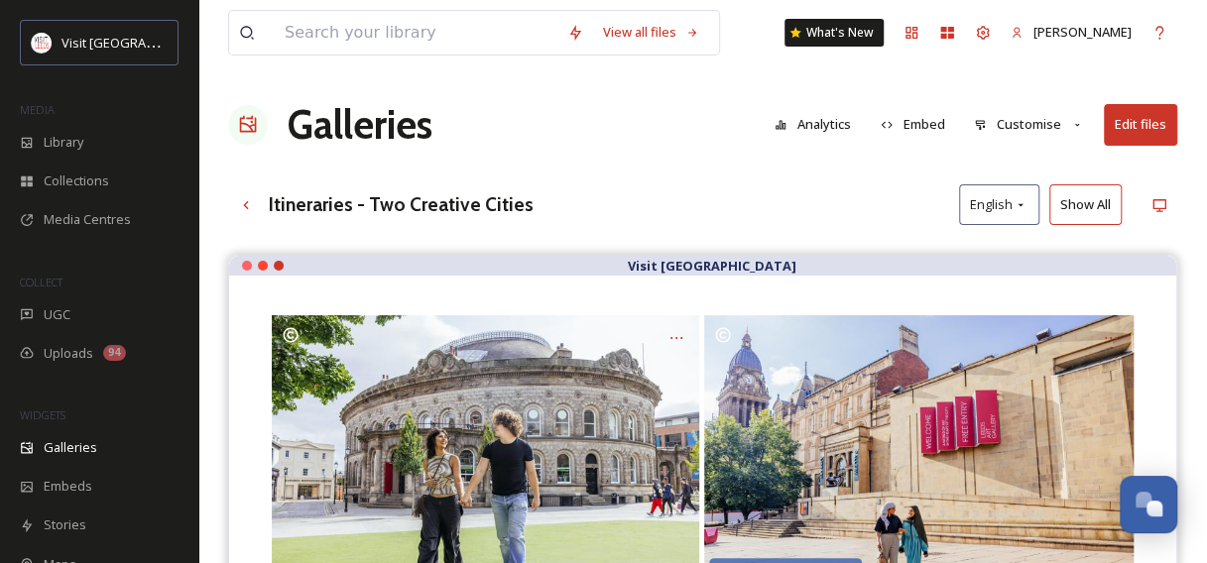
click at [1135, 113] on button "Edit files" at bounding box center [1140, 124] width 73 height 41
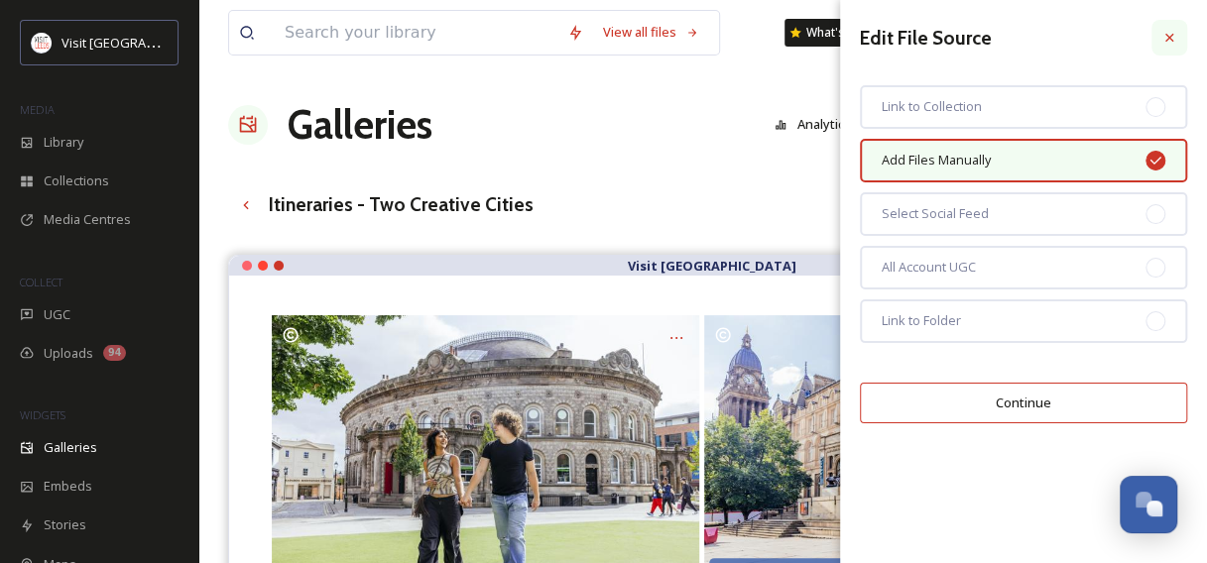
click at [1161, 36] on icon at bounding box center [1169, 38] width 16 height 16
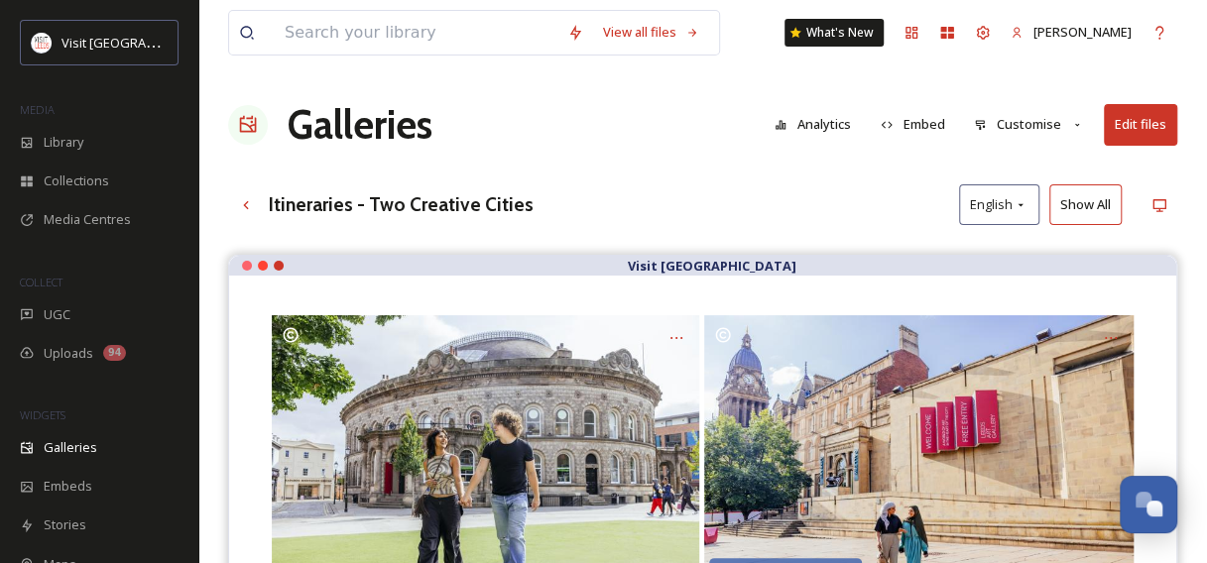
click at [1035, 126] on button "Customise" at bounding box center [1029, 124] width 130 height 39
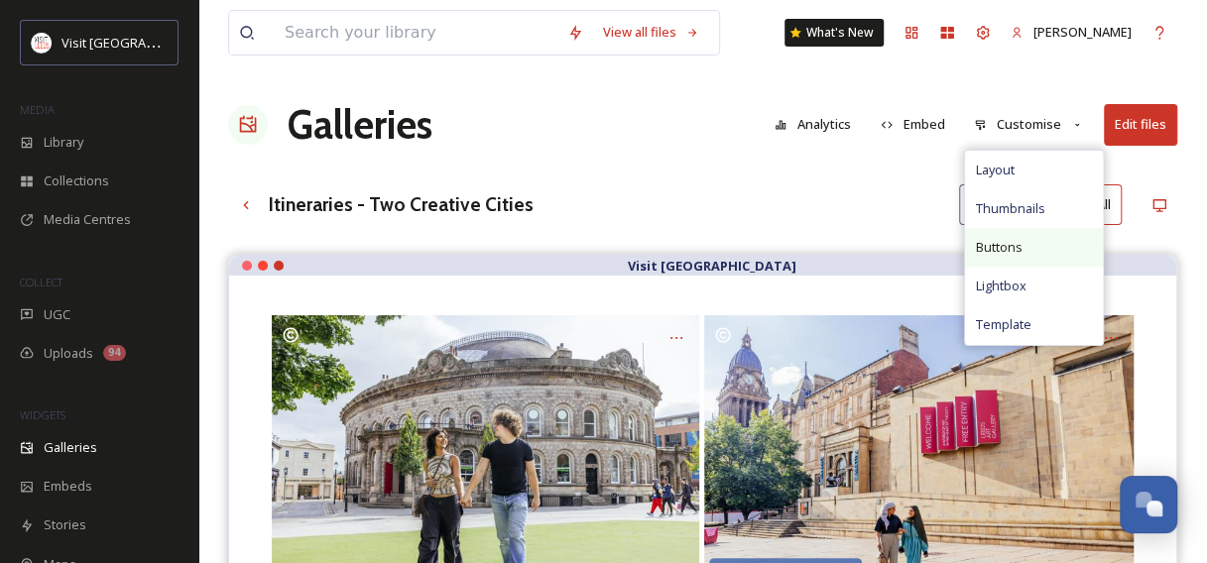
click at [1018, 250] on span "Buttons" at bounding box center [998, 247] width 47 height 19
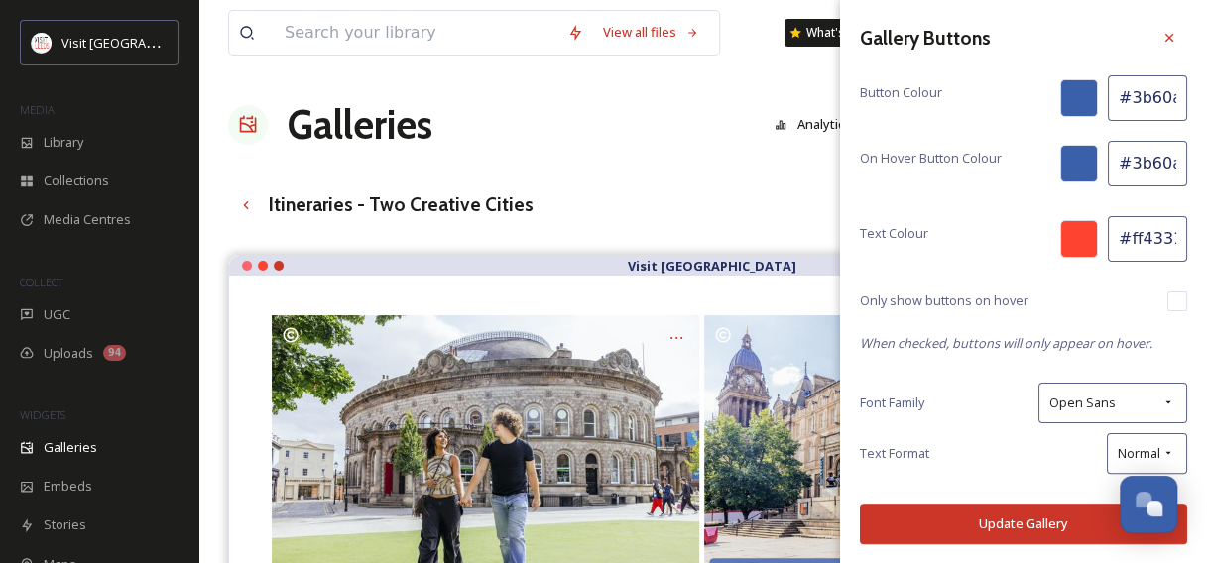
drag, startPoint x: 1178, startPoint y: 240, endPoint x: 1108, endPoint y: 240, distance: 70.4
click at [1108, 240] on input "#ff4331" at bounding box center [1147, 239] width 79 height 46
click at [1169, 102] on input "#3b60aa" at bounding box center [1147, 98] width 79 height 46
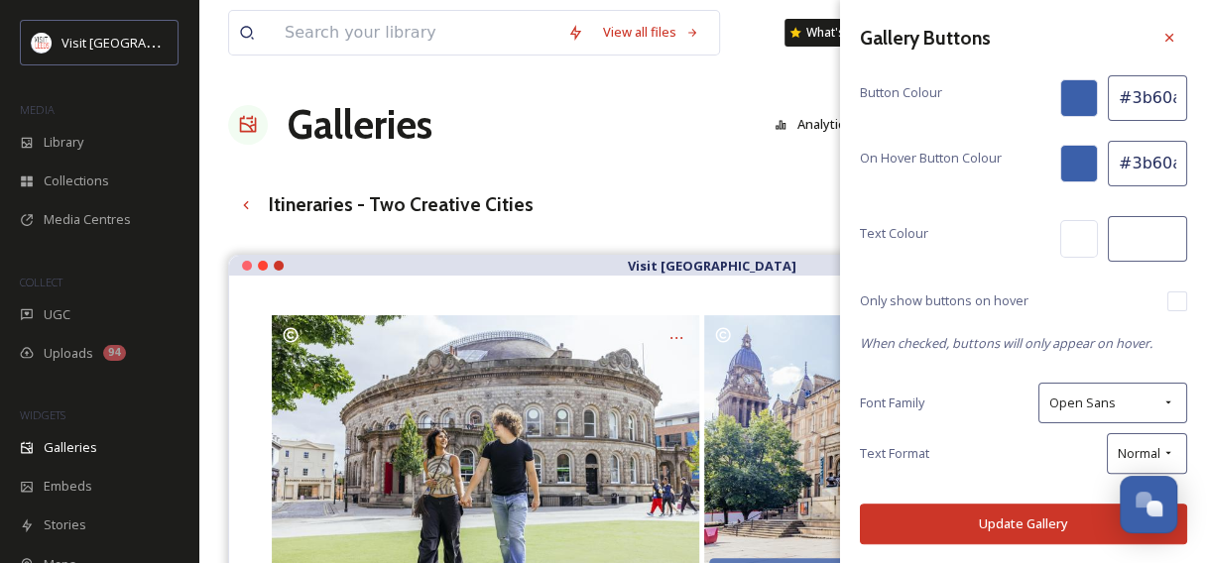
paste input "ff4331"
type input "#ff4331"
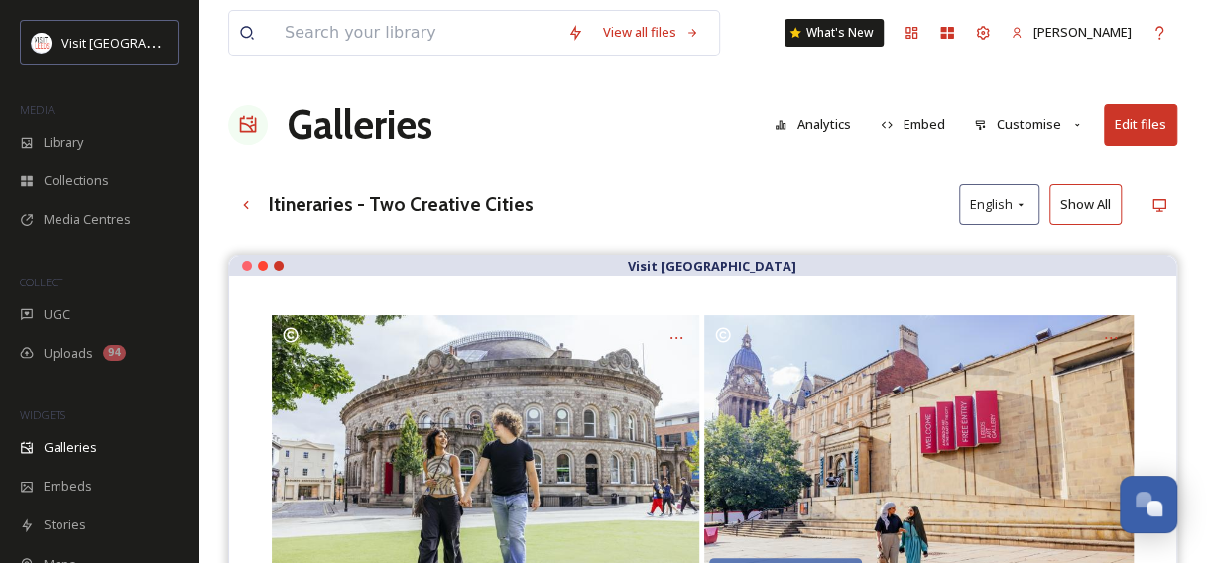
click at [760, 209] on div "Itineraries - Two Creative Cities English Show All" at bounding box center [702, 204] width 949 height 41
click at [1013, 125] on button "Customise" at bounding box center [1029, 124] width 130 height 39
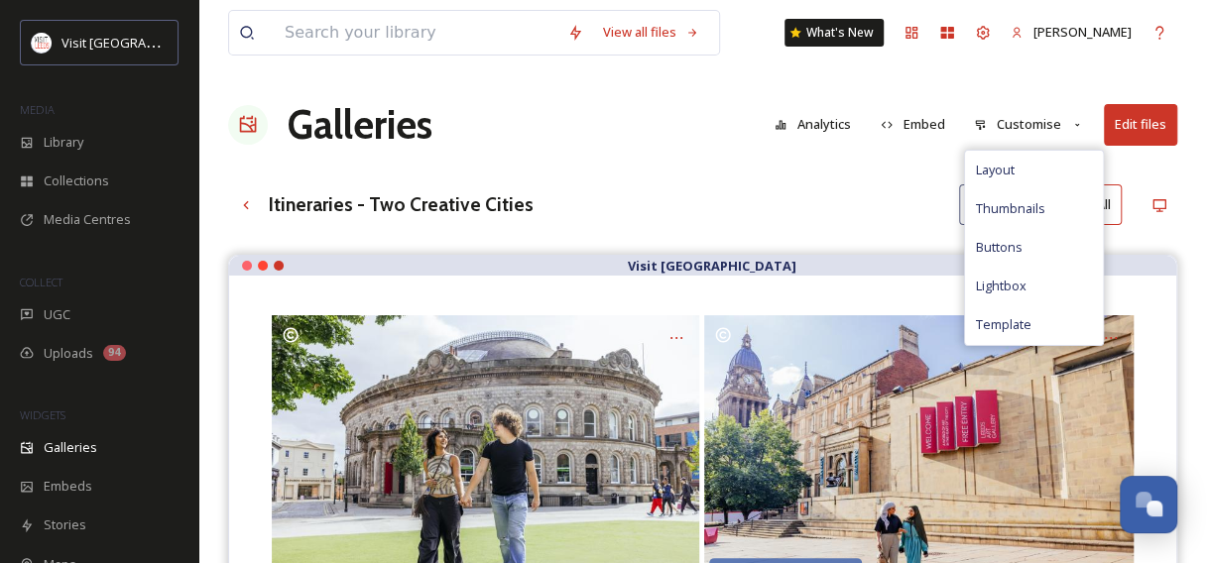
click at [876, 196] on div "Itineraries - Two Creative Cities English Show All" at bounding box center [702, 204] width 949 height 41
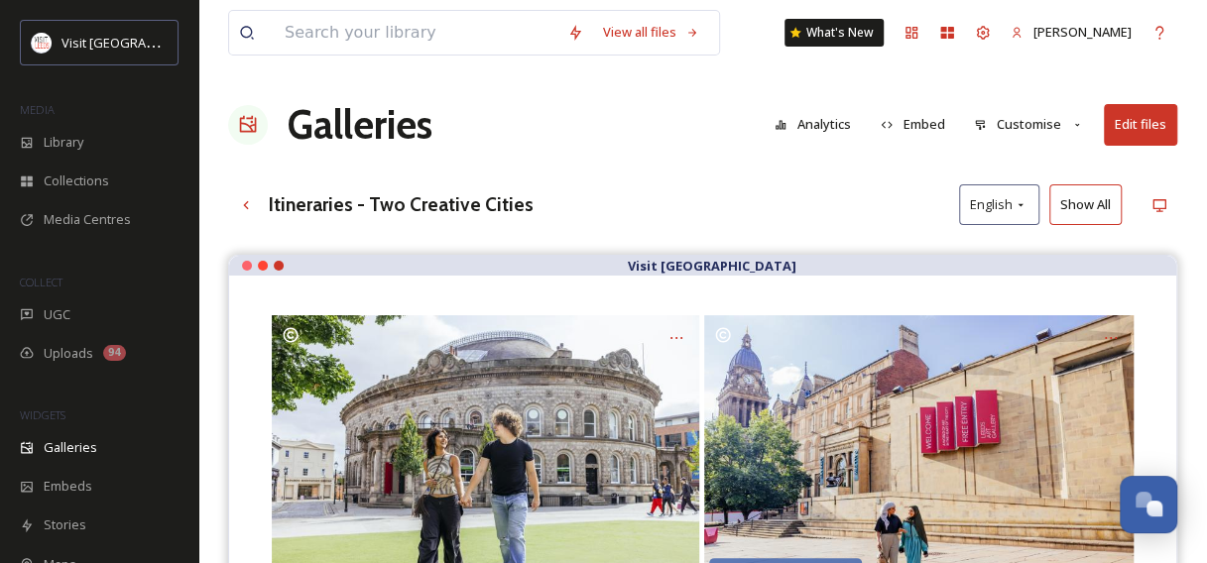
click at [1139, 123] on button "Edit files" at bounding box center [1140, 124] width 73 height 41
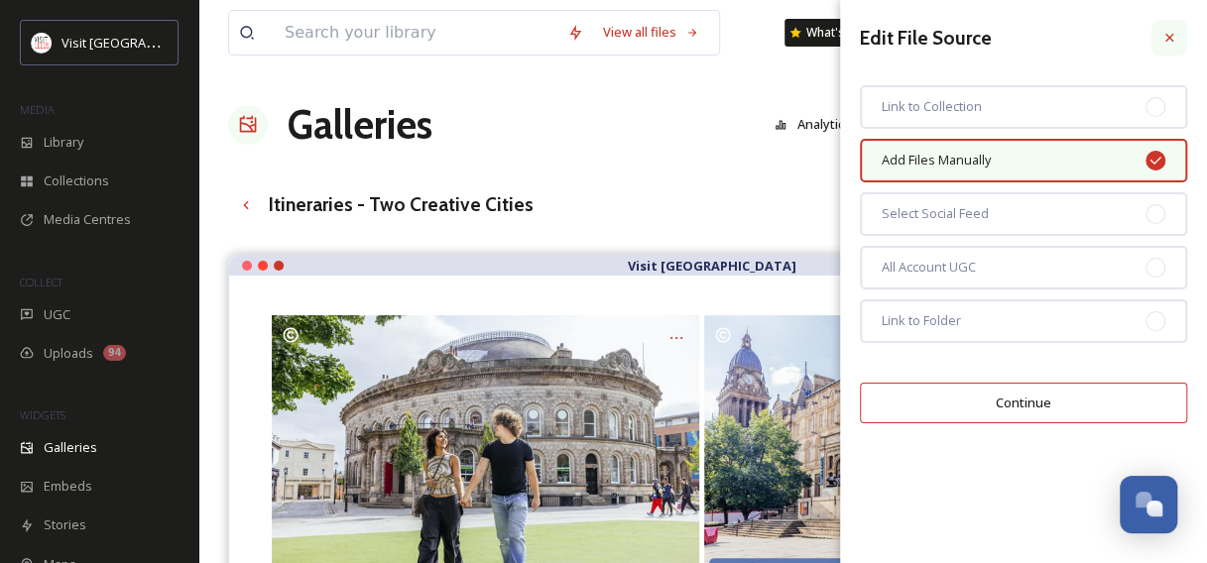
click at [1168, 36] on icon at bounding box center [1169, 38] width 16 height 16
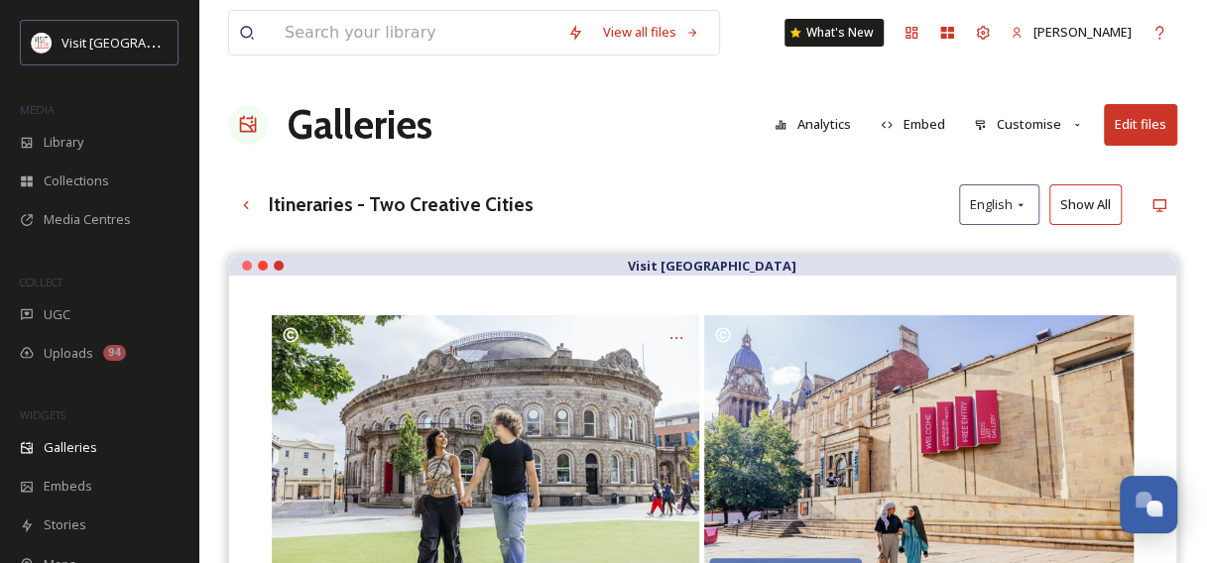
click at [1125, 122] on button "Edit files" at bounding box center [1140, 124] width 73 height 41
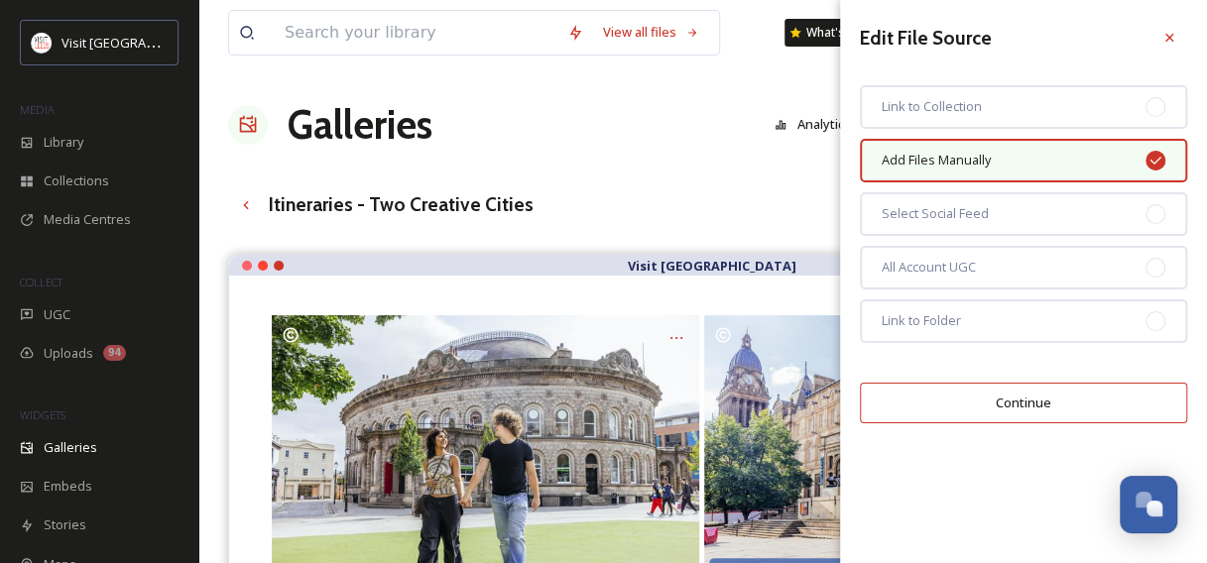
click at [728, 95] on div "Galleries Analytics Embed Customise Edit files" at bounding box center [702, 125] width 949 height 60
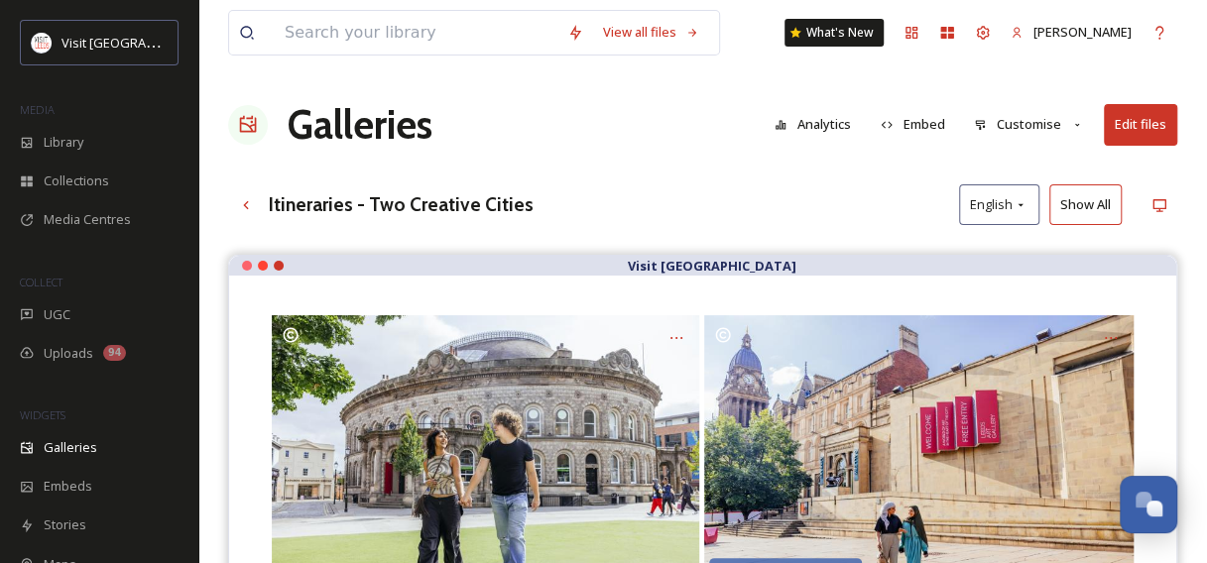
click at [1035, 121] on button "Customise" at bounding box center [1029, 124] width 130 height 39
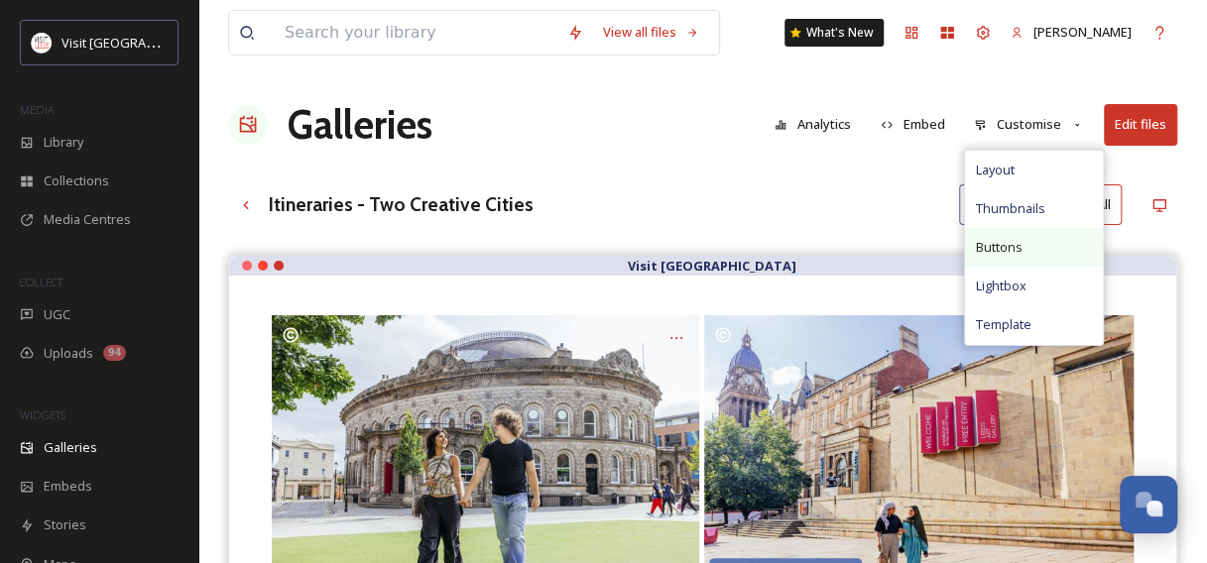
click at [1018, 250] on span "Buttons" at bounding box center [998, 247] width 47 height 19
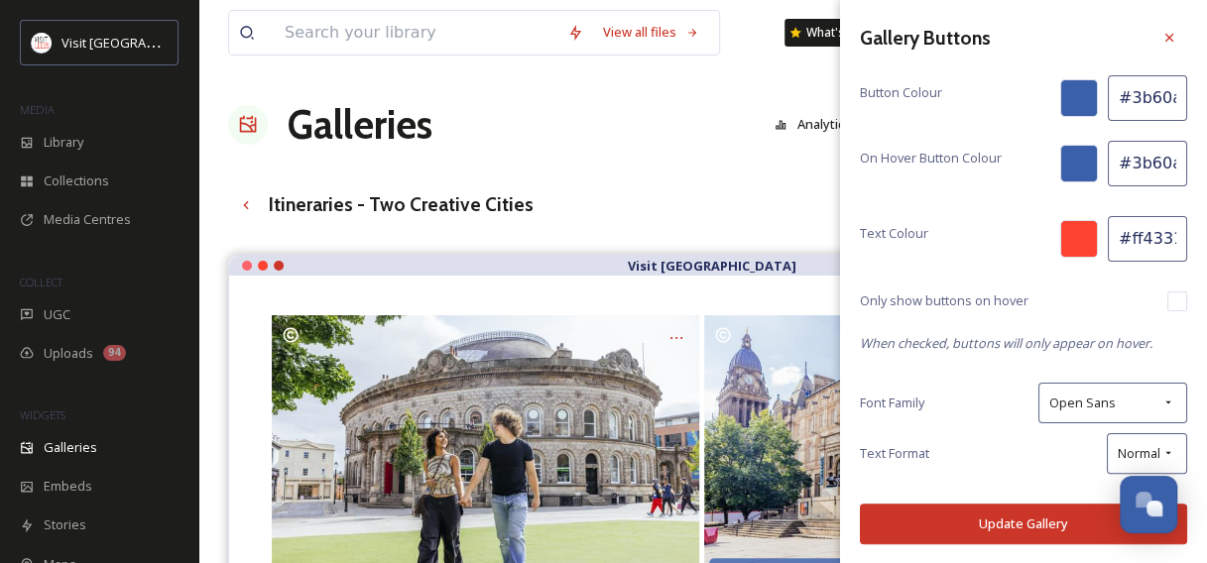
drag, startPoint x: 1175, startPoint y: 235, endPoint x: 1108, endPoint y: 236, distance: 67.4
click at [1108, 236] on input "#ff4331" at bounding box center [1147, 239] width 79 height 46
click at [1150, 101] on input "#3b60aa" at bounding box center [1147, 98] width 79 height 46
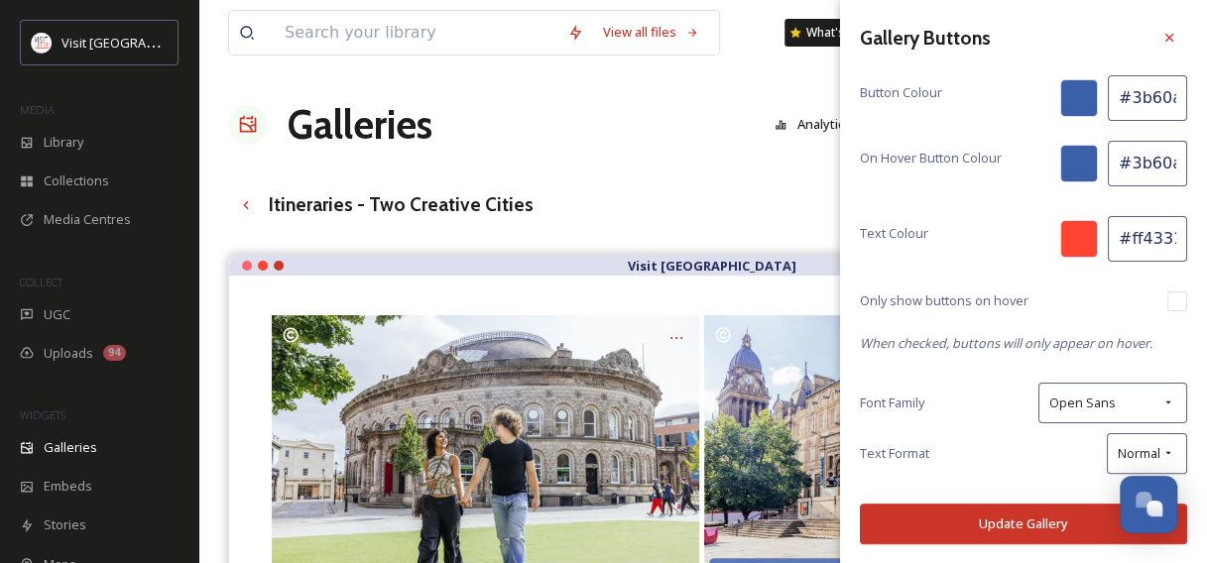
paste input "ff4331"
type input "#ff4331"
click at [1152, 153] on input "#3b60aa" at bounding box center [1147, 164] width 79 height 46
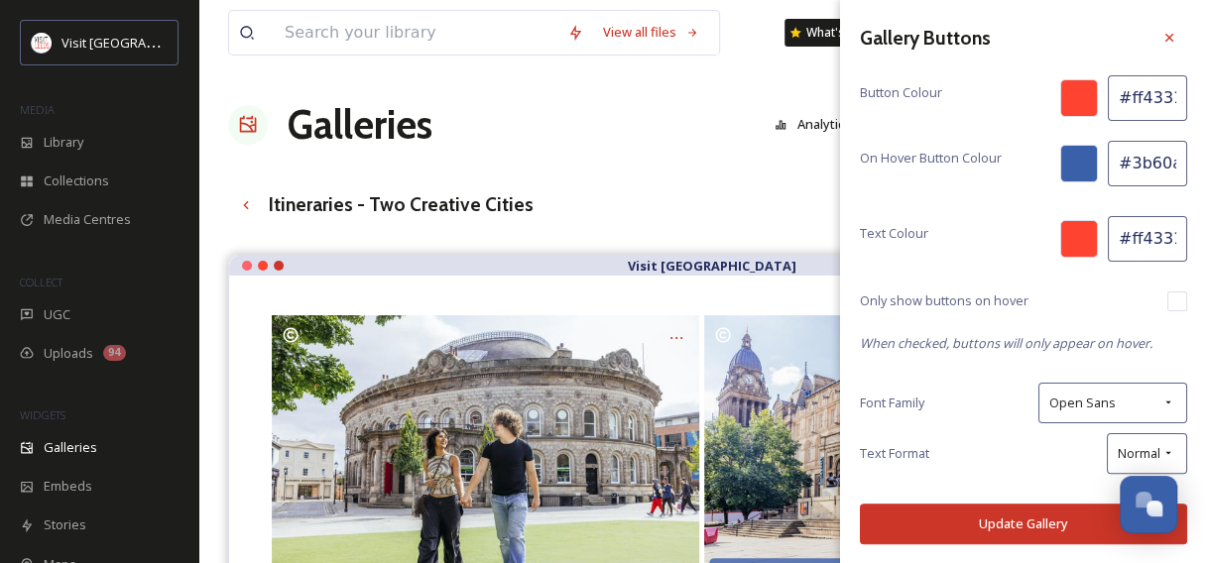
click at [1152, 153] on input "#3b60aa" at bounding box center [1147, 164] width 79 height 46
paste input "ff4331"
type input "#ff4331"
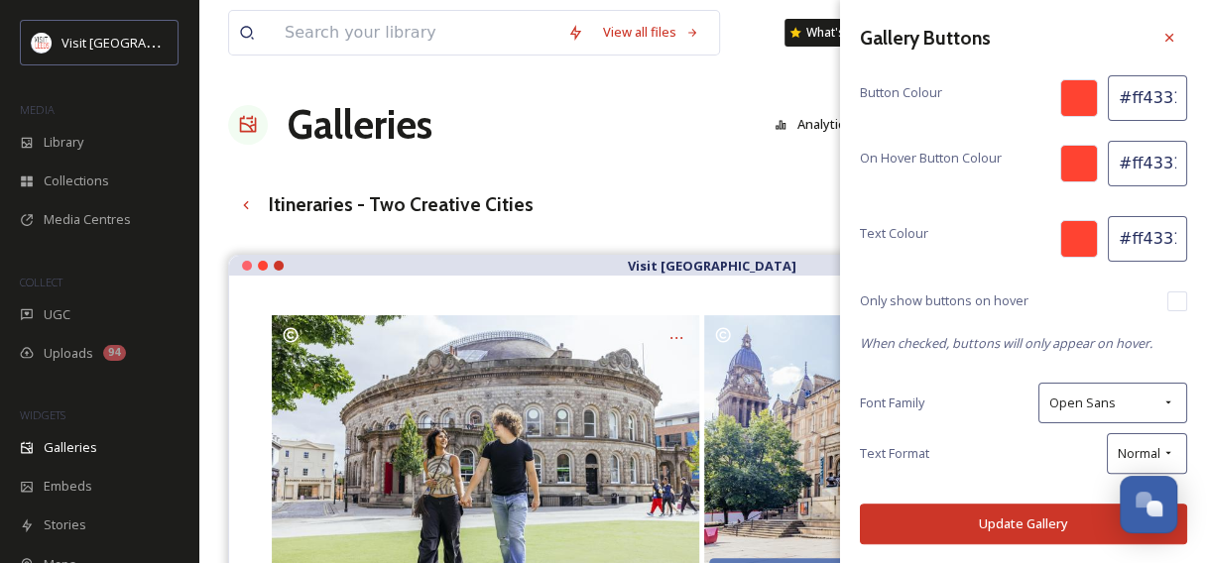
click at [1143, 222] on input "#ff4331" at bounding box center [1147, 239] width 79 height 46
click at [1172, 231] on input "#ff4331" at bounding box center [1147, 239] width 79 height 46
type input "#ffffff"
click at [1023, 521] on button "Update Gallery" at bounding box center [1023, 524] width 327 height 41
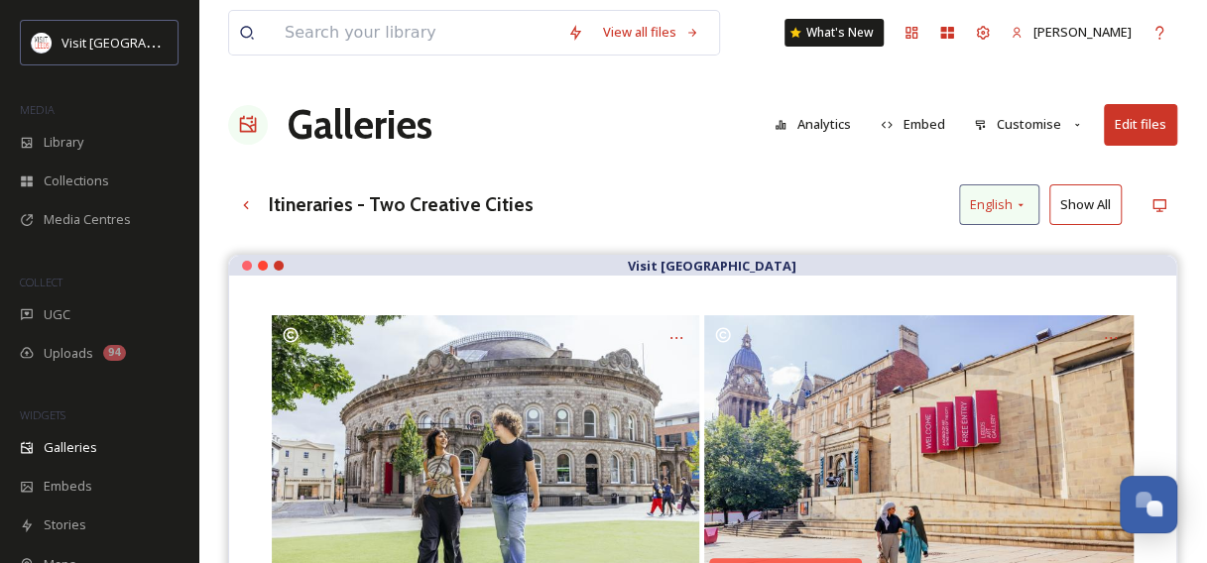
scroll to position [2, 0]
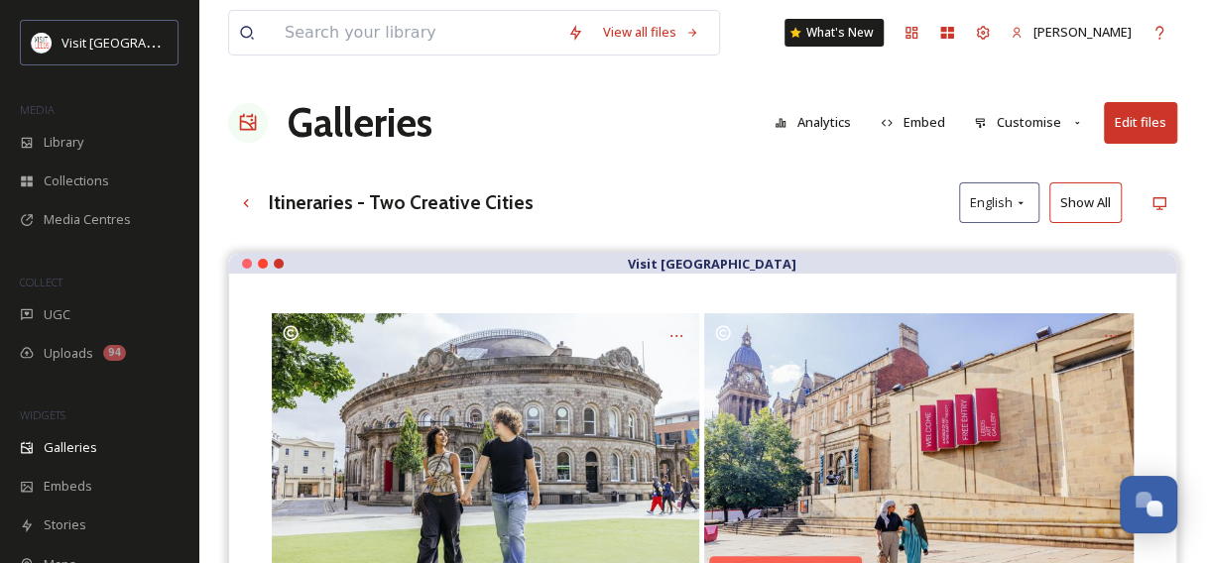
click at [919, 120] on button "Embed" at bounding box center [913, 122] width 84 height 39
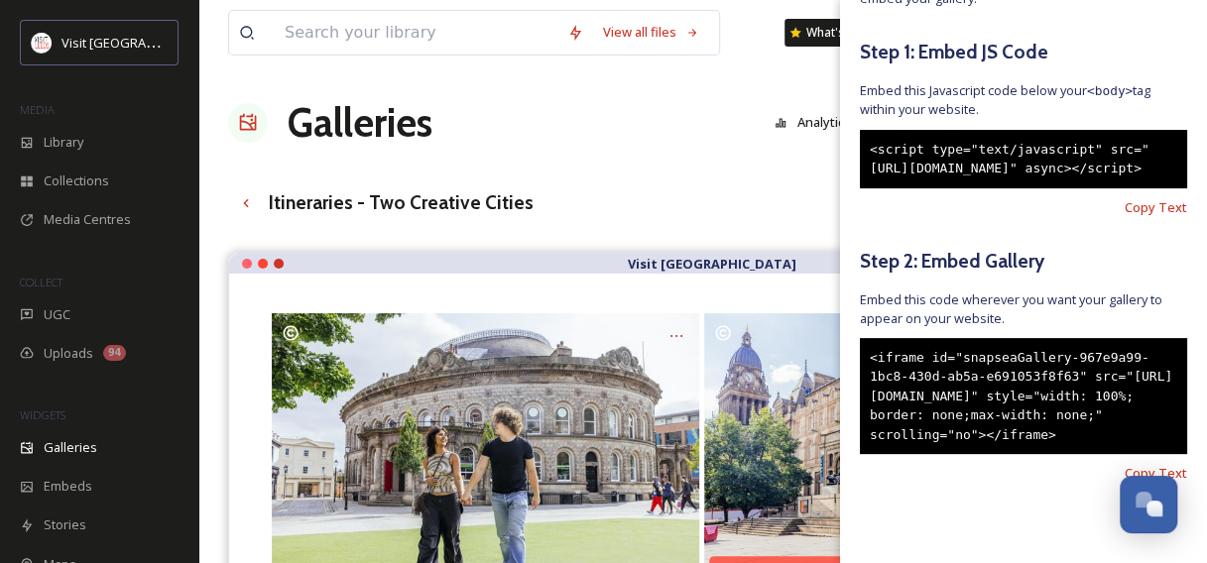
scroll to position [192, 0]
click at [1125, 478] on span "Copy Text" at bounding box center [1156, 473] width 62 height 19
